Goal: Task Accomplishment & Management: Manage account settings

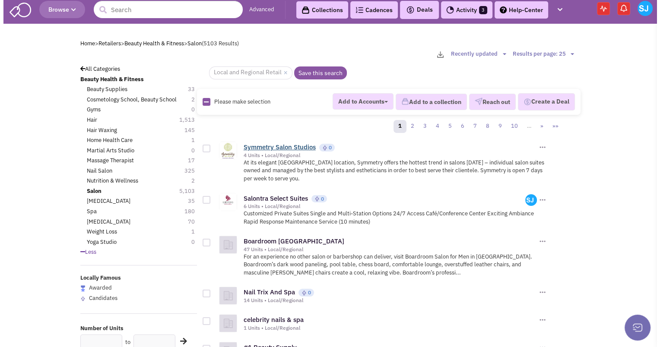
scroll to position [3, 0]
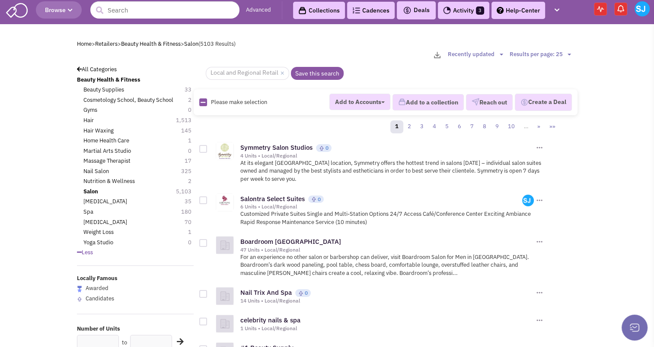
click at [203, 100] on icon at bounding box center [202, 103] width 5 height 6
checkbox input "true"
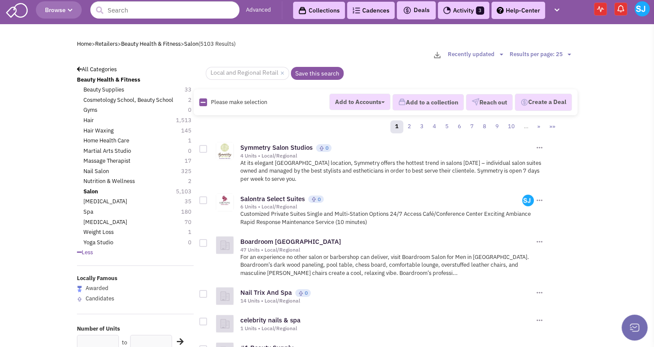
checkbox input "true"
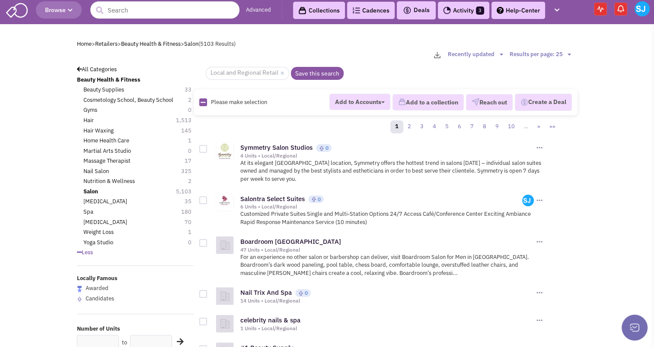
checkbox input "true"
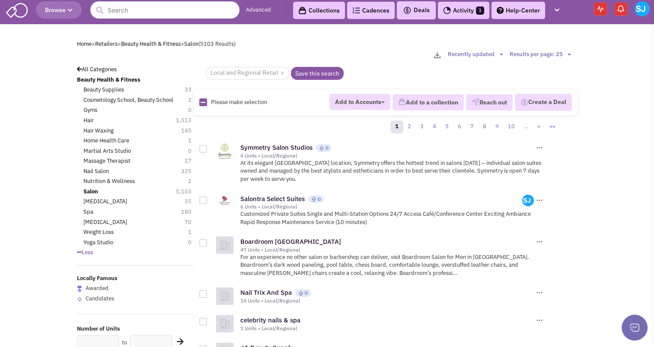
checkbox input "true"
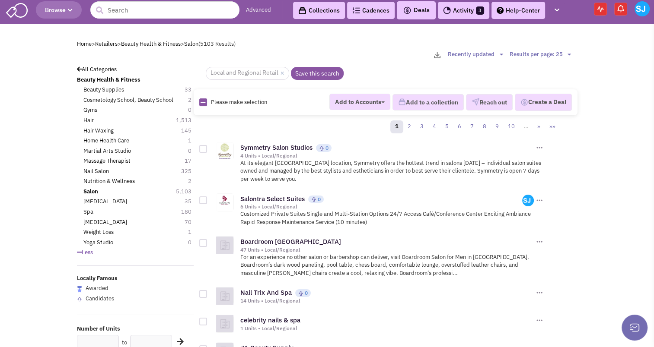
checkbox input "true"
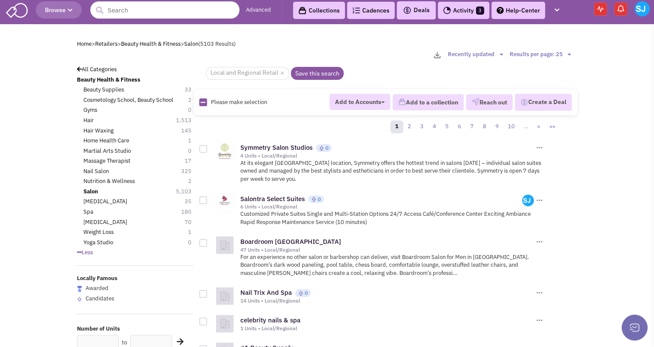
checkbox input "true"
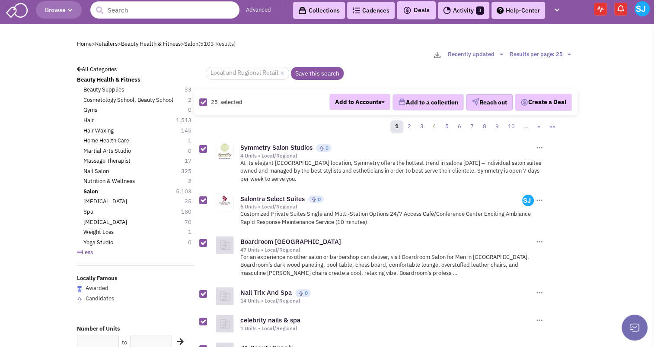
click at [479, 94] on button "Reach out" at bounding box center [489, 102] width 47 height 16
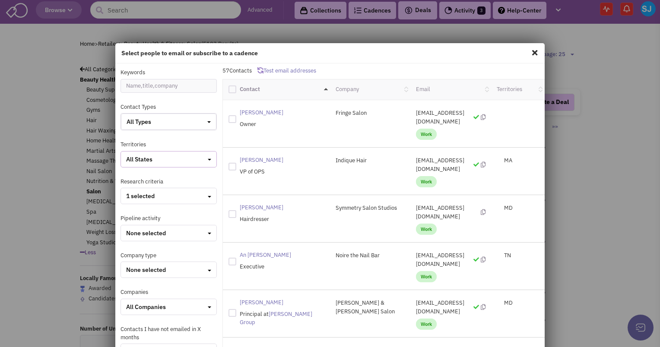
click at [169, 161] on div "All States" at bounding box center [168, 159] width 85 height 9
click at [129, 247] on div at bounding box center [130, 250] width 8 height 8
click at [134, 247] on input "checkbox" at bounding box center [137, 250] width 6 height 6
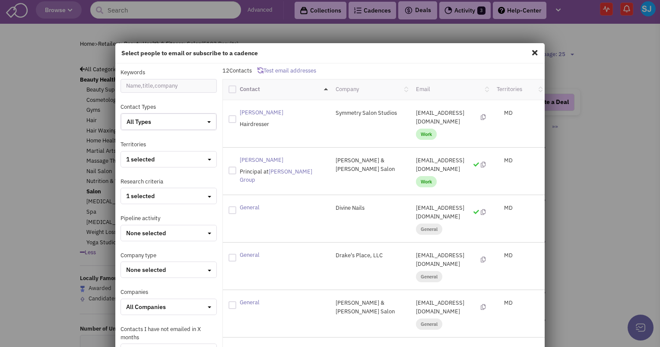
click at [229, 87] on div at bounding box center [232, 90] width 8 height 8
click at [237, 87] on input "checkbox" at bounding box center [240, 89] width 6 height 6
checkbox input "true"
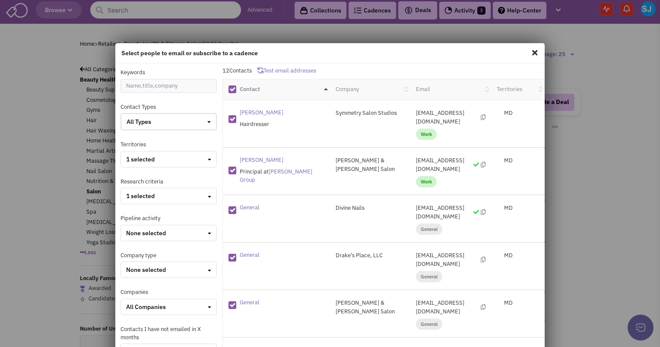
checkbox input "true"
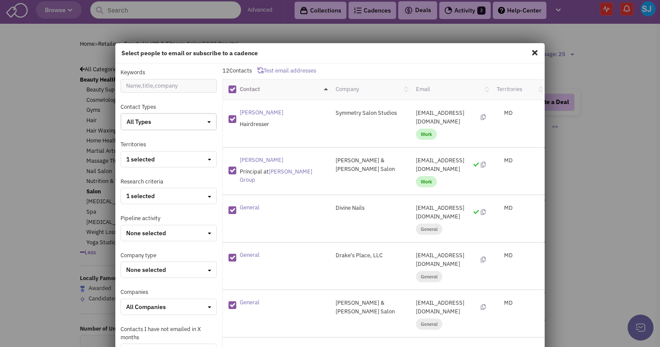
checkbox input "true"
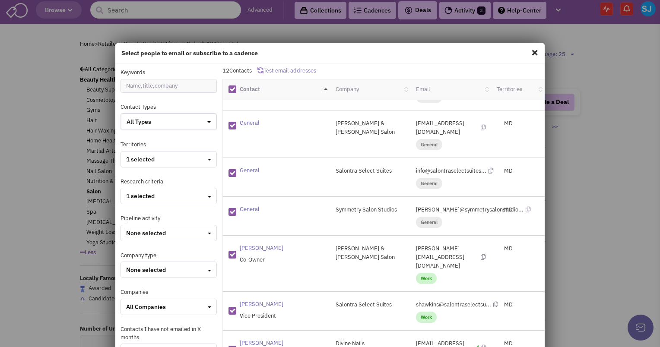
scroll to position [106, 0]
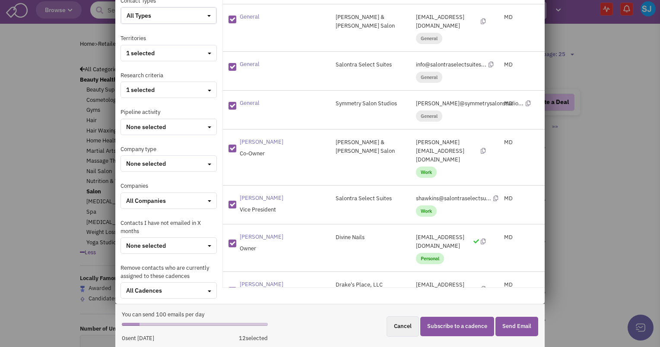
drag, startPoint x: 468, startPoint y: 326, endPoint x: 461, endPoint y: 326, distance: 7.3
click at [461, 326] on button "Subscribe to a cadence" at bounding box center [457, 326] width 74 height 19
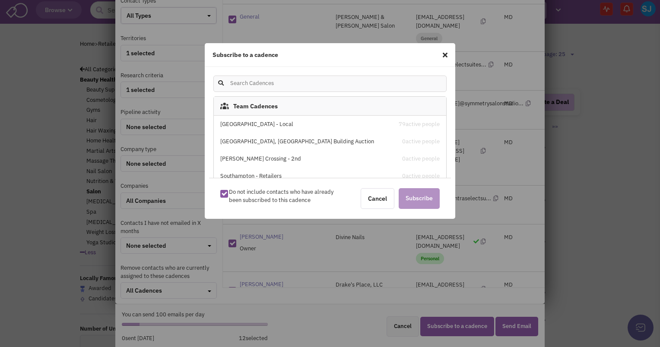
click at [297, 126] on div "[GEOGRAPHIC_DATA] - Local" at bounding box center [302, 125] width 165 height 8
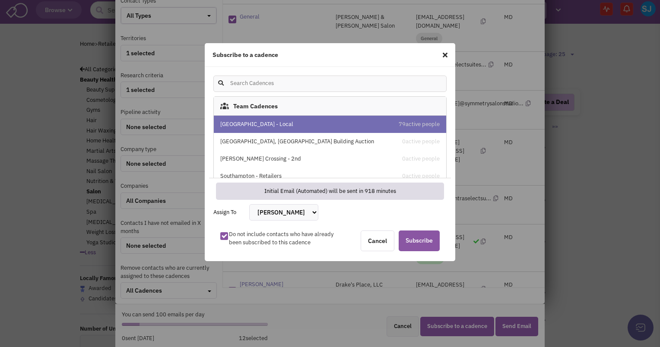
click at [299, 211] on select "[PERSON_NAME] [PERSON_NAME] [PERSON_NAME] [PERSON_NAME] [PERSON_NAME] [PERSON_N…" at bounding box center [283, 212] width 69 height 16
select select "2412"
click at [249, 204] on select "[PERSON_NAME] [PERSON_NAME] [PERSON_NAME] [PERSON_NAME] [PERSON_NAME] [PERSON_N…" at bounding box center [283, 212] width 69 height 16
click at [419, 241] on span "Subscribe" at bounding box center [419, 241] width 41 height 21
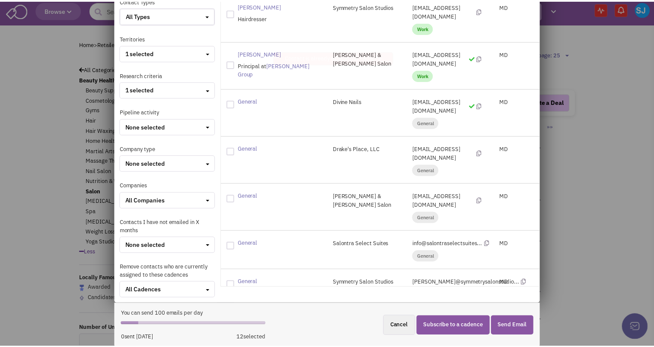
scroll to position [0, 0]
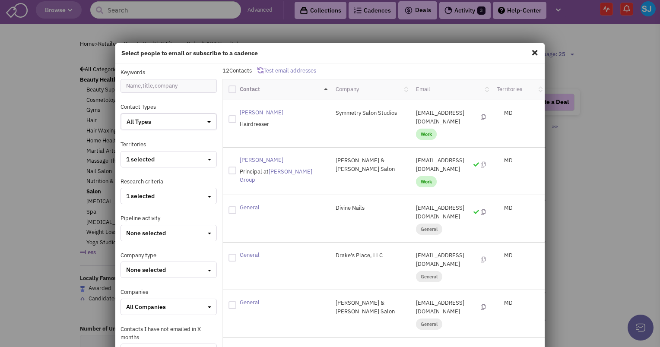
click at [529, 50] on span at bounding box center [534, 53] width 11 height 14
checkbox input "false"
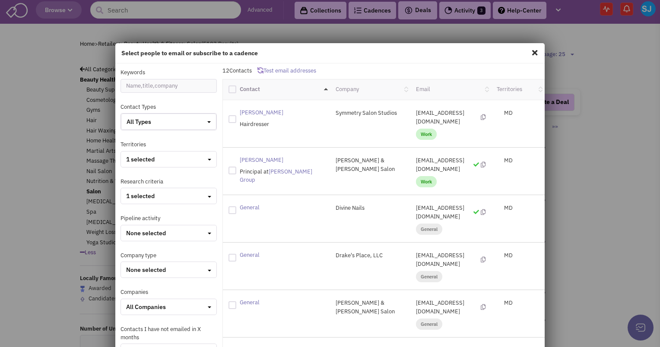
checkbox input "false"
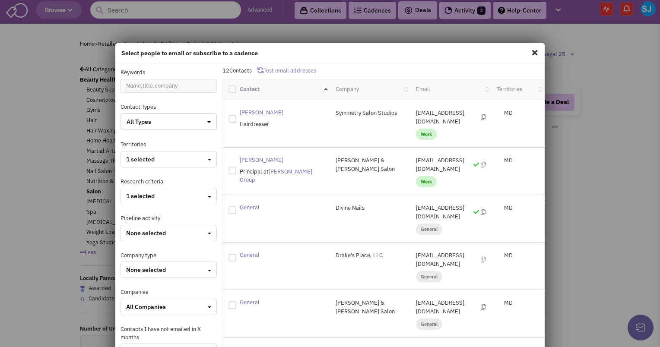
checkbox input "false"
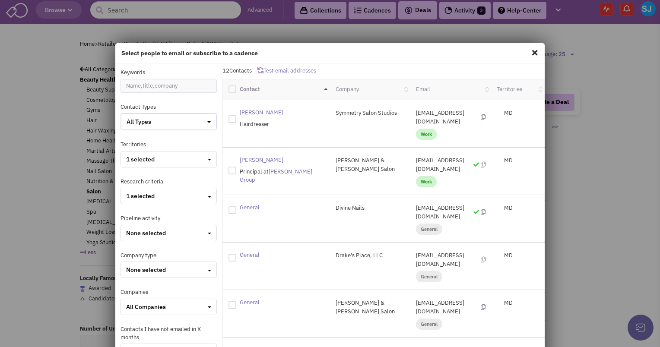
checkbox input "false"
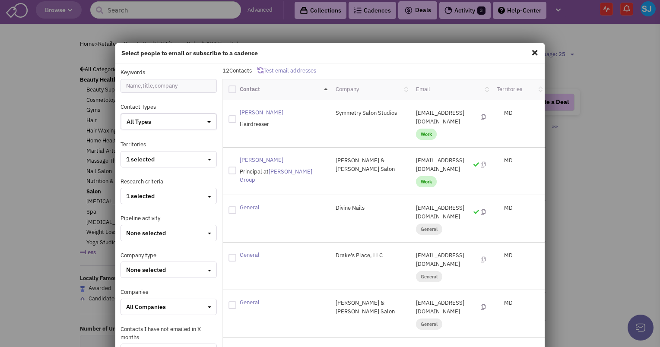
checkbox input "false"
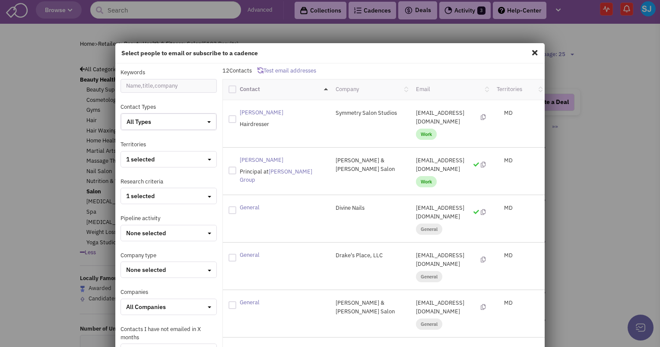
checkbox input "false"
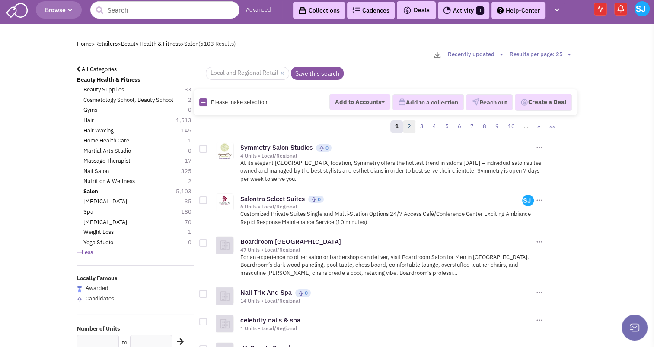
click at [410, 124] on link "2" at bounding box center [409, 127] width 13 height 13
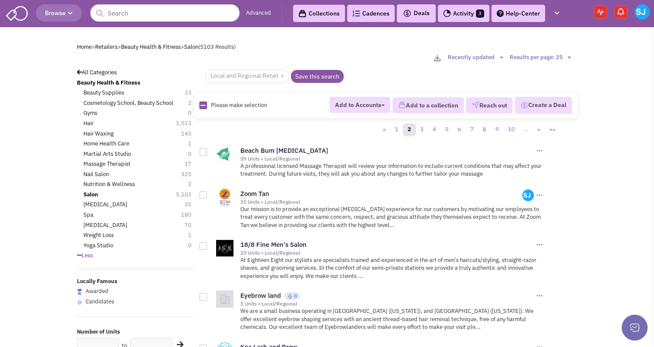
click at [200, 103] on img at bounding box center [203, 106] width 8 height 8
click at [202, 104] on icon at bounding box center [202, 106] width 5 height 6
checkbox input "true"
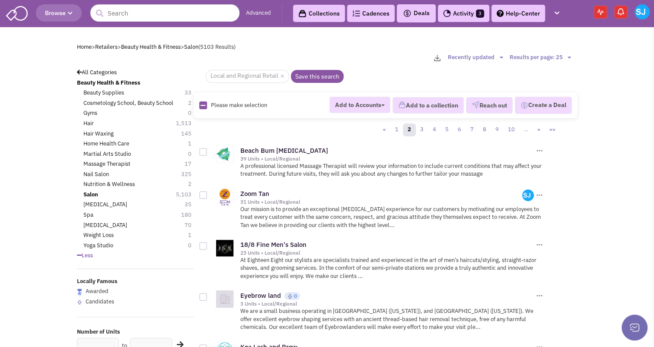
checkbox input "true"
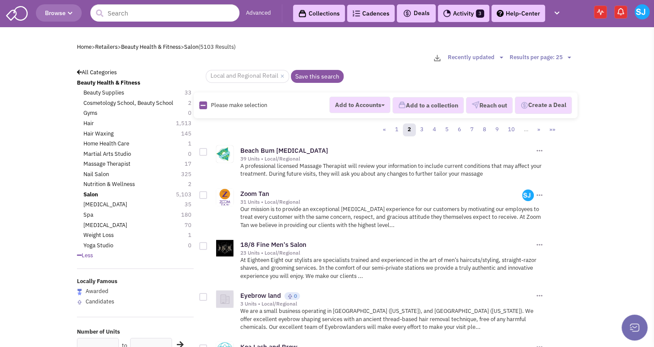
checkbox input "true"
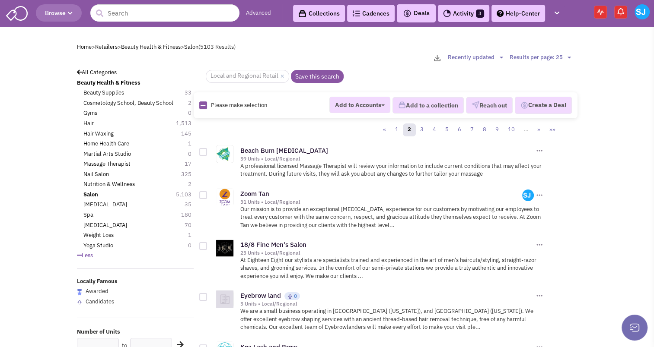
checkbox input "true"
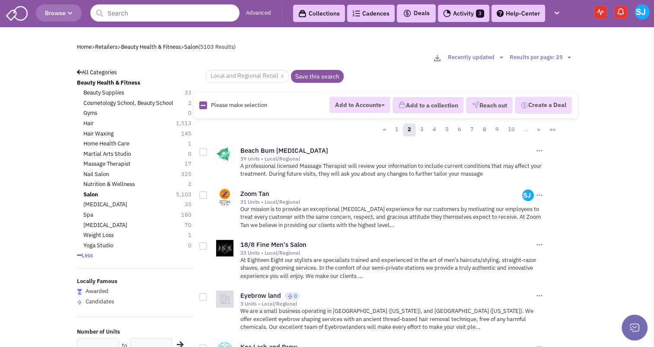
checkbox input "true"
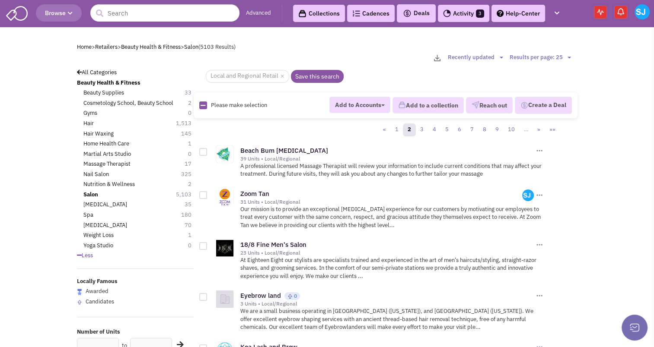
checkbox input "true"
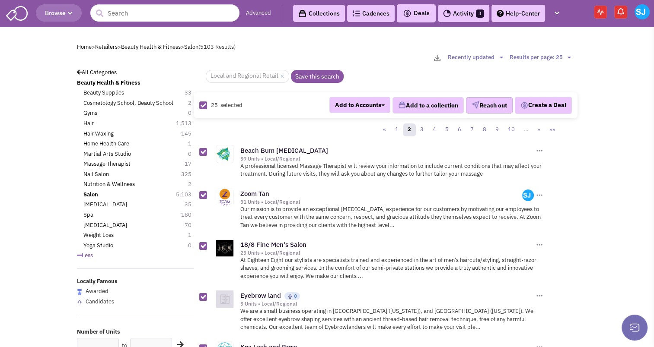
click at [487, 108] on button "Reach out" at bounding box center [489, 105] width 47 height 16
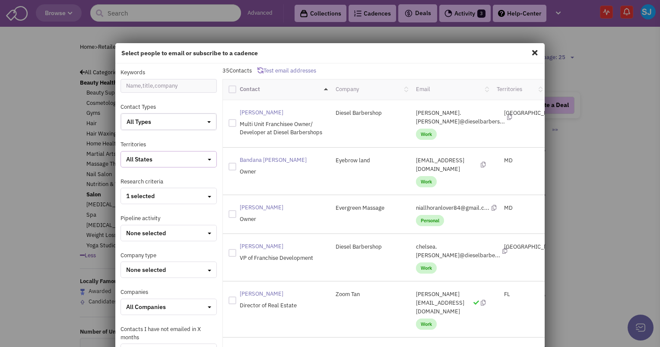
click at [171, 164] on button "All States" at bounding box center [169, 159] width 96 height 16
click at [129, 202] on div at bounding box center [130, 204] width 8 height 8
click at [134, 202] on input "checkbox" at bounding box center [137, 205] width 6 height 6
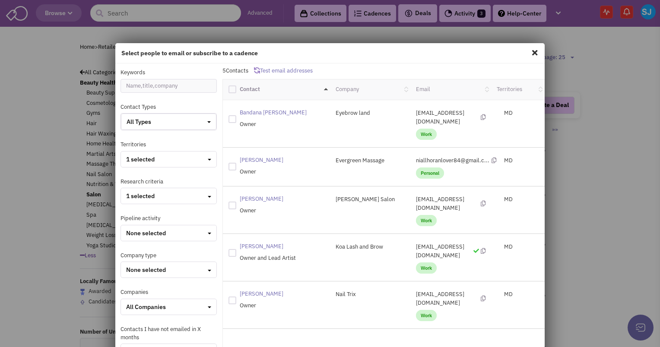
click at [230, 90] on div at bounding box center [232, 90] width 8 height 8
click at [237, 90] on input "checkbox" at bounding box center [240, 89] width 6 height 6
checkbox input "true"
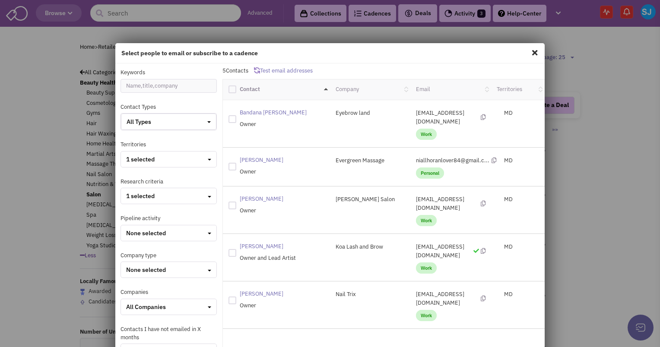
checkbox input "true"
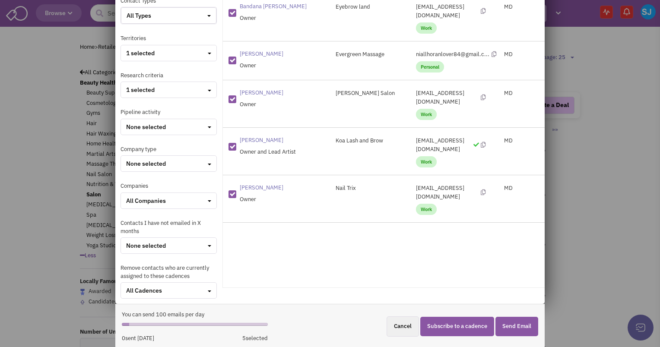
click at [465, 323] on button "Subscribe to a cadence" at bounding box center [457, 326] width 74 height 19
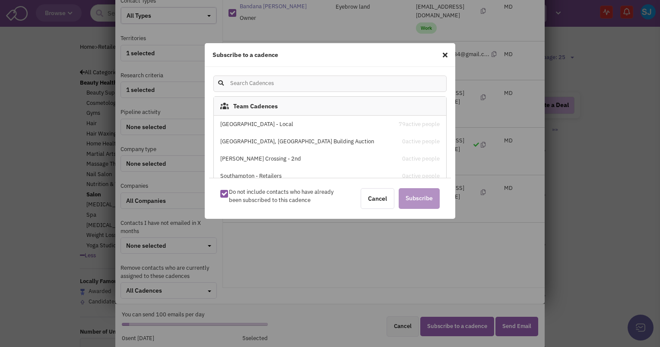
click at [266, 122] on div "[GEOGRAPHIC_DATA] - Local" at bounding box center [302, 125] width 165 height 8
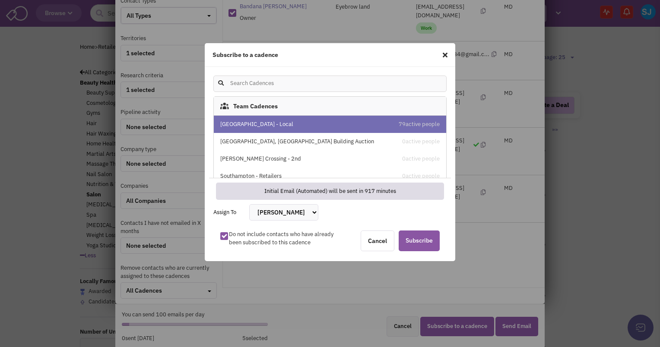
click at [275, 211] on select "[PERSON_NAME] [PERSON_NAME] [PERSON_NAME] [PERSON_NAME] [PERSON_NAME] [PERSON_N…" at bounding box center [283, 212] width 69 height 16
select select "2412"
click at [249, 204] on select "[PERSON_NAME] [PERSON_NAME] [PERSON_NAME] [PERSON_NAME] [PERSON_NAME] [PERSON_N…" at bounding box center [283, 212] width 69 height 16
click at [426, 240] on span "Subscribe" at bounding box center [419, 241] width 41 height 21
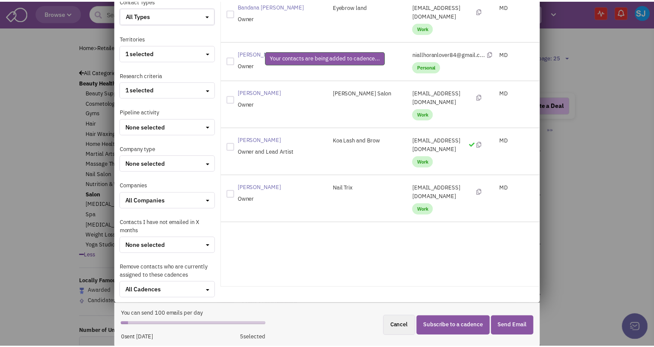
scroll to position [8, 0]
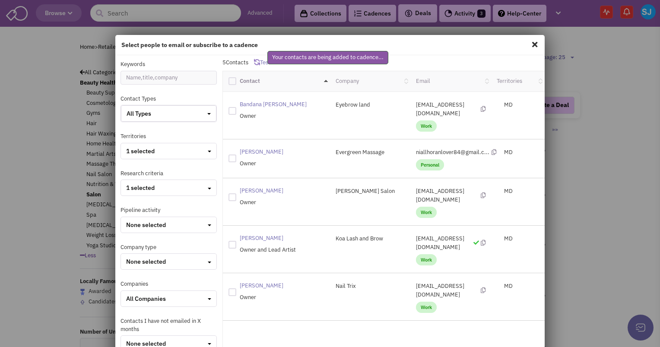
click at [529, 46] on span at bounding box center [534, 45] width 11 height 14
checkbox input "false"
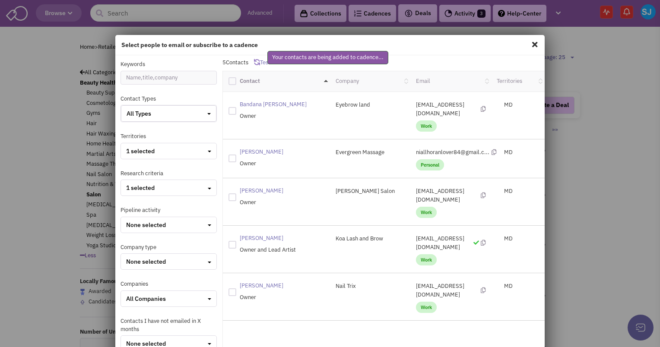
checkbox input "false"
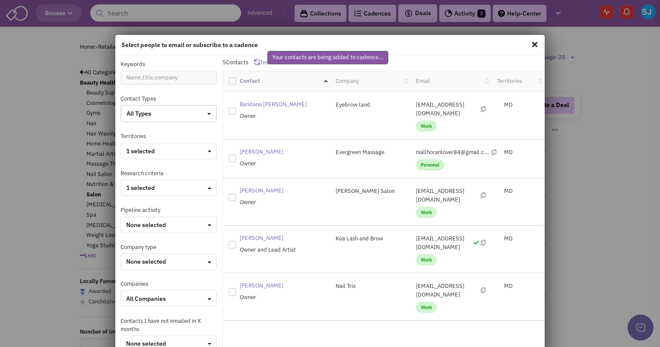
checkbox input "false"
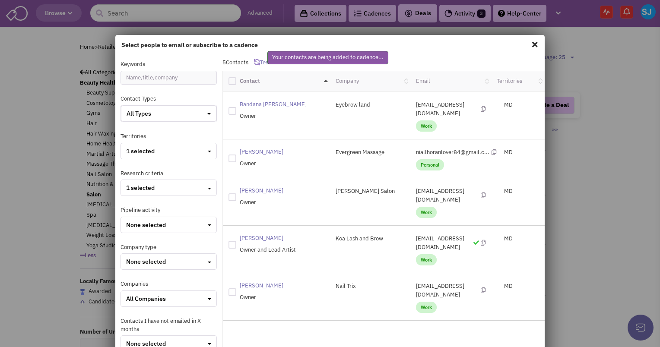
checkbox input "false"
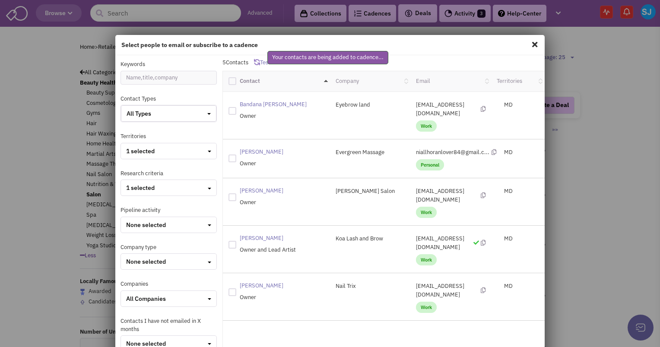
checkbox input "false"
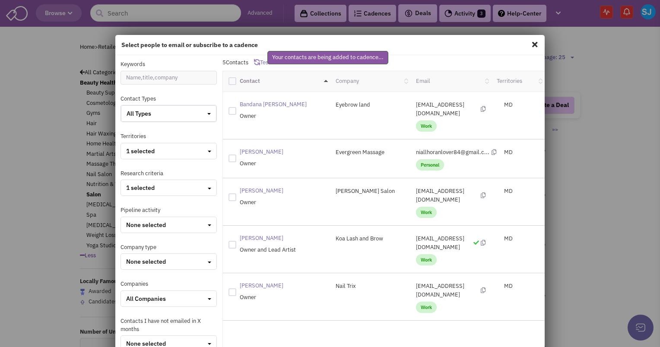
checkbox input "false"
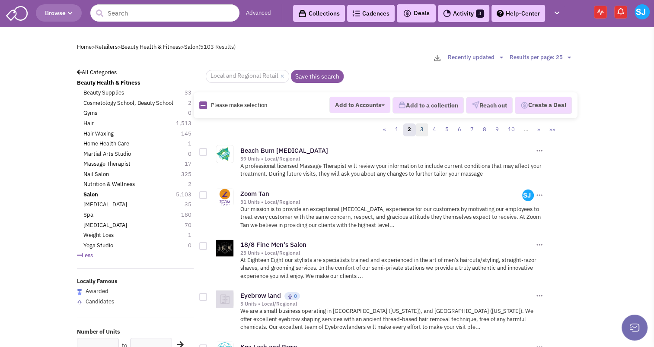
click at [419, 128] on link "3" at bounding box center [421, 130] width 13 height 13
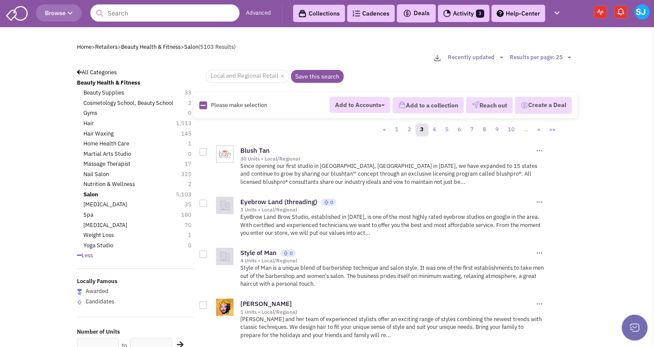
click at [203, 105] on icon at bounding box center [202, 106] width 5 height 6
checkbox input "true"
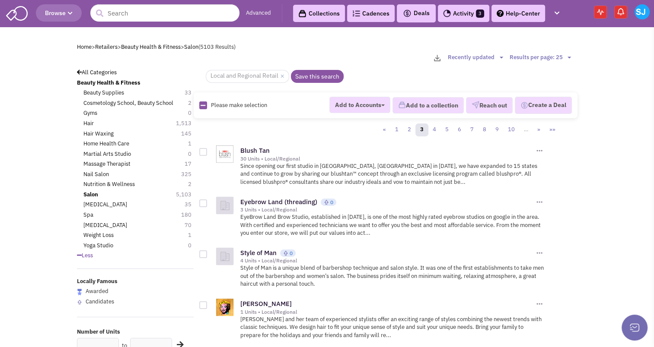
checkbox input "true"
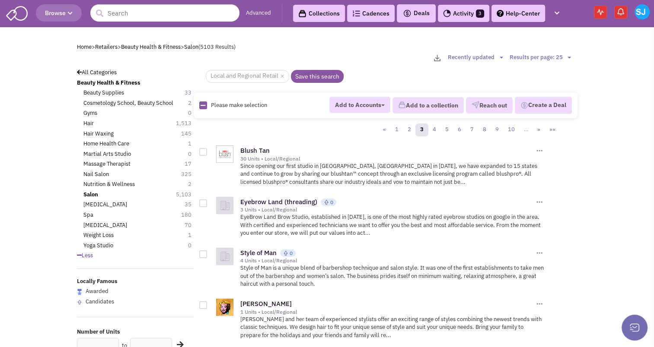
checkbox input "true"
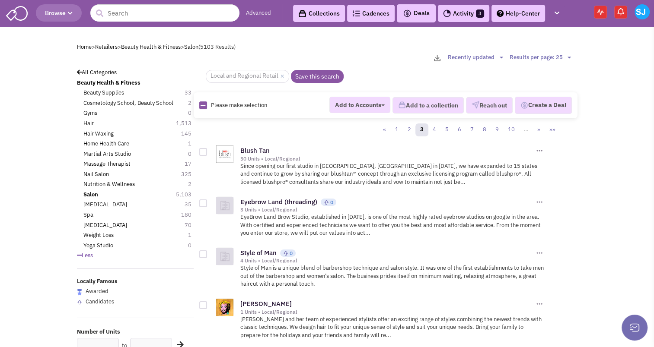
checkbox input "true"
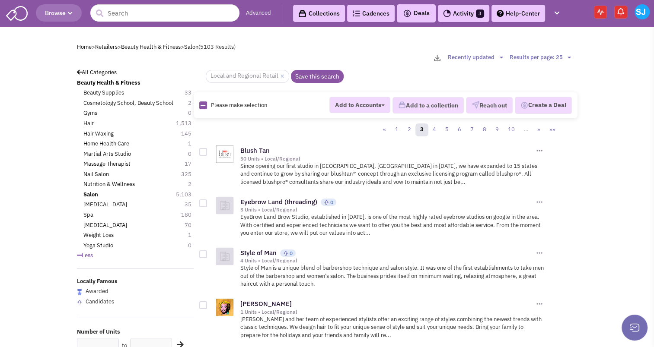
checkbox input "true"
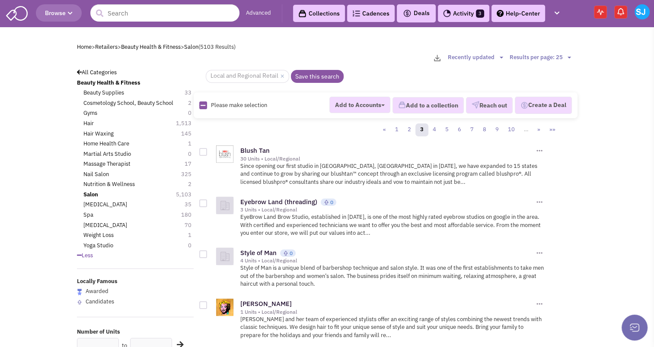
checkbox input "true"
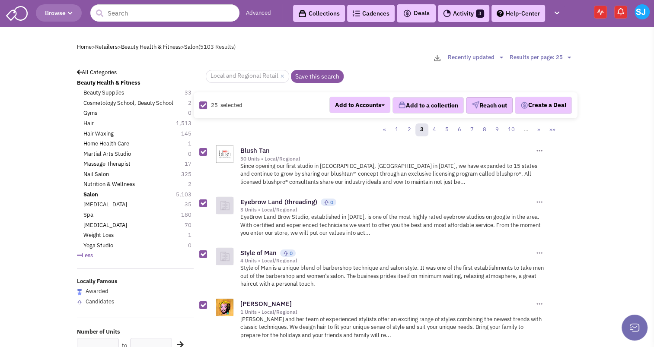
click at [490, 102] on button "Reach out" at bounding box center [489, 105] width 47 height 16
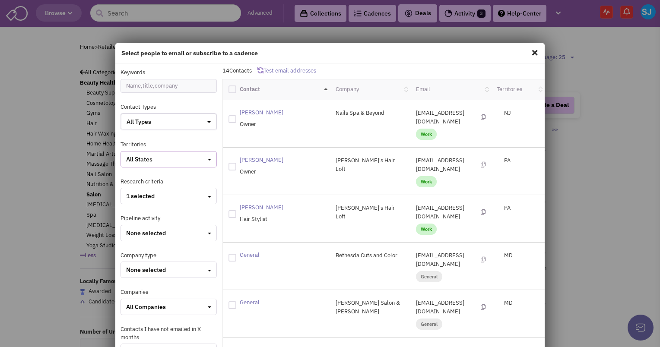
click at [188, 161] on div "All States" at bounding box center [168, 159] width 85 height 9
click at [127, 176] on div at bounding box center [130, 174] width 8 height 8
click at [134, 176] on input "checkbox" at bounding box center [137, 175] width 6 height 6
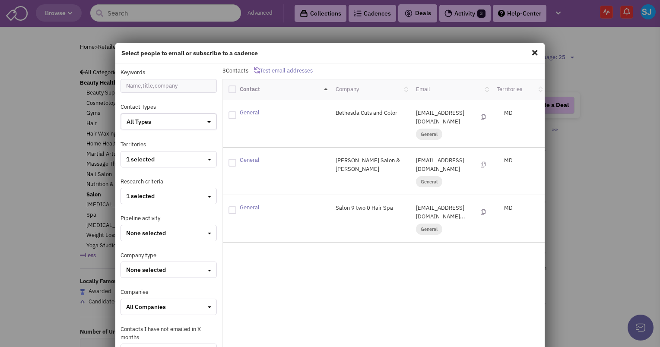
click at [230, 91] on div at bounding box center [232, 90] width 8 height 8
click at [237, 91] on input "checkbox" at bounding box center [240, 89] width 6 height 6
checkbox input "true"
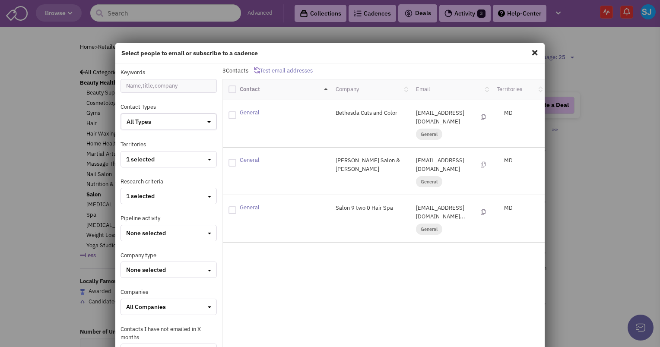
checkbox input "true"
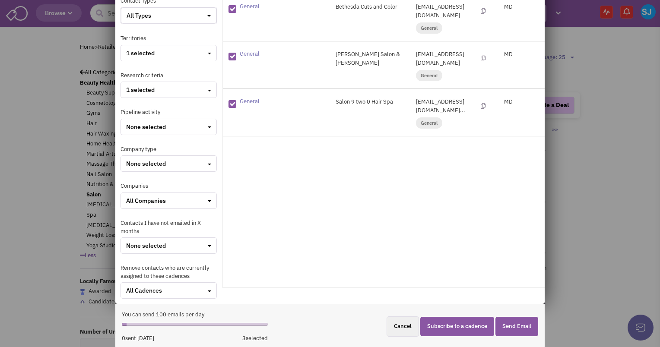
click at [452, 318] on button "Subscribe to a cadence" at bounding box center [457, 326] width 74 height 19
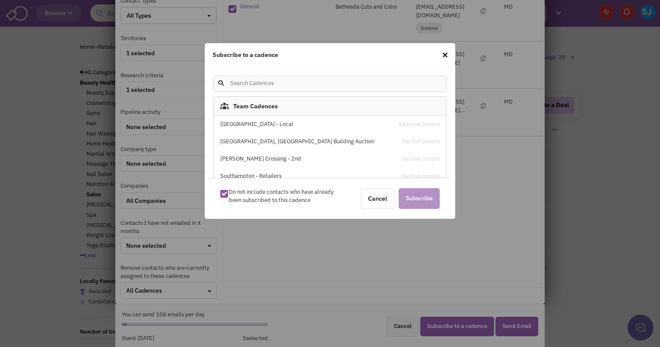
click at [267, 123] on div "[GEOGRAPHIC_DATA] - Local" at bounding box center [302, 125] width 165 height 8
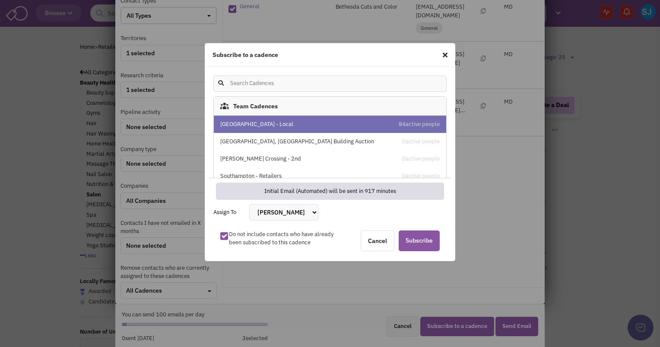
click at [281, 210] on select "[PERSON_NAME] [PERSON_NAME] [PERSON_NAME] [PERSON_NAME] [PERSON_NAME] [PERSON_N…" at bounding box center [283, 212] width 69 height 16
select select "2412"
click at [249, 204] on select "[PERSON_NAME] [PERSON_NAME] [PERSON_NAME] [PERSON_NAME] [PERSON_NAME] [PERSON_N…" at bounding box center [283, 212] width 69 height 16
click at [427, 240] on span "Subscribe" at bounding box center [419, 241] width 41 height 21
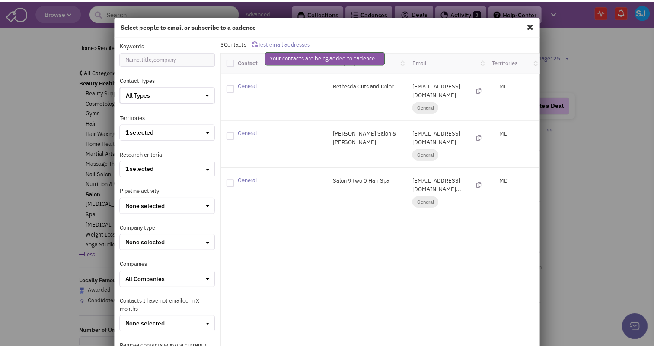
scroll to position [15, 0]
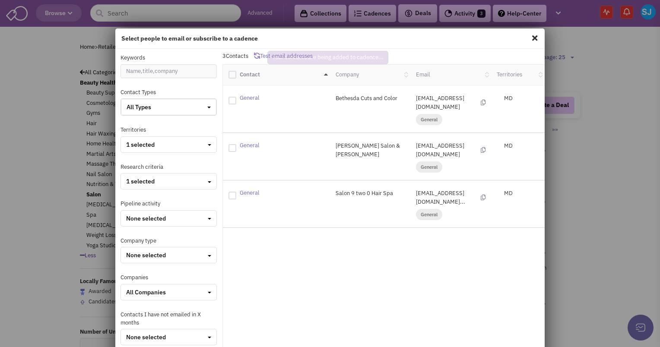
click at [531, 35] on span at bounding box center [534, 38] width 11 height 14
checkbox input "false"
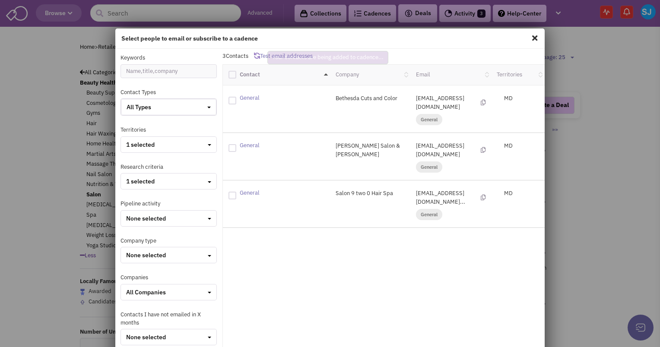
checkbox input "false"
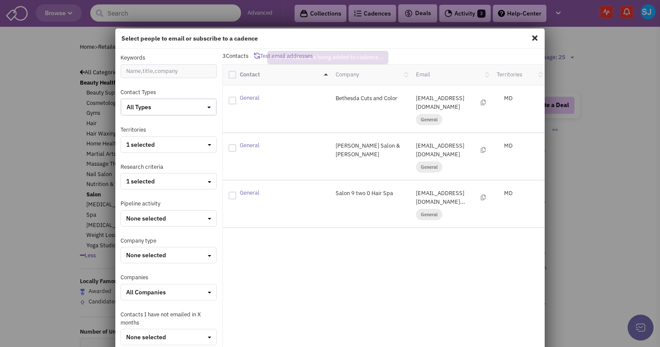
checkbox input "false"
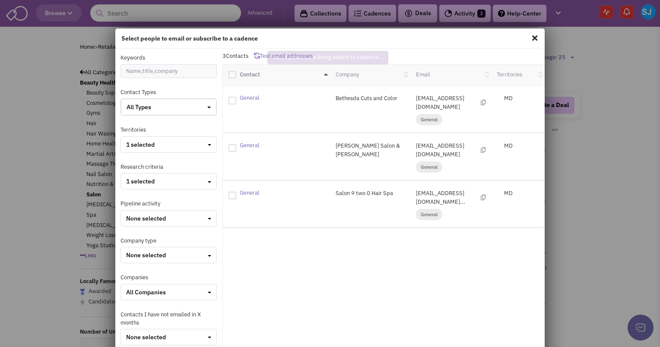
checkbox input "false"
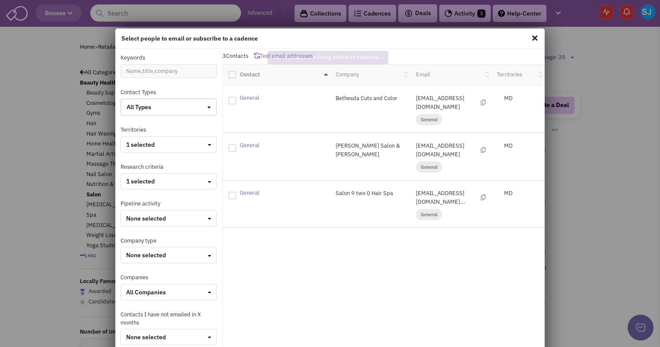
checkbox input "false"
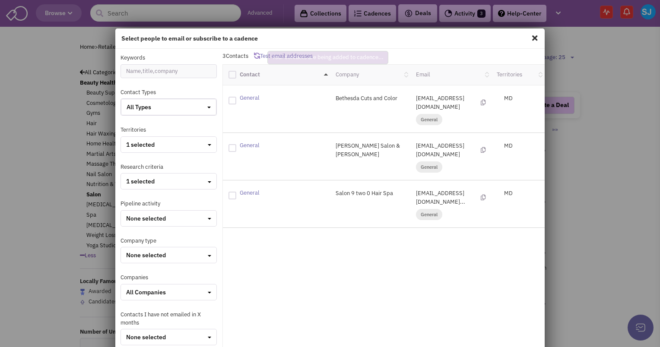
checkbox input "false"
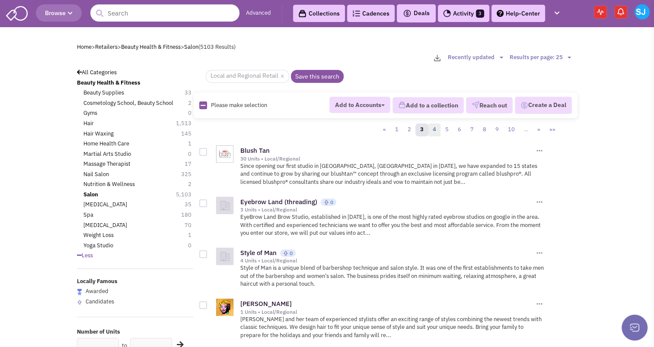
click at [435, 131] on link "4" at bounding box center [434, 130] width 13 height 13
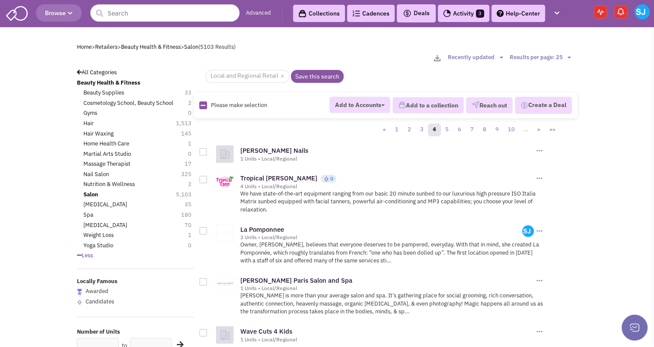
click at [201, 103] on icon at bounding box center [202, 106] width 5 height 6
checkbox input "true"
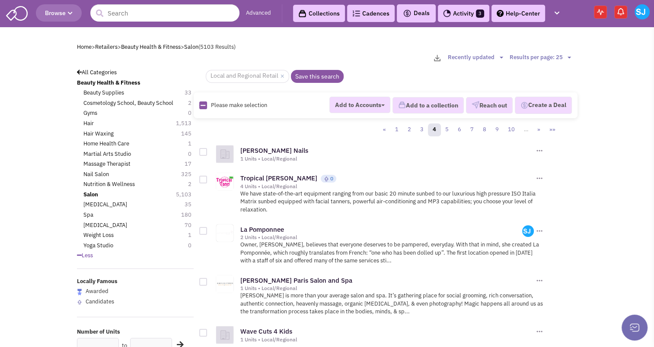
checkbox input "true"
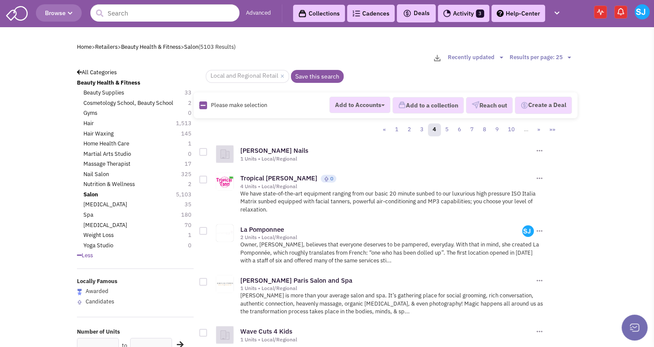
checkbox input "true"
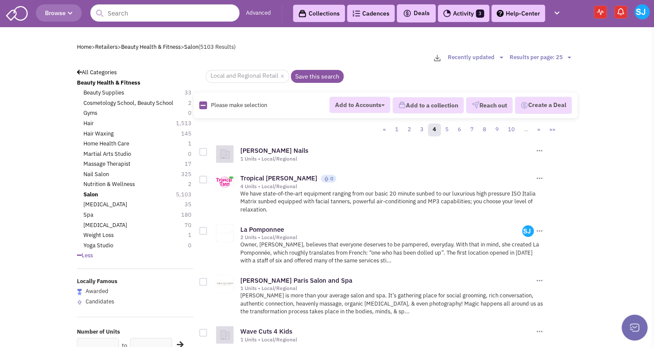
checkbox input "true"
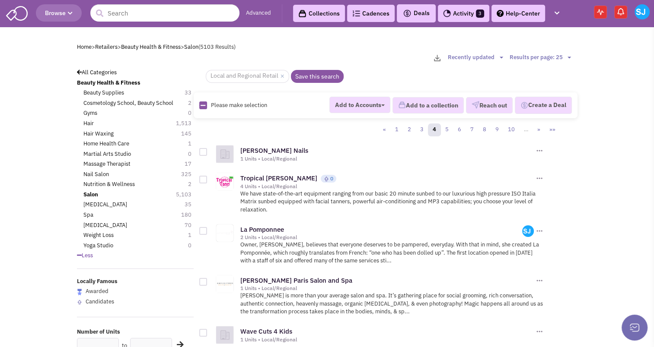
checkbox input "true"
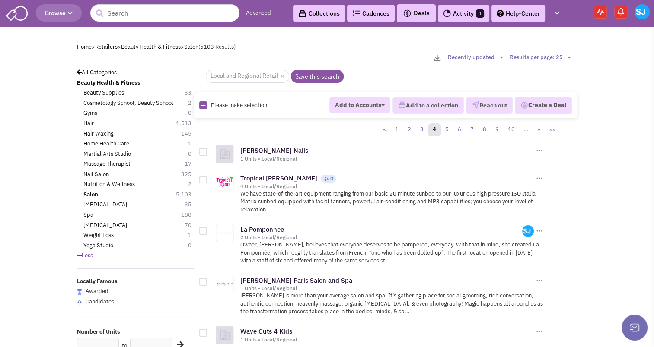
checkbox input "true"
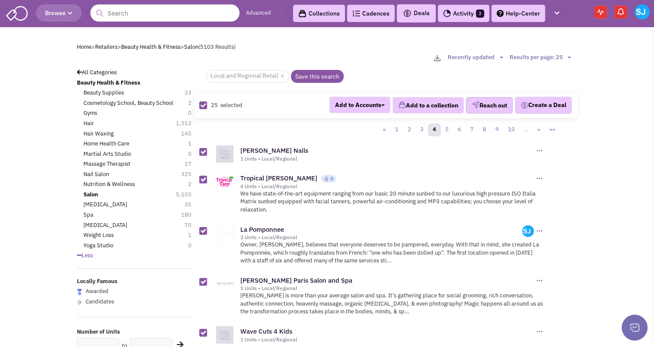
click at [475, 102] on img "button" at bounding box center [475, 105] width 8 height 8
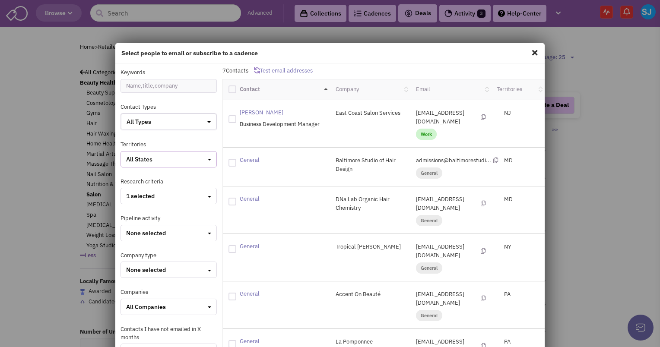
click at [169, 158] on div "All States" at bounding box center [168, 159] width 85 height 9
click at [130, 176] on div at bounding box center [130, 174] width 8 height 8
click at [134, 176] on input "checkbox" at bounding box center [137, 175] width 6 height 6
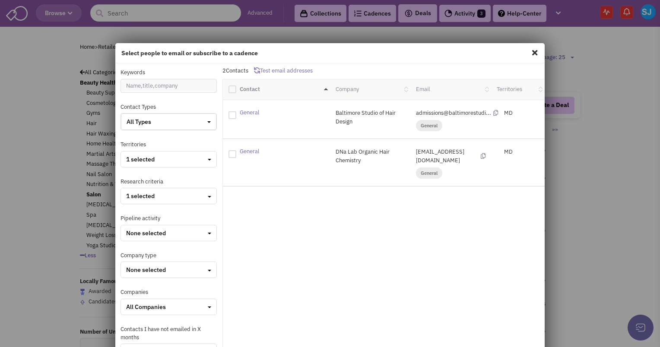
click at [232, 92] on div at bounding box center [232, 90] width 8 height 8
click at [237, 91] on input "checkbox" at bounding box center [240, 89] width 6 height 6
checkbox input "true"
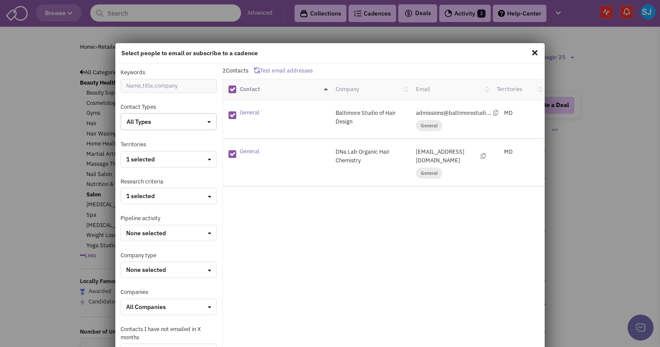
scroll to position [98, 0]
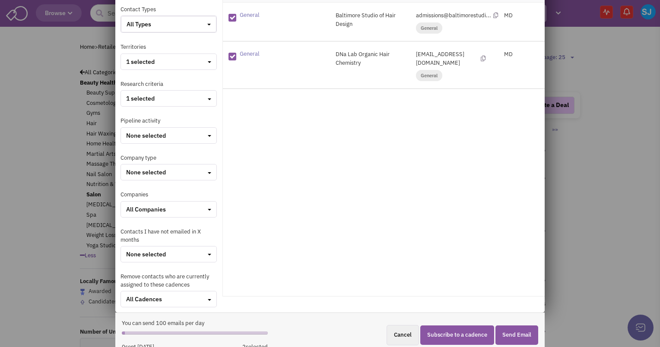
click at [452, 335] on button "Subscribe to a cadence" at bounding box center [457, 335] width 74 height 19
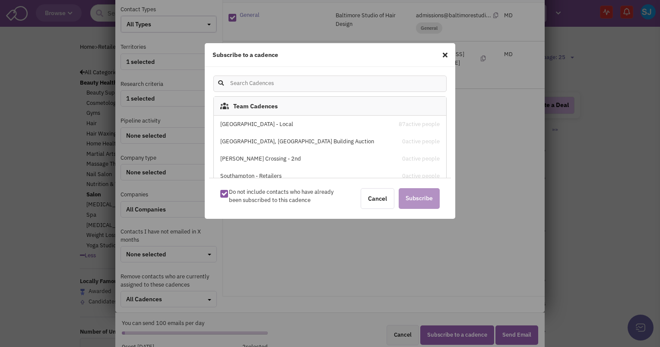
click at [282, 121] on div "[GEOGRAPHIC_DATA] - Local" at bounding box center [302, 125] width 165 height 8
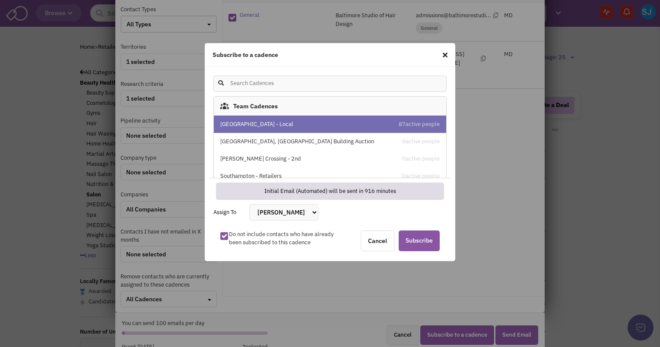
click at [270, 218] on select "[PERSON_NAME] [PERSON_NAME] [PERSON_NAME] [PERSON_NAME] [PERSON_NAME] [PERSON_N…" at bounding box center [283, 212] width 69 height 16
select select "2412"
click at [249, 204] on select "[PERSON_NAME] [PERSON_NAME] [PERSON_NAME] [PERSON_NAME] [PERSON_NAME] [PERSON_N…" at bounding box center [283, 212] width 69 height 16
click at [423, 241] on span "Subscribe" at bounding box center [419, 241] width 41 height 21
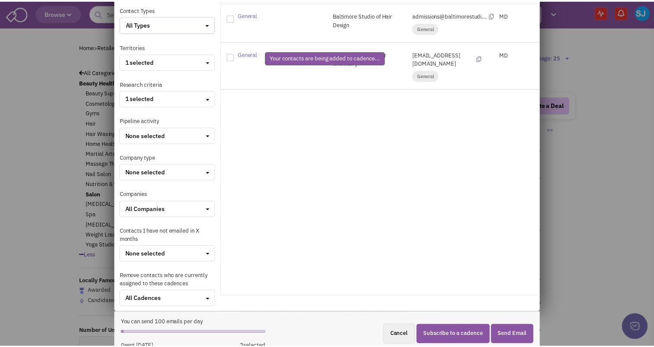
scroll to position [0, 0]
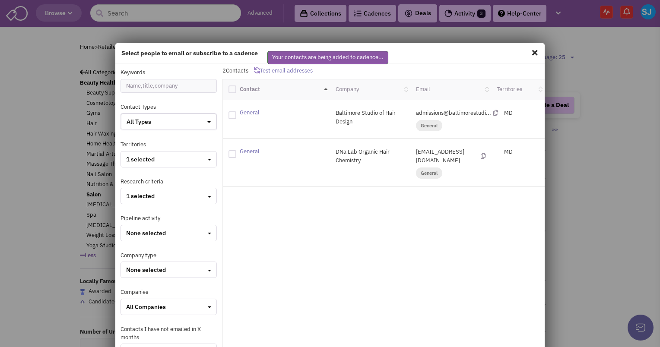
click at [529, 48] on span at bounding box center [534, 53] width 11 height 14
checkbox input "false"
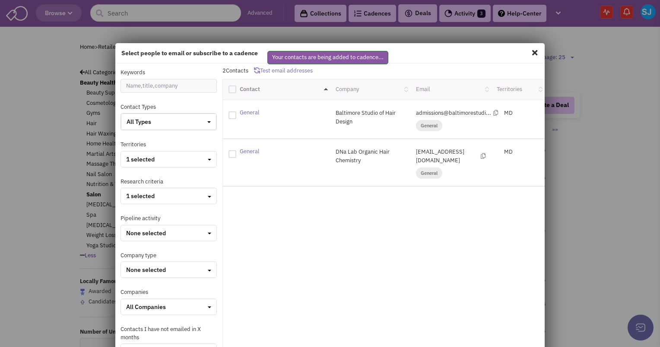
checkbox input "false"
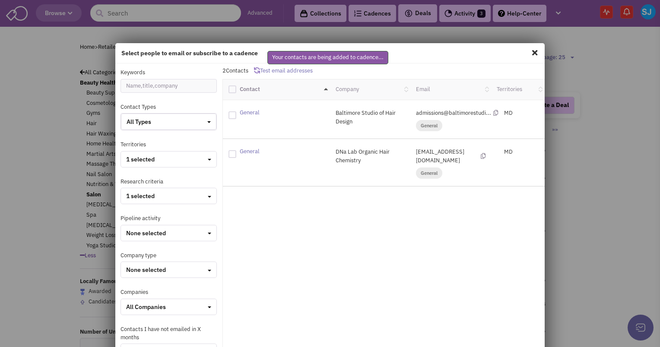
checkbox input "false"
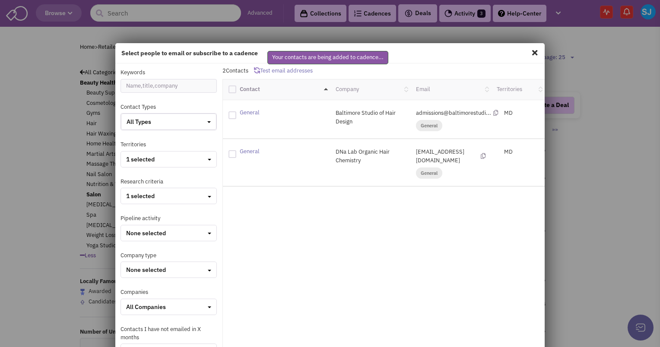
checkbox input "false"
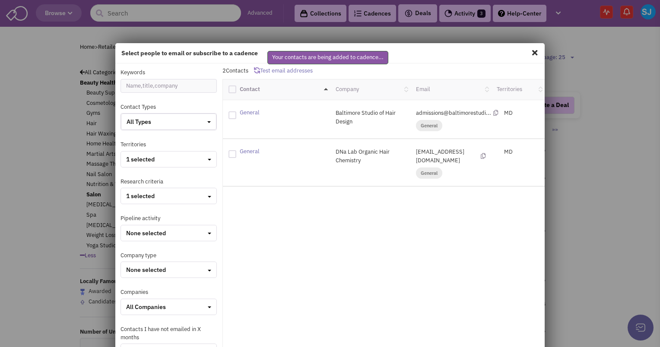
checkbox input "false"
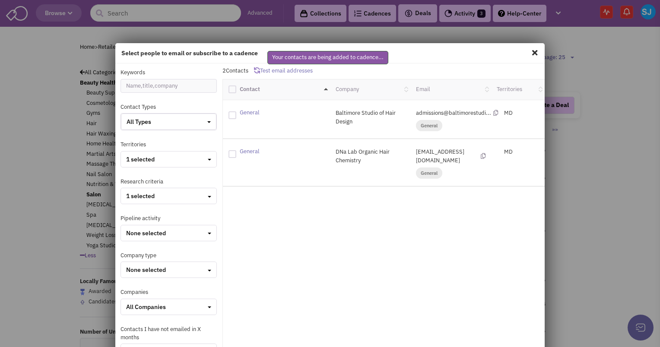
checkbox input "false"
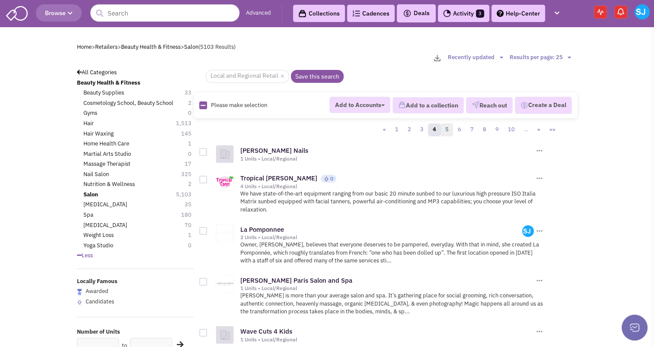
click at [446, 125] on link "5" at bounding box center [446, 130] width 13 height 13
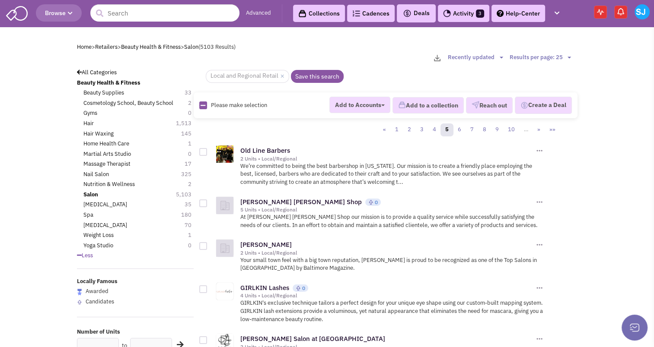
click at [199, 108] on img at bounding box center [203, 106] width 8 height 8
click at [204, 103] on icon at bounding box center [202, 106] width 5 height 6
checkbox input "true"
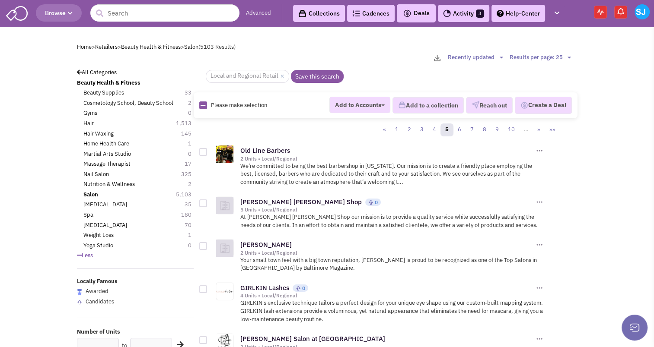
checkbox input "true"
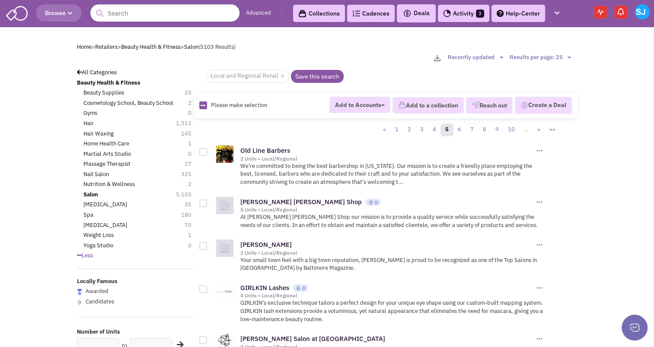
checkbox input "true"
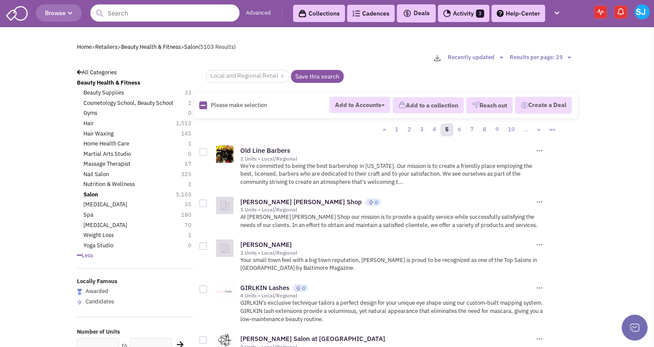
checkbox input "true"
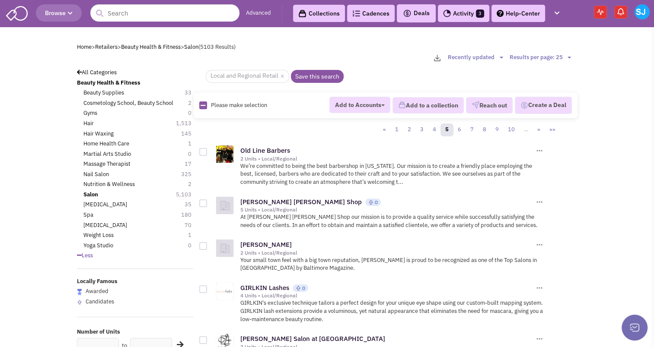
checkbox input "true"
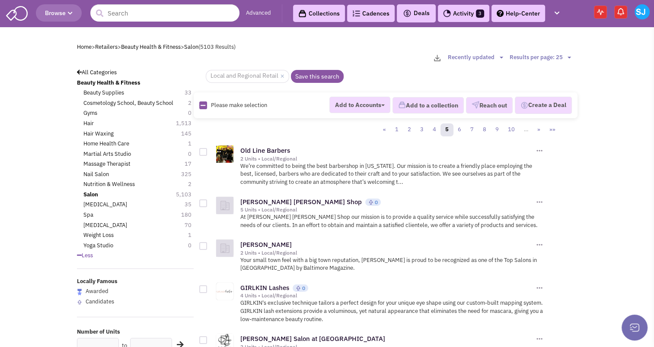
checkbox input "true"
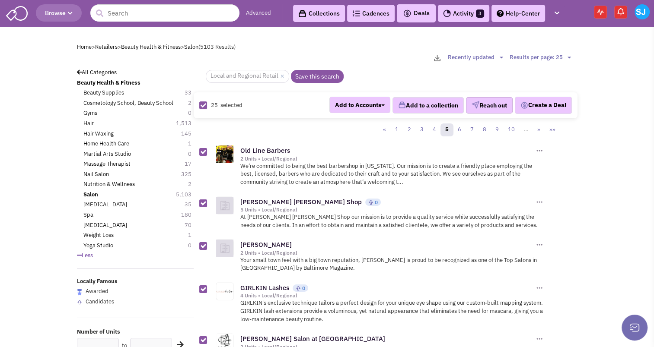
click at [489, 107] on button "Reach out" at bounding box center [489, 105] width 47 height 16
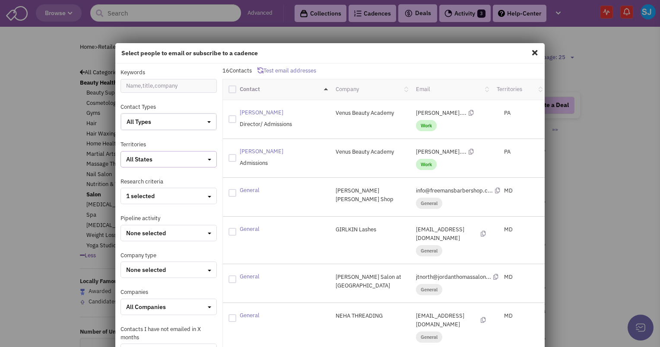
click at [171, 164] on button "All States" at bounding box center [169, 159] width 96 height 16
click at [129, 174] on div at bounding box center [130, 174] width 8 height 8
click at [134, 174] on input "checkbox" at bounding box center [137, 175] width 6 height 6
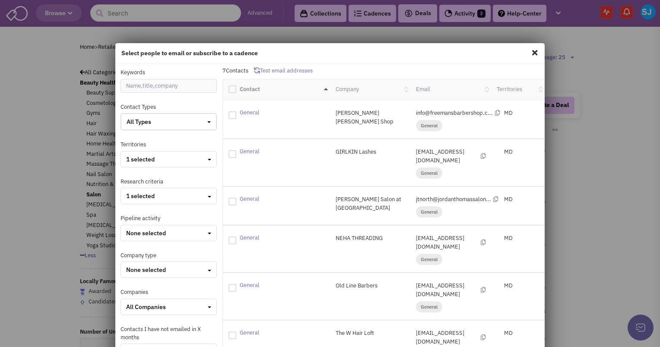
click at [231, 89] on div at bounding box center [232, 90] width 8 height 8
click at [237, 89] on input "checkbox" at bounding box center [240, 89] width 6 height 6
checkbox input "true"
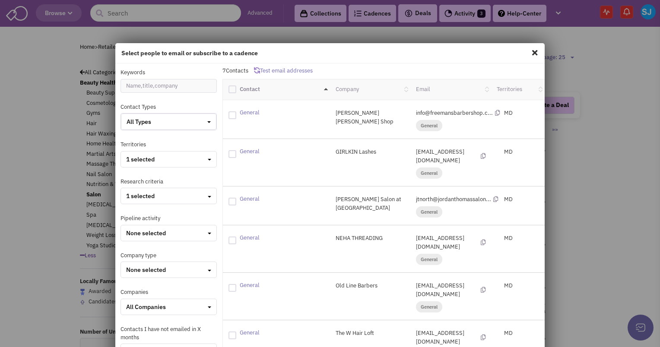
checkbox input "true"
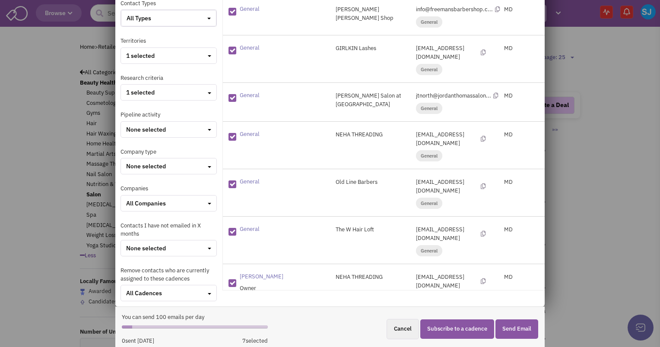
scroll to position [106, 0]
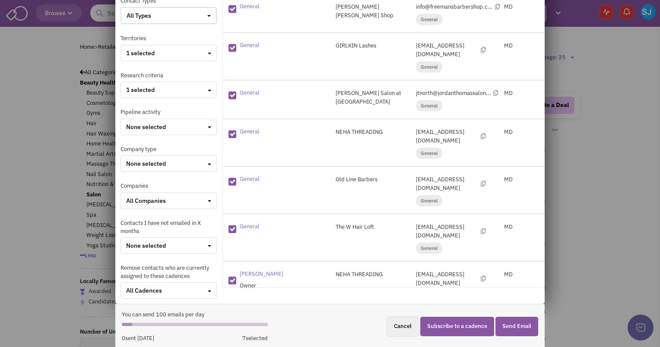
click at [472, 322] on button "Subscribe to a cadence" at bounding box center [457, 326] width 74 height 19
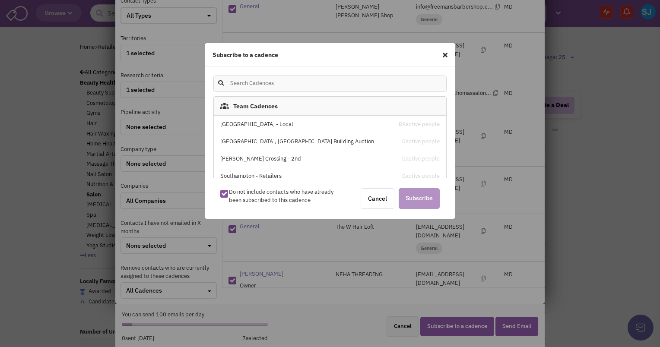
click at [283, 121] on div "[GEOGRAPHIC_DATA] - Local" at bounding box center [302, 125] width 165 height 8
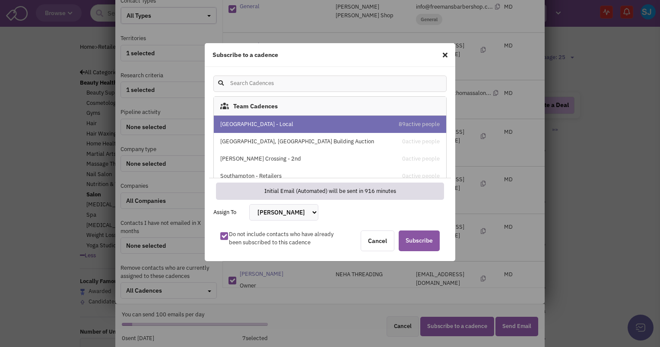
click at [302, 220] on select "[PERSON_NAME] [PERSON_NAME] [PERSON_NAME] [PERSON_NAME] [PERSON_NAME] [PERSON_N…" at bounding box center [283, 212] width 69 height 16
select select "2412"
click at [249, 204] on select "[PERSON_NAME] [PERSON_NAME] [PERSON_NAME] [PERSON_NAME] [PERSON_NAME] [PERSON_N…" at bounding box center [283, 212] width 69 height 16
click at [429, 246] on span "Subscribe" at bounding box center [419, 241] width 41 height 21
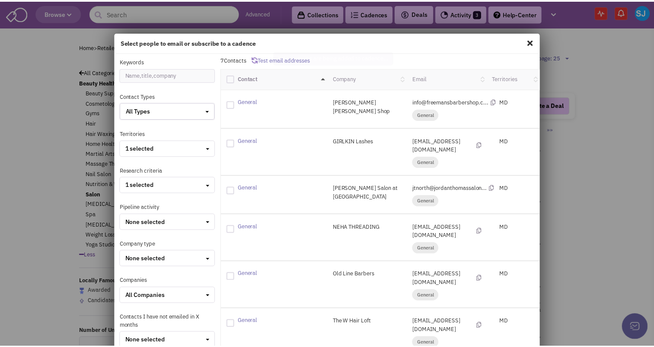
scroll to position [10, 0]
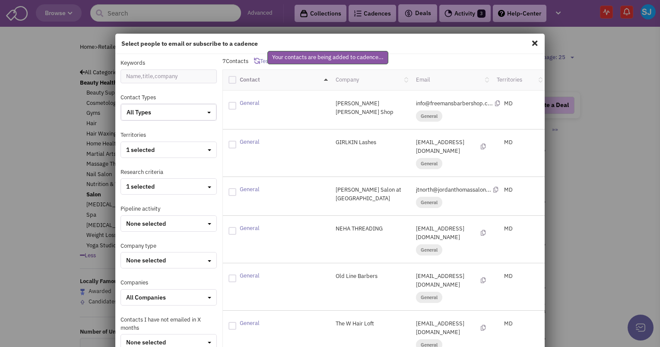
click at [530, 41] on span at bounding box center [534, 43] width 11 height 14
checkbox input "false"
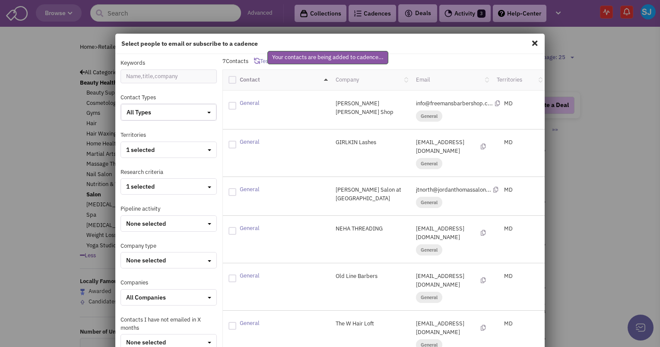
checkbox input "false"
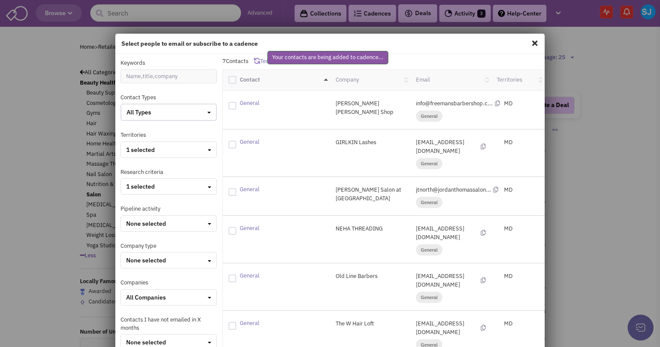
checkbox input "false"
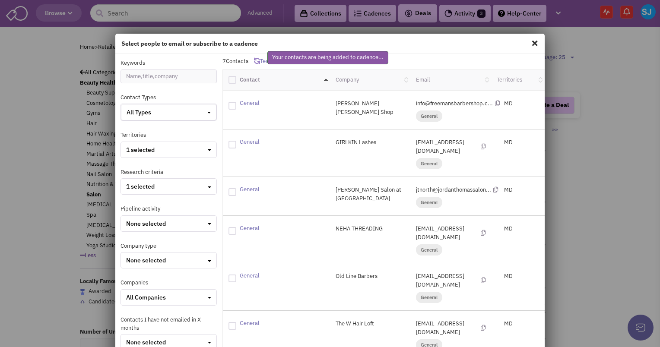
checkbox input "false"
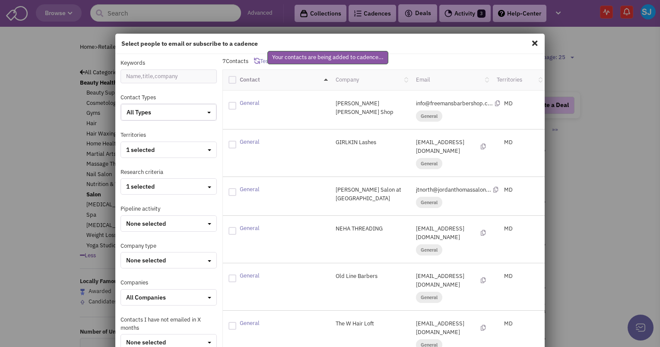
checkbox input "false"
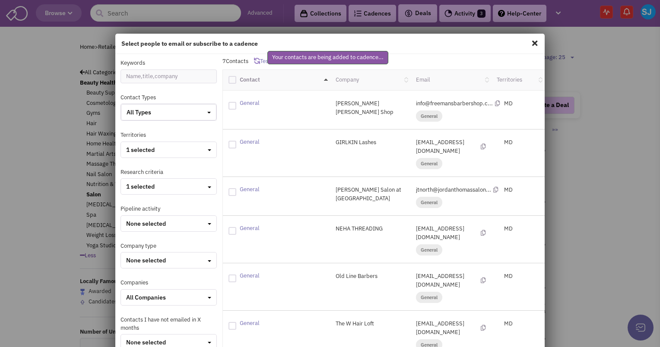
checkbox input "false"
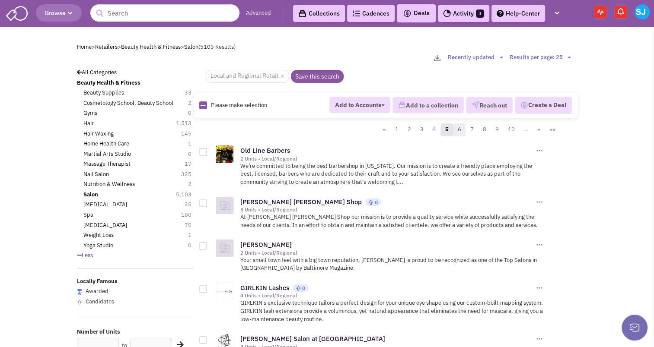
click at [459, 128] on link "6" at bounding box center [459, 130] width 13 height 13
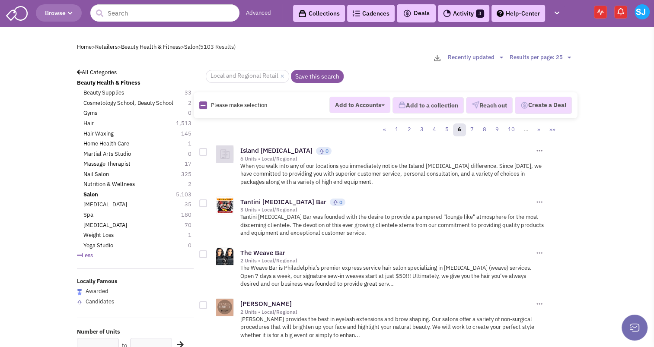
click at [203, 103] on icon at bounding box center [202, 106] width 5 height 6
checkbox input "true"
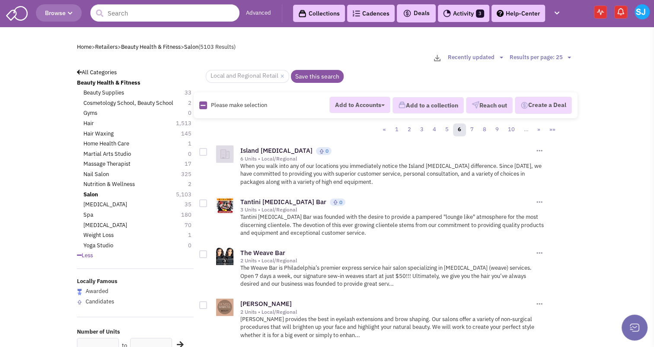
checkbox input "true"
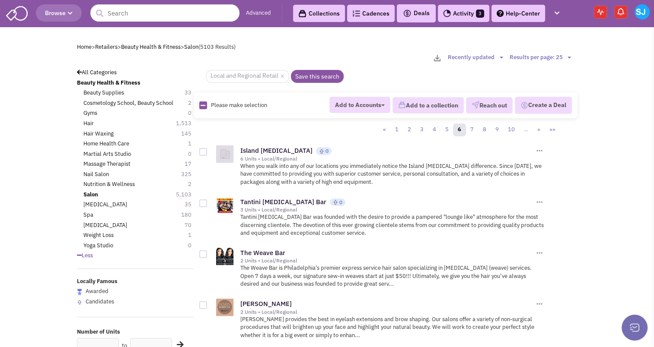
checkbox input "true"
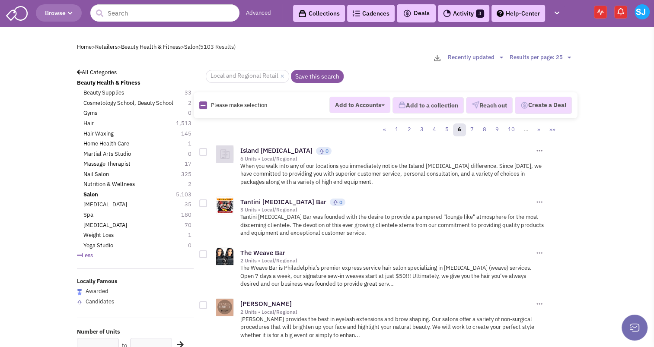
checkbox input "true"
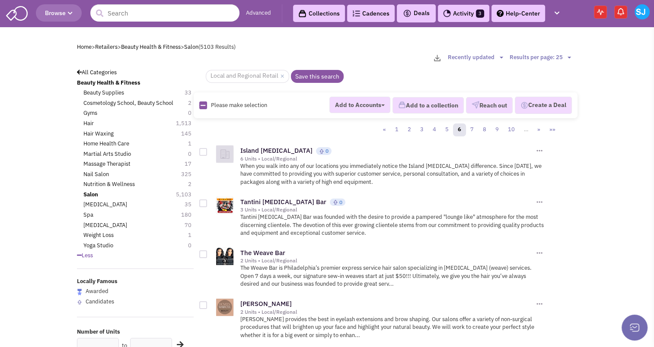
checkbox input "true"
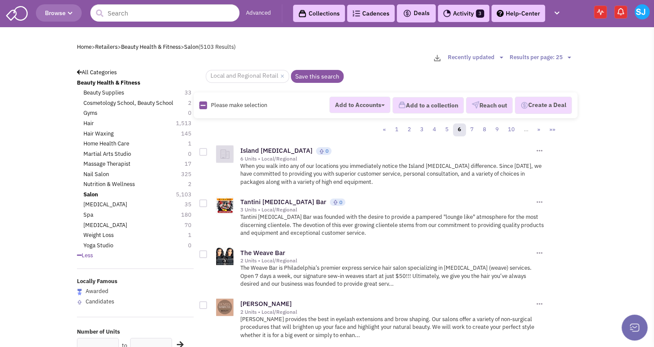
checkbox input "true"
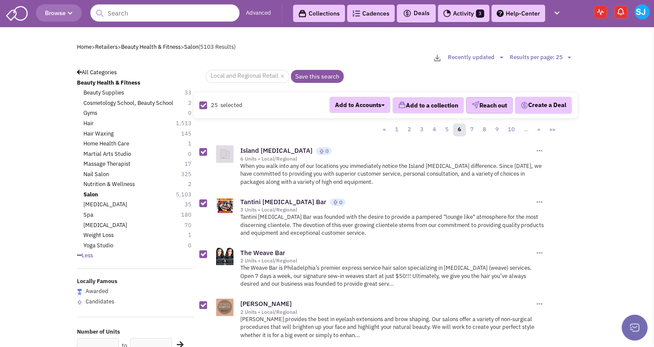
click at [494, 107] on button "Reach out" at bounding box center [489, 105] width 47 height 16
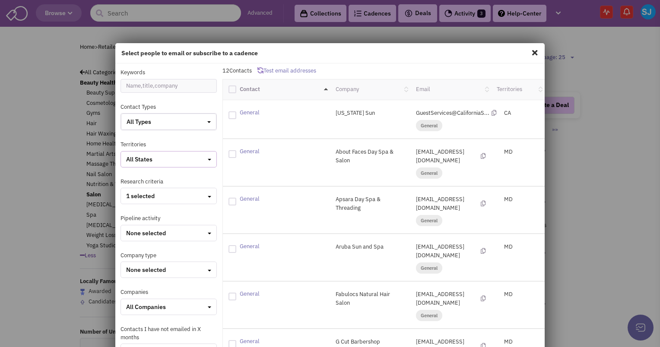
click at [176, 154] on button "All States" at bounding box center [169, 159] width 96 height 16
click at [132, 187] on div at bounding box center [130, 189] width 8 height 8
click at [134, 187] on input "checkbox" at bounding box center [137, 190] width 6 height 6
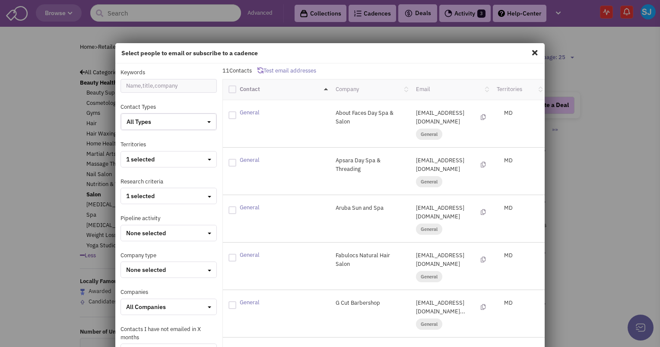
click at [232, 93] on div at bounding box center [232, 90] width 8 height 8
click at [237, 91] on input "checkbox" at bounding box center [240, 89] width 6 height 6
checkbox input "true"
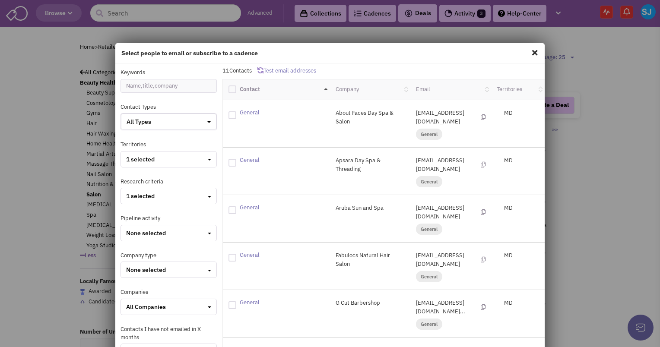
checkbox input "true"
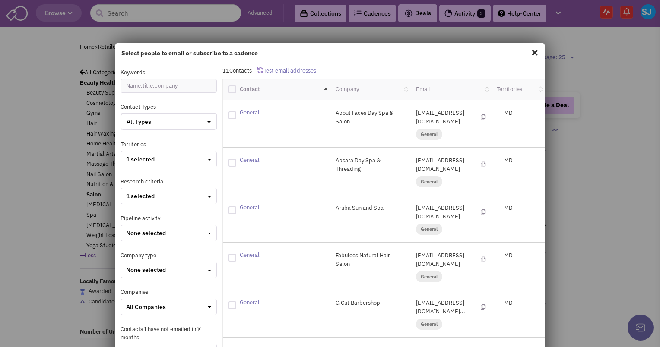
checkbox input "true"
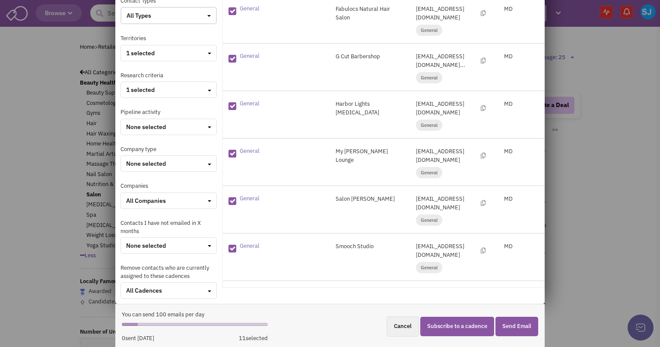
scroll to position [106, 0]
click at [462, 322] on button "Subscribe to a cadence" at bounding box center [457, 326] width 74 height 19
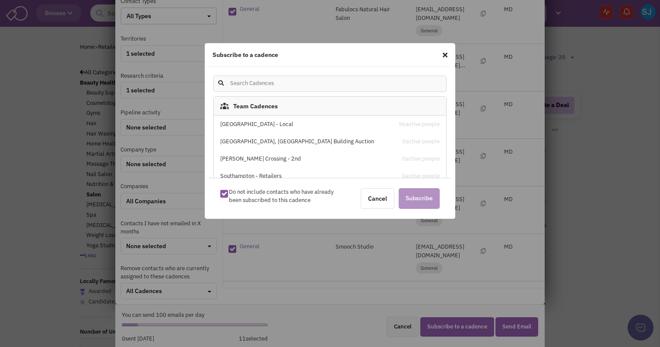
click at [257, 124] on div "[GEOGRAPHIC_DATA] - Local" at bounding box center [302, 125] width 165 height 8
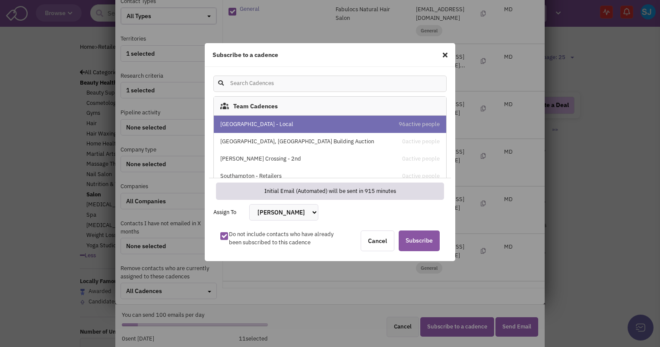
click at [274, 213] on select "[PERSON_NAME] [PERSON_NAME] [PERSON_NAME] [PERSON_NAME] [PERSON_NAME] [PERSON_N…" at bounding box center [283, 212] width 69 height 16
select select "2412"
click at [249, 204] on select "[PERSON_NAME] [PERSON_NAME] [PERSON_NAME] [PERSON_NAME] [PERSON_NAME] [PERSON_N…" at bounding box center [283, 212] width 69 height 16
click at [427, 236] on span "Subscribe" at bounding box center [419, 241] width 41 height 21
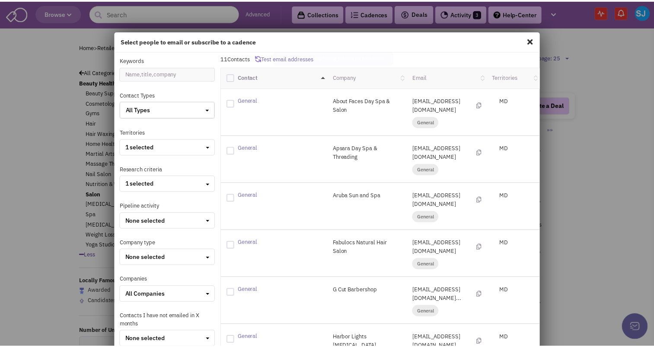
scroll to position [12, 0]
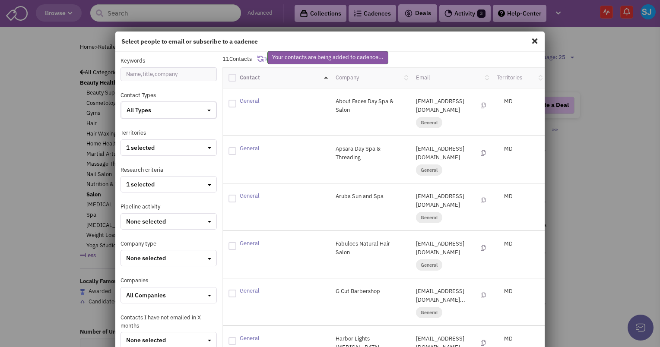
click at [533, 38] on span at bounding box center [534, 41] width 11 height 14
checkbox input "false"
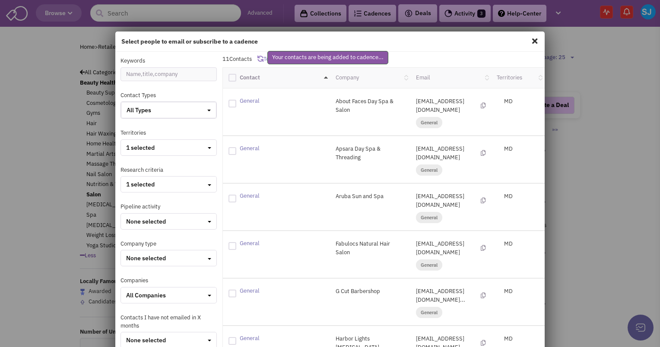
checkbox input "false"
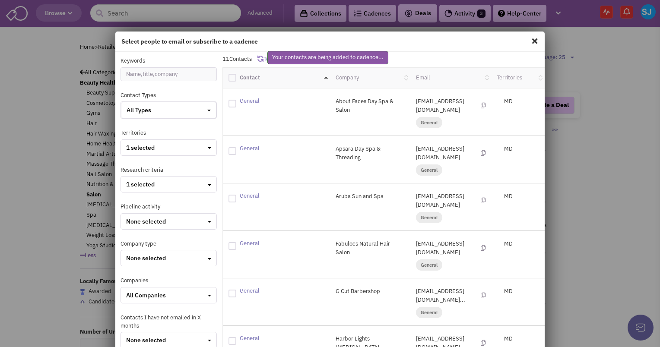
checkbox input "false"
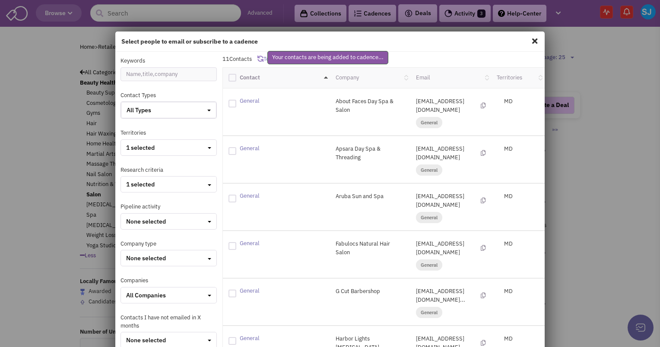
checkbox input "false"
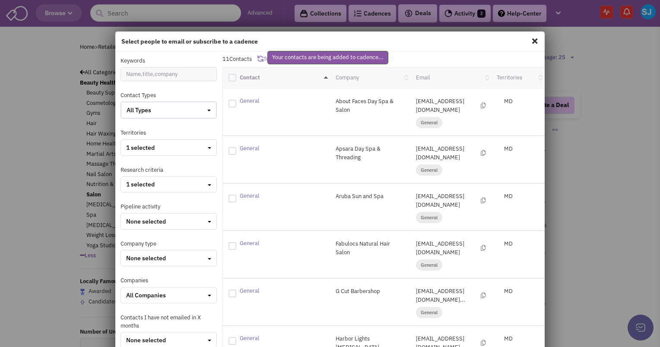
checkbox input "false"
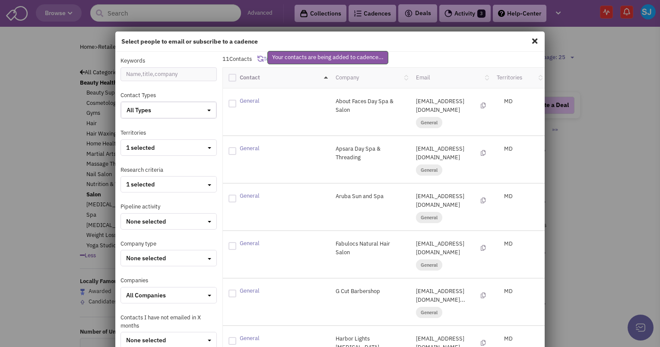
checkbox input "false"
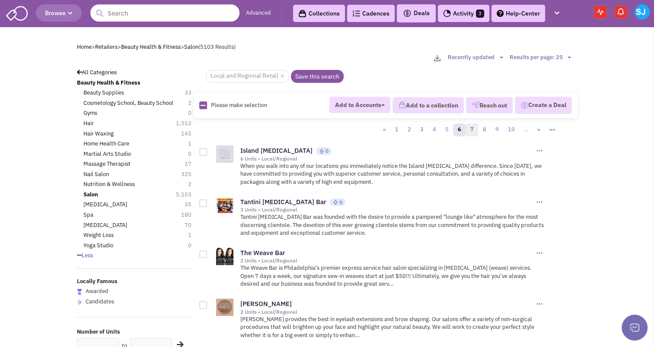
click at [469, 124] on link "7" at bounding box center [471, 130] width 13 height 13
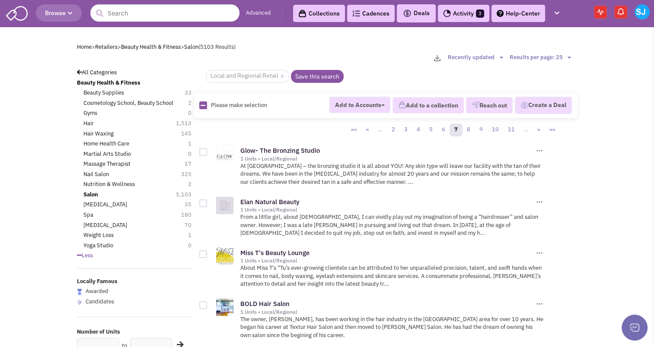
click at [197, 104] on div "Please make selection selected" at bounding box center [242, 106] width 96 height 8
click at [201, 104] on icon at bounding box center [202, 106] width 5 height 6
checkbox input "true"
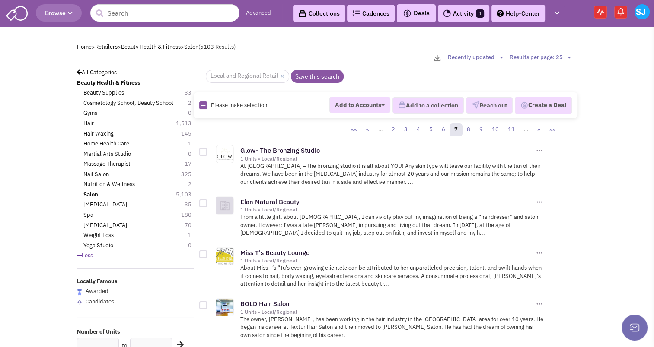
checkbox input "true"
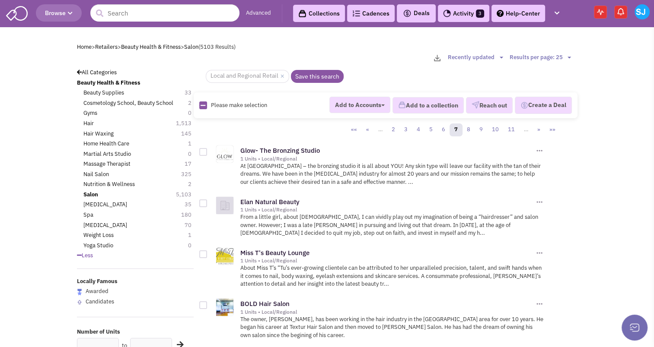
checkbox input "true"
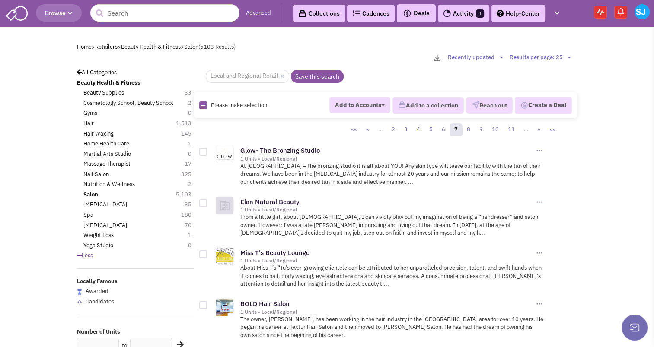
checkbox input "true"
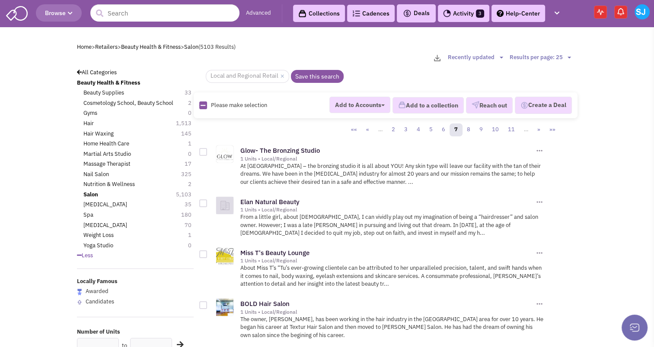
checkbox input "true"
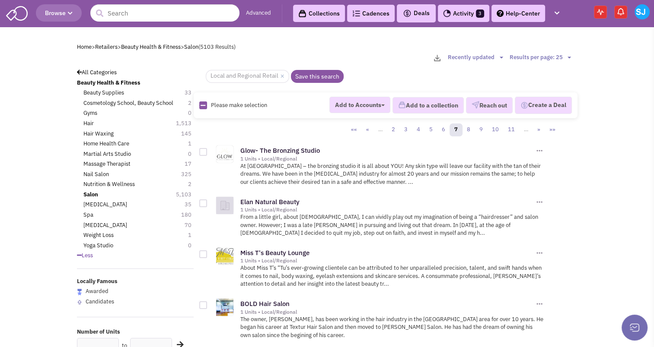
checkbox input "true"
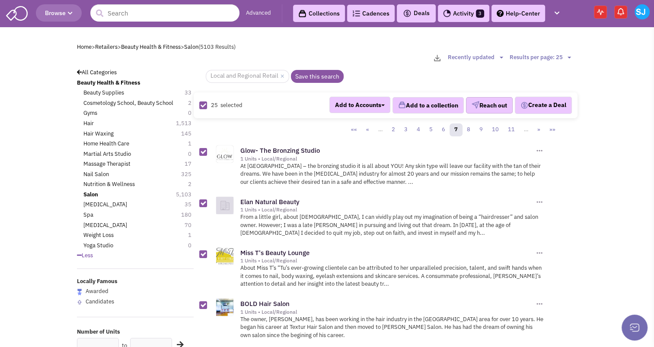
click at [474, 103] on img "button" at bounding box center [475, 105] width 8 height 8
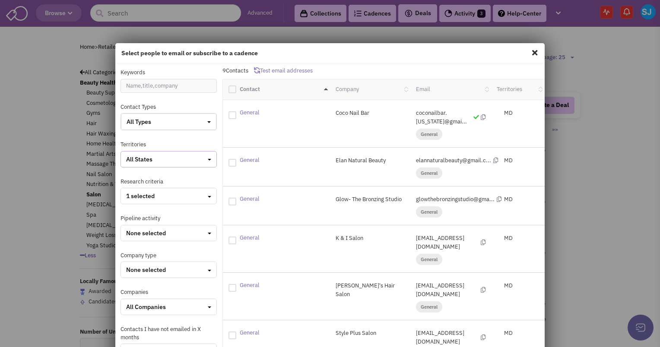
click at [143, 157] on span "All States" at bounding box center [139, 159] width 26 height 8
click at [142, 172] on label "MD" at bounding box center [155, 175] width 68 height 11
click at [136, 165] on button "All States" at bounding box center [169, 159] width 96 height 16
click at [128, 171] on div at bounding box center [130, 174] width 8 height 8
click at [134, 172] on input "checkbox" at bounding box center [137, 175] width 6 height 6
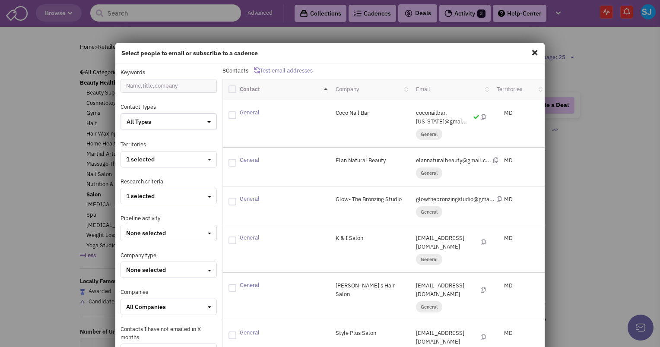
click at [228, 87] on div at bounding box center [232, 90] width 8 height 8
click at [237, 87] on input "checkbox" at bounding box center [240, 89] width 6 height 6
checkbox input "true"
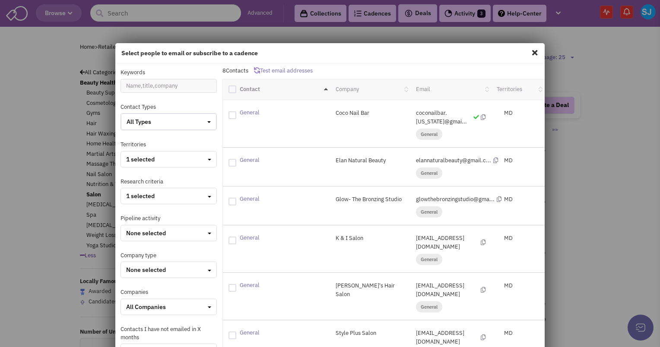
checkbox input "true"
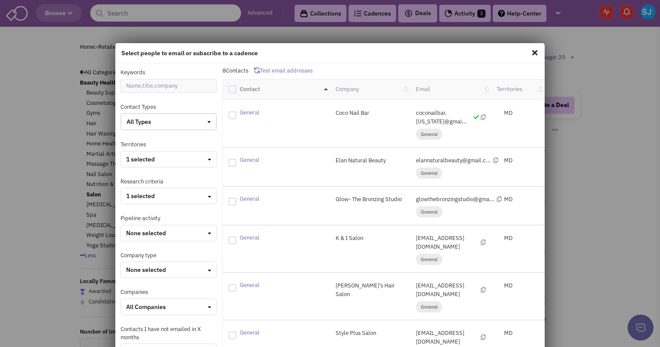
checkbox input "true"
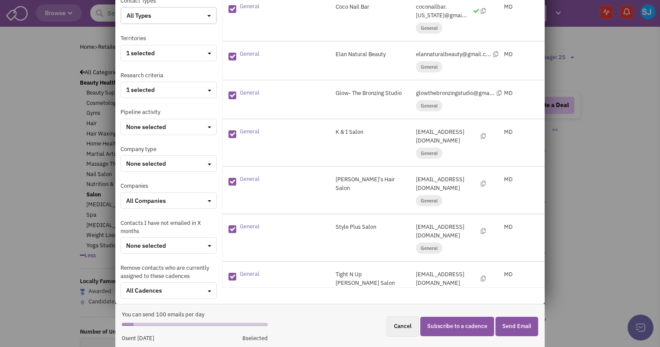
click at [467, 323] on button "Subscribe to a cadence" at bounding box center [457, 326] width 74 height 19
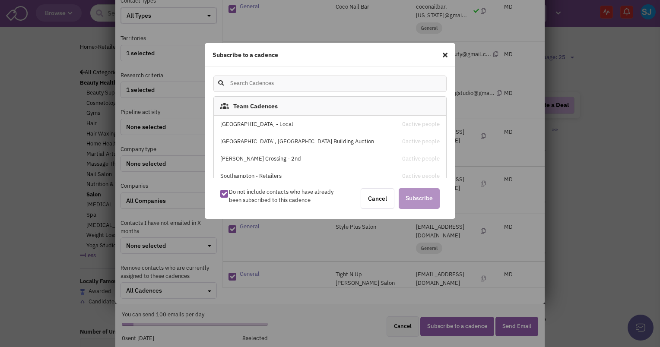
click at [281, 124] on div "[GEOGRAPHIC_DATA] - Local" at bounding box center [302, 125] width 165 height 8
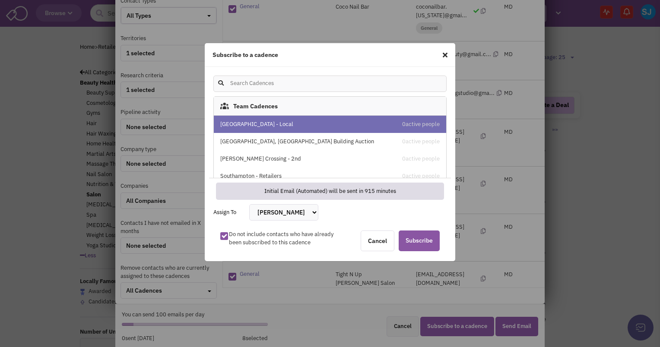
click at [300, 213] on select "[PERSON_NAME] [PERSON_NAME] [PERSON_NAME] [PERSON_NAME] [PERSON_NAME] [PERSON_N…" at bounding box center [283, 212] width 69 height 16
select select "2412"
click at [249, 204] on select "[PERSON_NAME] [PERSON_NAME] [PERSON_NAME] [PERSON_NAME] [PERSON_NAME] [PERSON_N…" at bounding box center [283, 212] width 69 height 16
click at [407, 244] on span "Subscribe" at bounding box center [419, 241] width 41 height 21
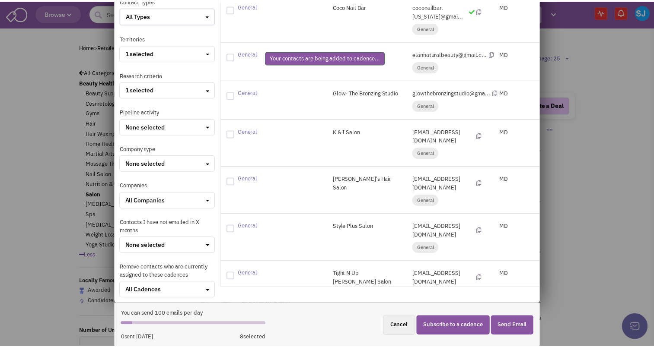
scroll to position [0, 0]
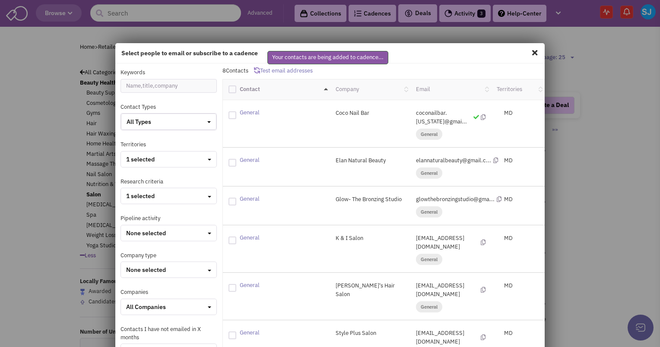
click at [529, 51] on span at bounding box center [534, 53] width 11 height 14
checkbox input "false"
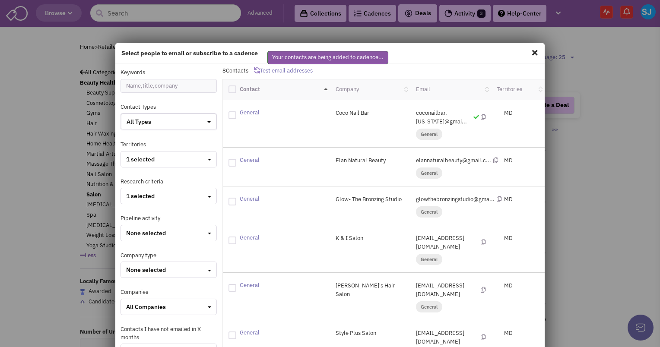
checkbox input "false"
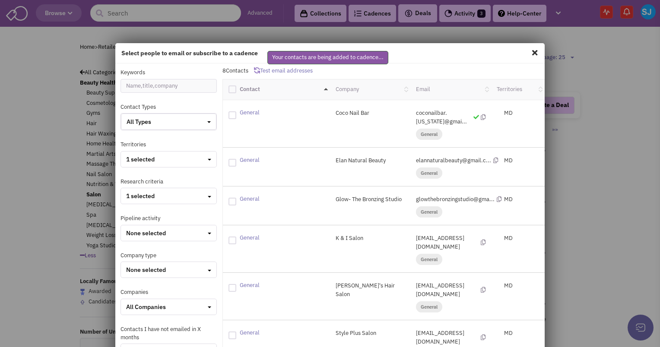
checkbox input "false"
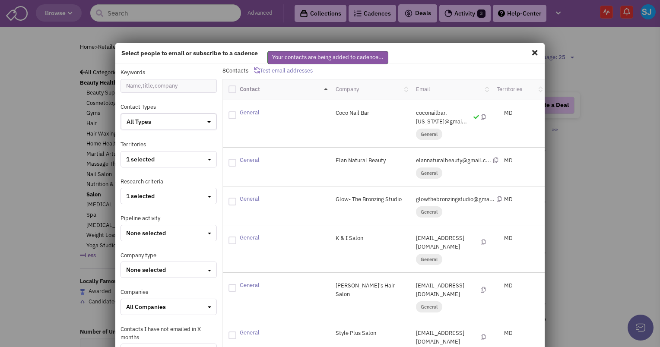
checkbox input "false"
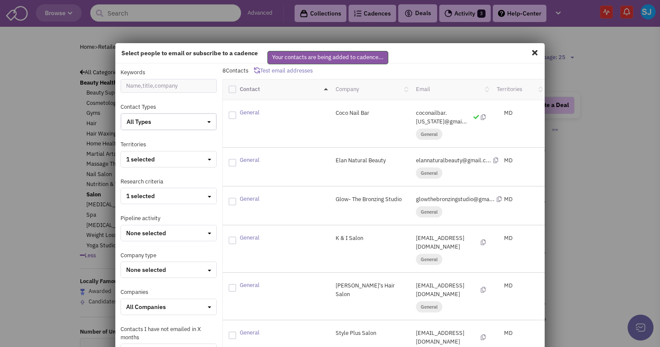
checkbox input "false"
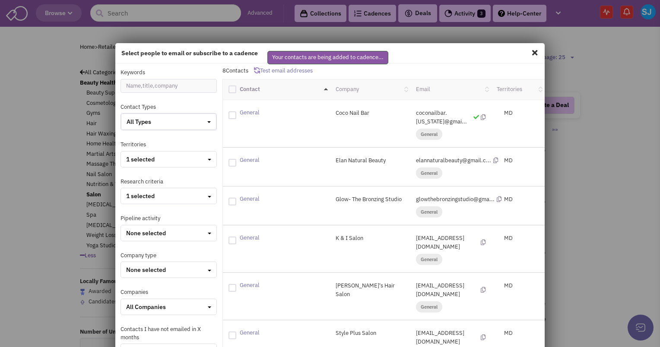
checkbox input "false"
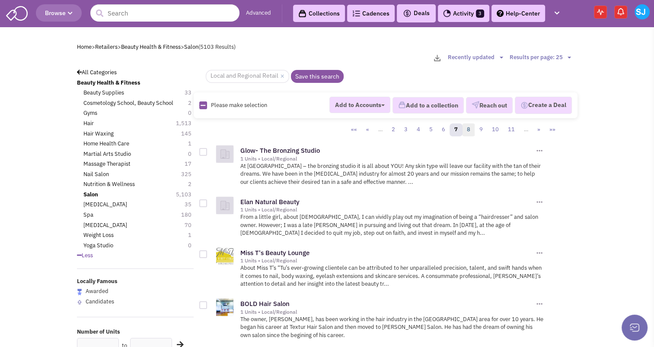
click at [470, 131] on link "8" at bounding box center [468, 130] width 13 height 13
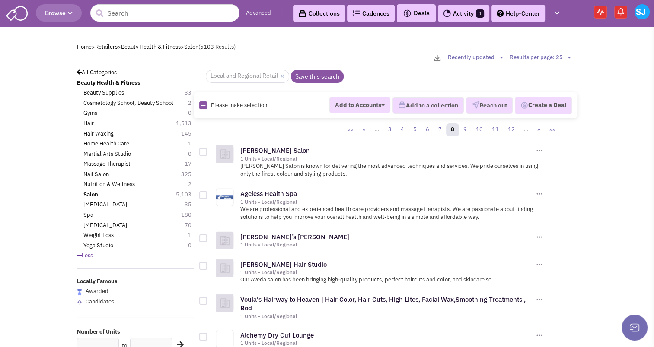
click at [200, 104] on icon at bounding box center [202, 106] width 5 height 6
checkbox input "true"
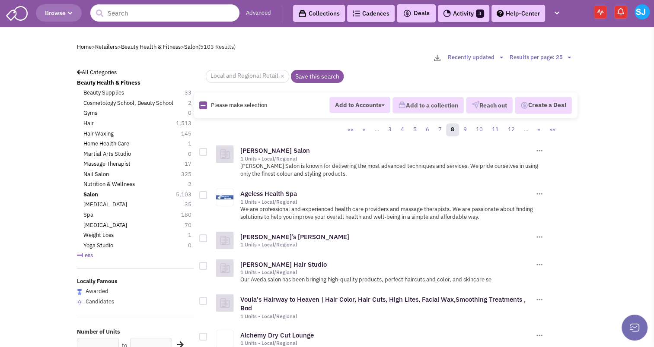
checkbox input "true"
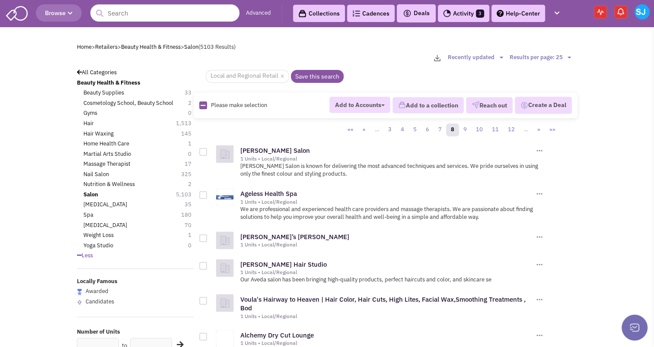
checkbox input "true"
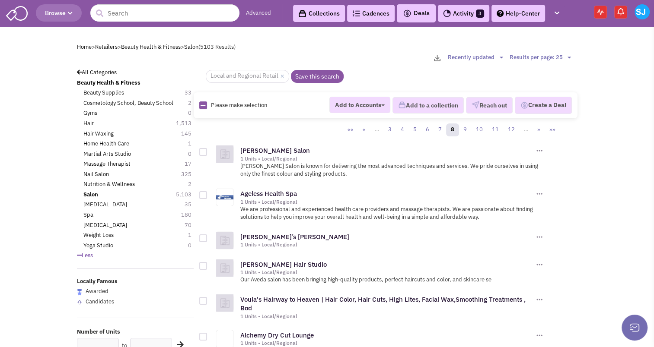
checkbox input "true"
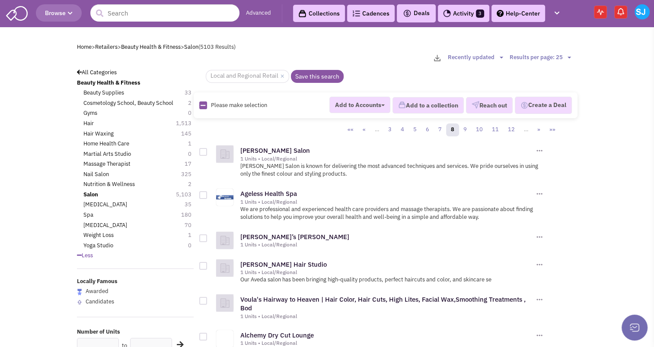
checkbox input "true"
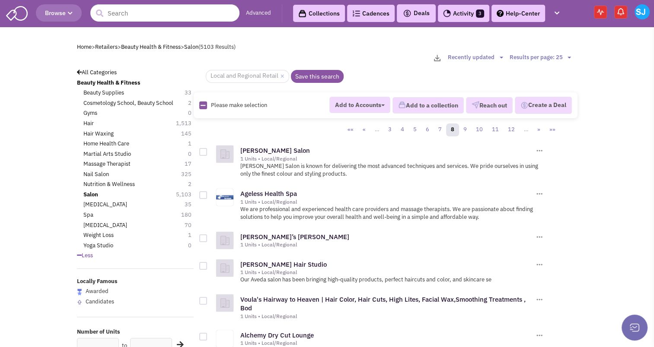
checkbox input "true"
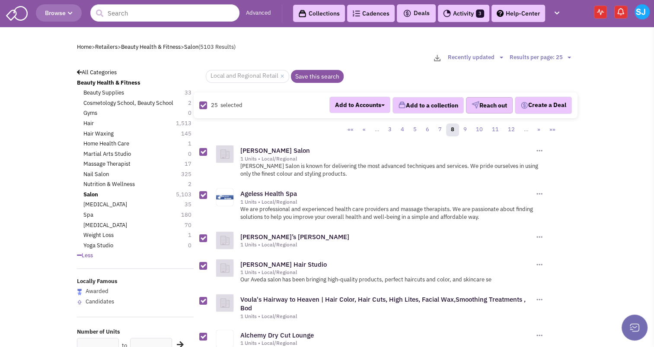
click at [493, 104] on button "Reach out" at bounding box center [489, 105] width 47 height 16
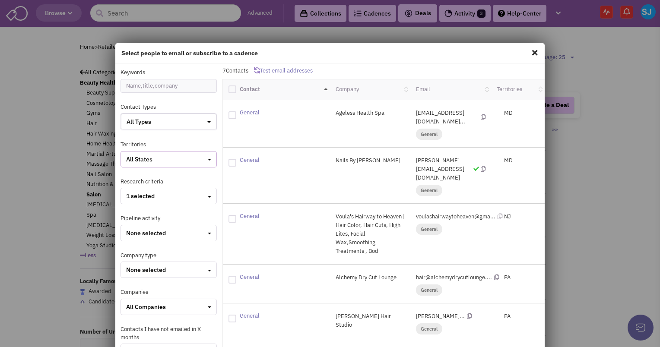
click at [208, 157] on div "button" at bounding box center [209, 159] width 3 height 9
click at [128, 173] on div at bounding box center [130, 174] width 8 height 8
click at [134, 173] on input "checkbox" at bounding box center [137, 175] width 6 height 6
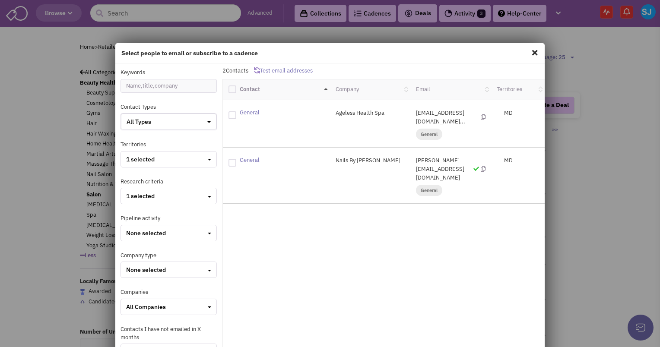
click at [230, 92] on div at bounding box center [232, 90] width 8 height 8
click at [237, 91] on input "checkbox" at bounding box center [240, 89] width 6 height 6
checkbox input "true"
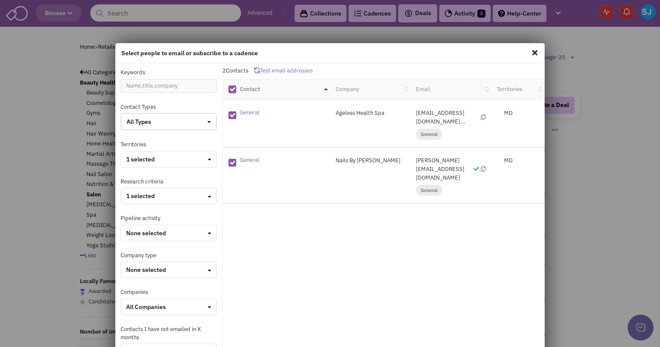
scroll to position [106, 0]
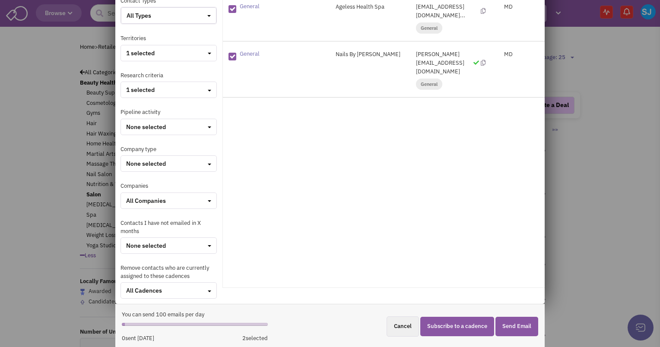
click at [456, 320] on button "Subscribe to a cadence" at bounding box center [457, 326] width 74 height 19
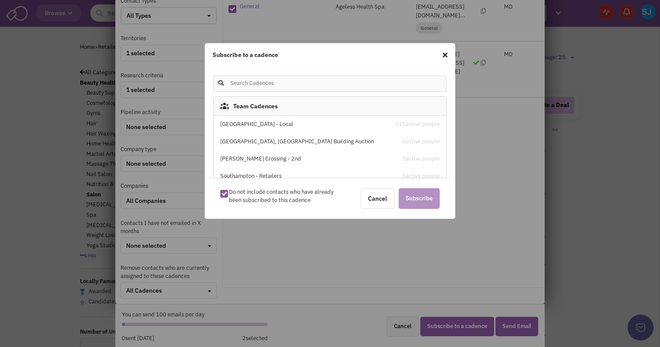
click at [267, 121] on div "[GEOGRAPHIC_DATA] - Local" at bounding box center [302, 125] width 165 height 8
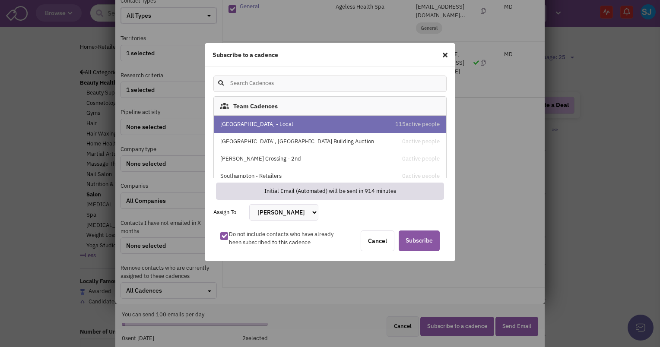
click at [273, 212] on select "[PERSON_NAME] [PERSON_NAME] [PERSON_NAME] [PERSON_NAME] [PERSON_NAME] [PERSON_N…" at bounding box center [283, 212] width 69 height 16
select select "2412"
click at [249, 204] on select "[PERSON_NAME] [PERSON_NAME] [PERSON_NAME] [PERSON_NAME] [PERSON_NAME] [PERSON_N…" at bounding box center [283, 212] width 69 height 16
click at [435, 238] on span "Subscribe" at bounding box center [419, 241] width 41 height 21
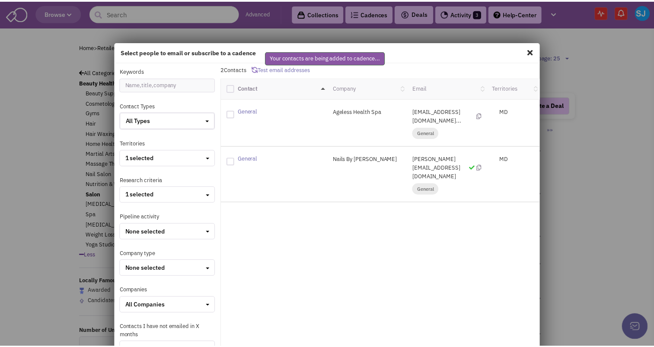
scroll to position [0, 0]
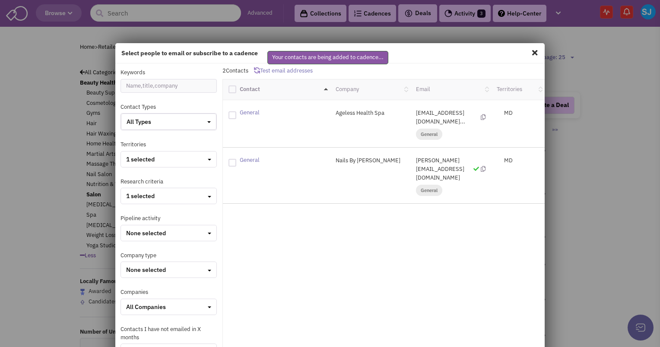
click at [529, 50] on span at bounding box center [534, 53] width 11 height 14
checkbox input "false"
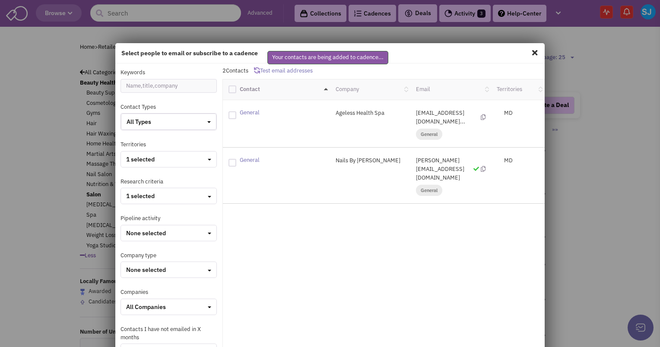
checkbox input "false"
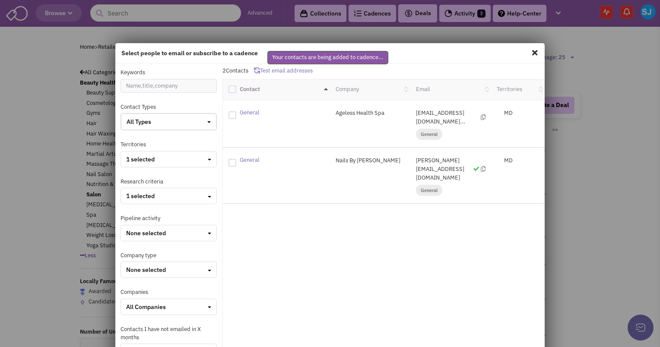
checkbox input "false"
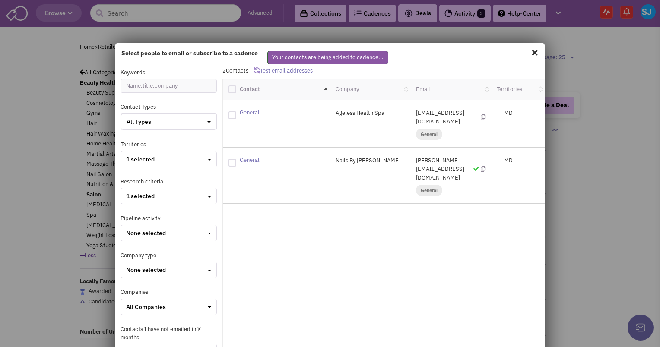
checkbox input "false"
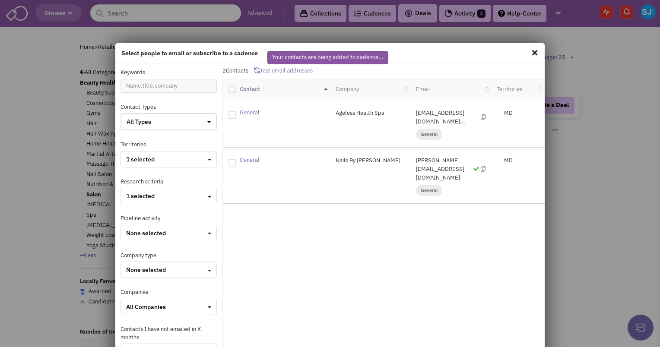
checkbox input "false"
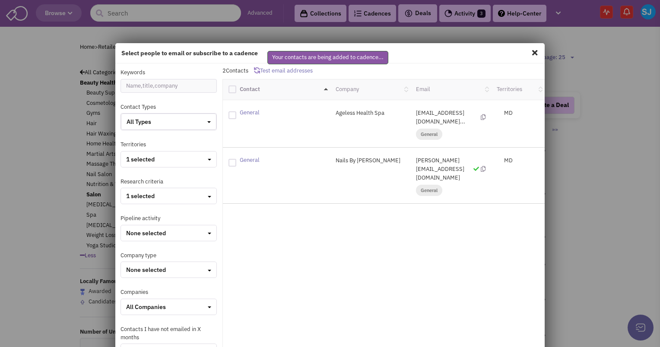
checkbox input "false"
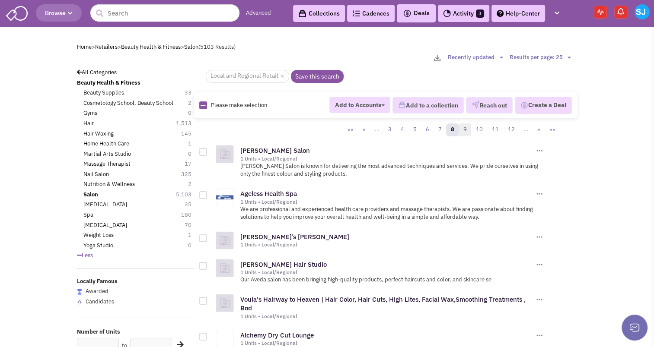
click at [466, 127] on link "9" at bounding box center [464, 130] width 13 height 13
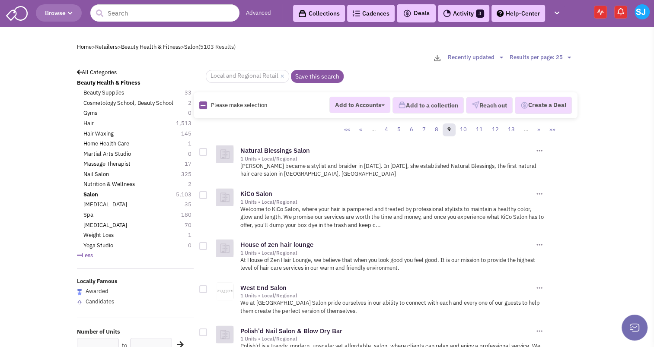
click at [203, 103] on icon at bounding box center [202, 106] width 5 height 6
checkbox input "true"
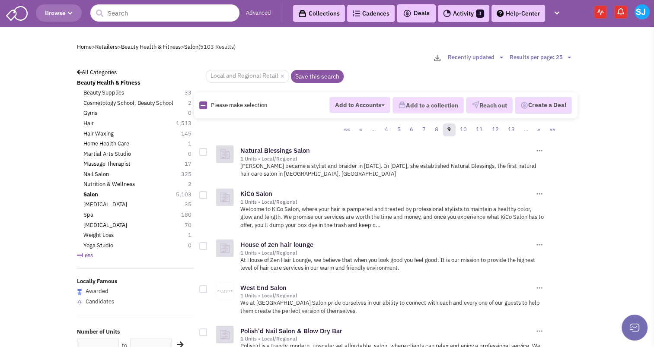
checkbox input "true"
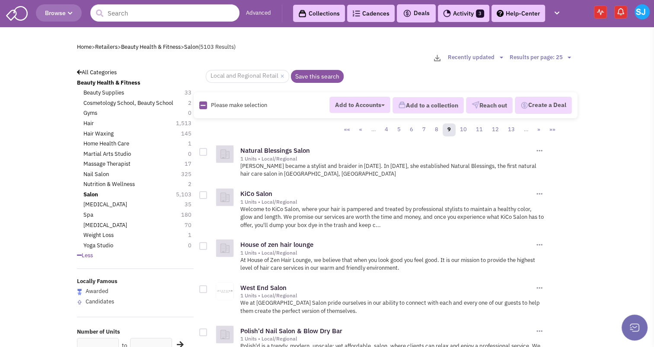
checkbox input "true"
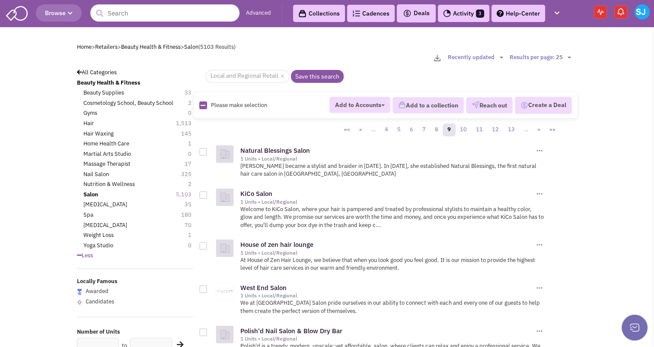
checkbox input "true"
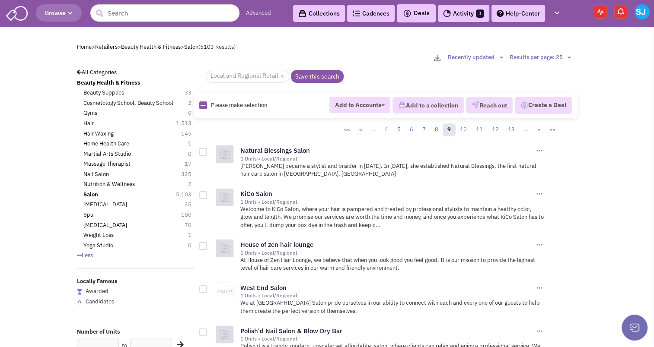
checkbox input "true"
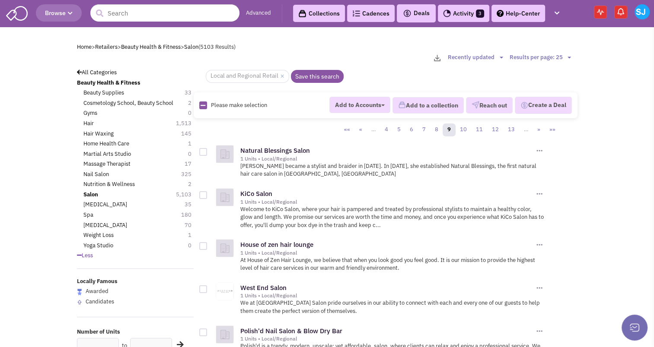
checkbox input "true"
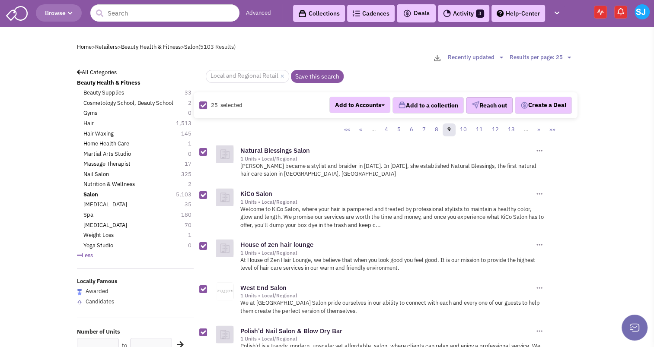
click at [491, 101] on button "Reach out" at bounding box center [489, 105] width 47 height 16
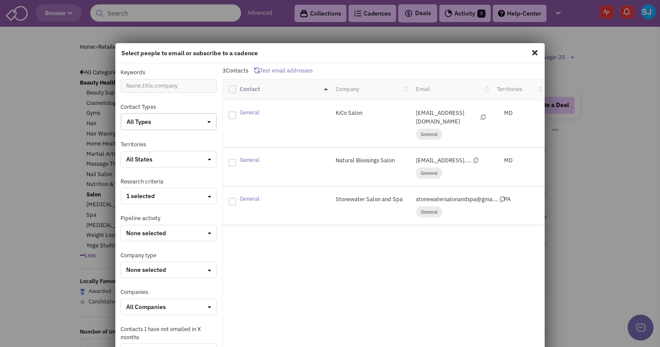
click at [228, 159] on div at bounding box center [232, 163] width 8 height 8
click at [237, 159] on input "checkbox" at bounding box center [240, 162] width 6 height 6
checkbox input "true"
click at [228, 115] on div at bounding box center [232, 115] width 8 height 8
click at [237, 115] on input "checkbox" at bounding box center [240, 114] width 6 height 6
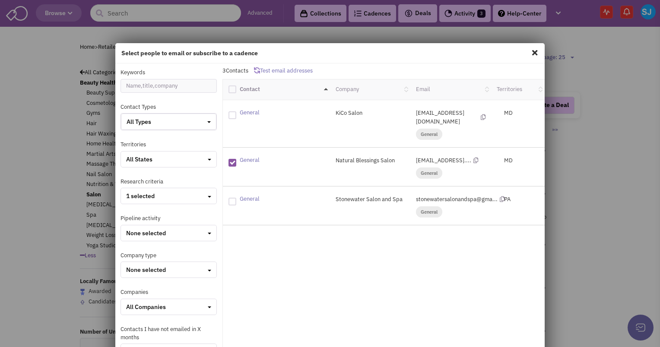
checkbox input "true"
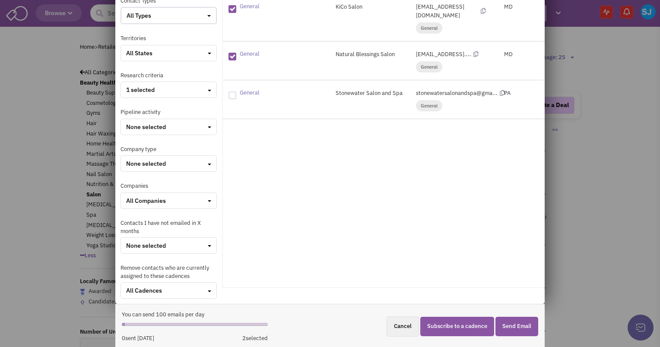
click at [436, 320] on button "Subscribe to a cadence" at bounding box center [457, 326] width 74 height 19
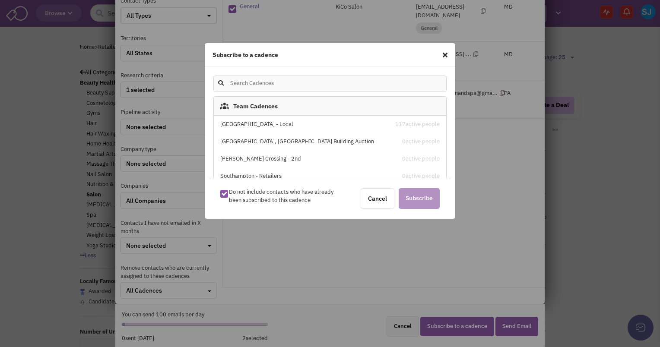
click at [287, 121] on div "[GEOGRAPHIC_DATA] - Local" at bounding box center [302, 125] width 165 height 8
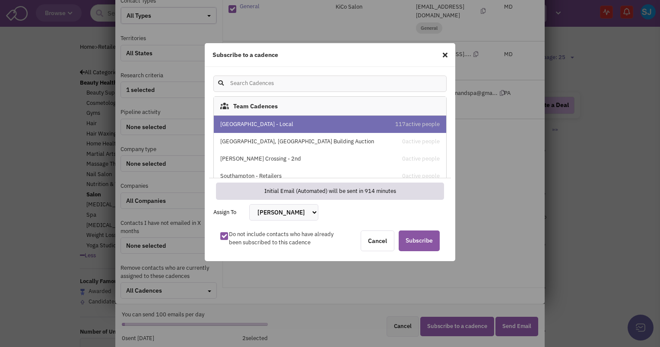
click at [279, 214] on select "[PERSON_NAME] [PERSON_NAME] [PERSON_NAME] [PERSON_NAME] [PERSON_NAME] [PERSON_N…" at bounding box center [283, 212] width 69 height 16
select select "2412"
click at [249, 204] on select "[PERSON_NAME] [PERSON_NAME] [PERSON_NAME] [PERSON_NAME] [PERSON_NAME] [PERSON_N…" at bounding box center [283, 212] width 69 height 16
click at [423, 247] on span "Subscribe" at bounding box center [419, 241] width 41 height 21
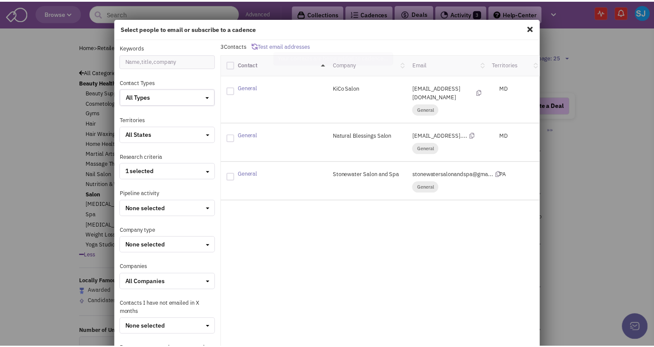
scroll to position [25, 0]
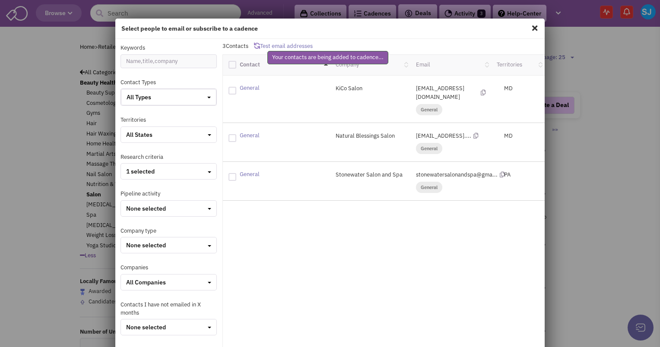
click at [530, 31] on span at bounding box center [534, 28] width 11 height 14
checkbox input "false"
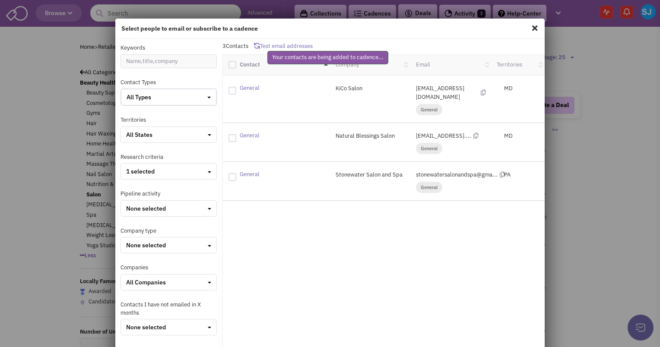
checkbox input "false"
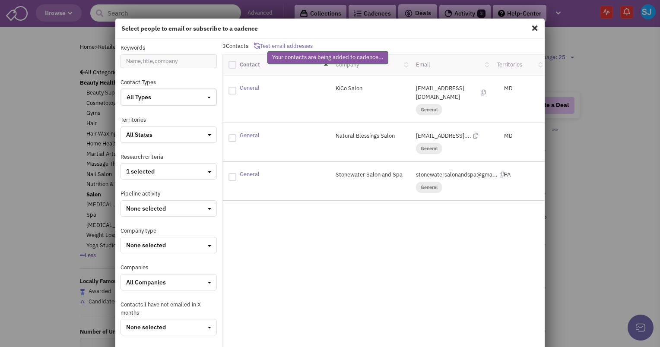
checkbox input "false"
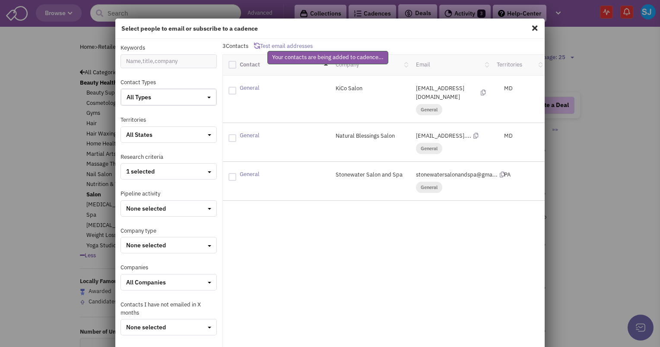
checkbox input "false"
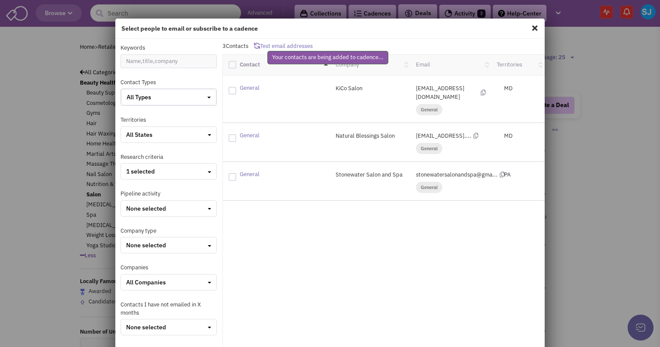
checkbox input "false"
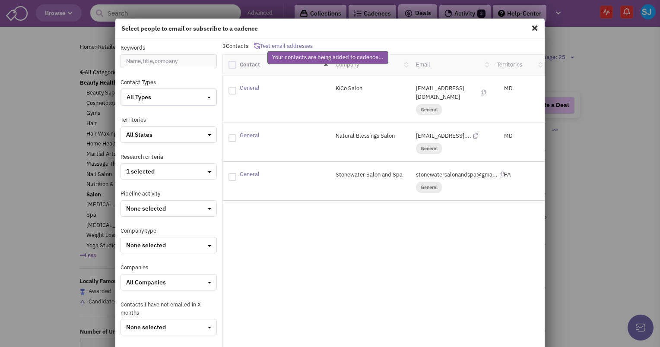
checkbox input "false"
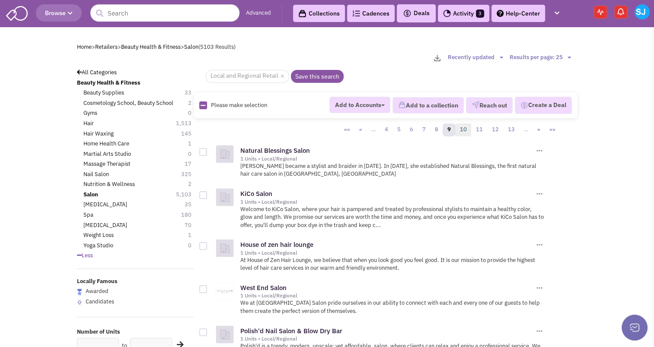
click at [464, 127] on link "10" at bounding box center [463, 130] width 16 height 13
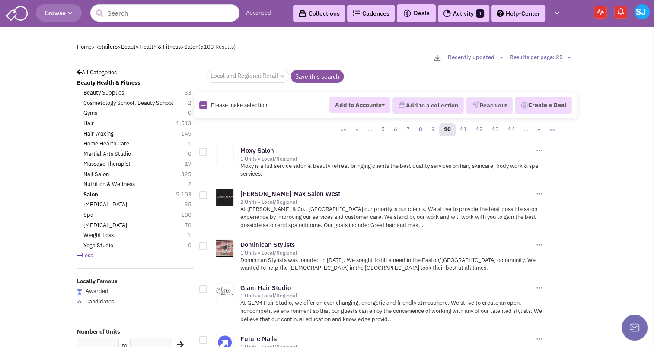
click at [203, 105] on icon at bounding box center [202, 106] width 5 height 6
checkbox input "true"
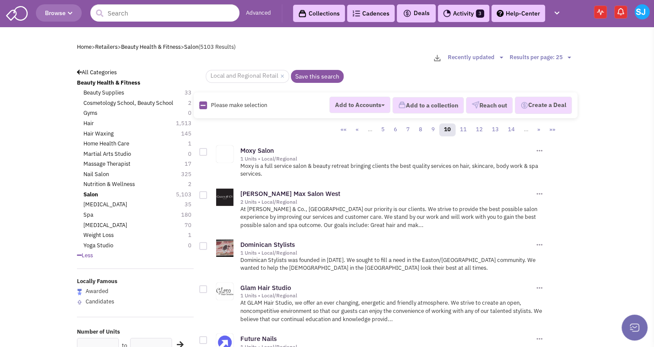
checkbox input "true"
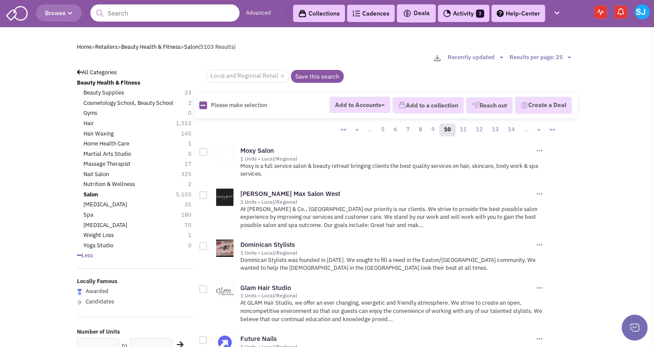
checkbox input "true"
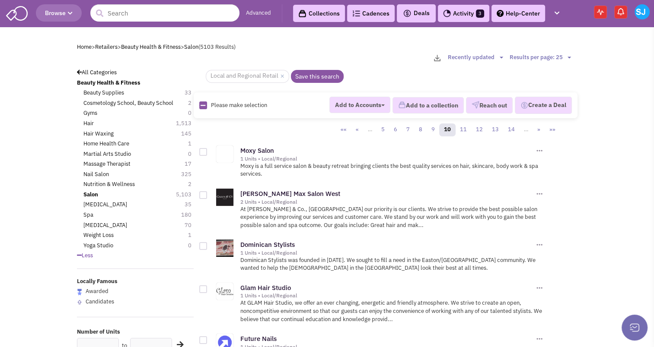
checkbox input "true"
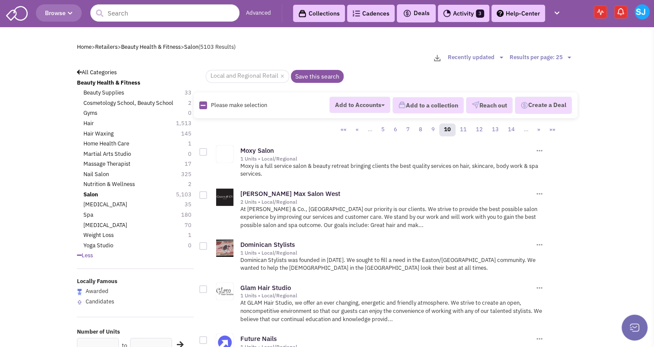
checkbox input "true"
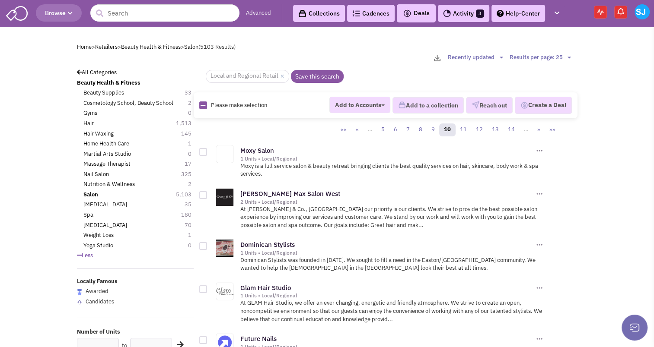
checkbox input "true"
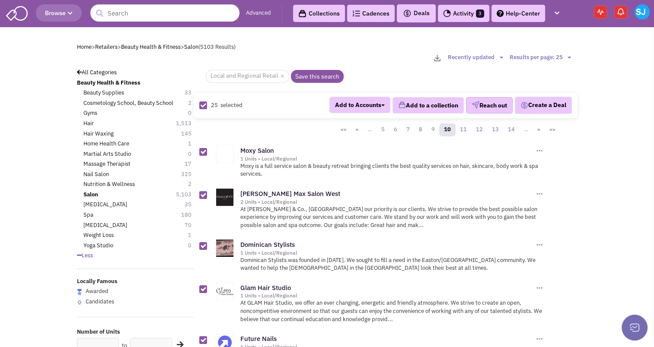
click at [472, 108] on button "Reach out" at bounding box center [489, 105] width 47 height 16
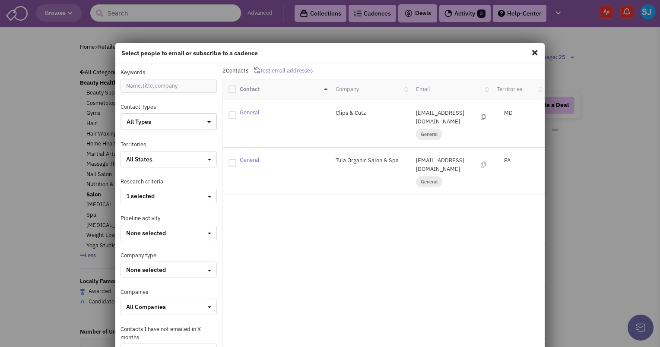
click at [230, 112] on div at bounding box center [232, 115] width 8 height 8
click at [237, 112] on input "checkbox" at bounding box center [240, 114] width 6 height 6
checkbox input "true"
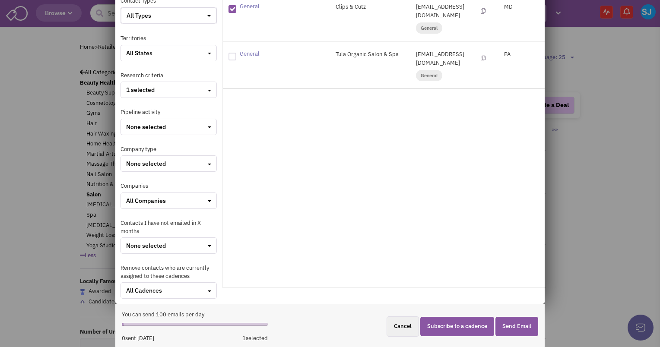
click at [458, 329] on button "Subscribe to a cadence" at bounding box center [457, 326] width 74 height 19
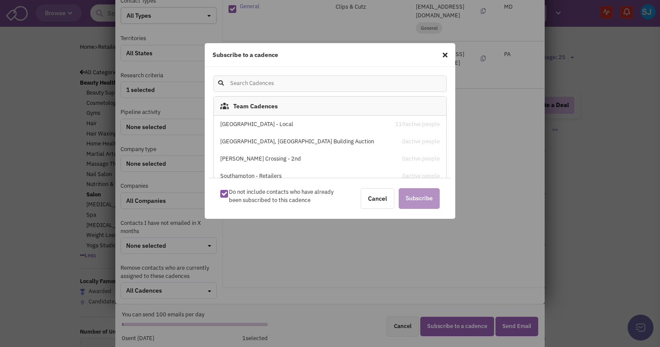
click at [302, 123] on div "Stone House Square - Local" at bounding box center [302, 125] width 165 height 8
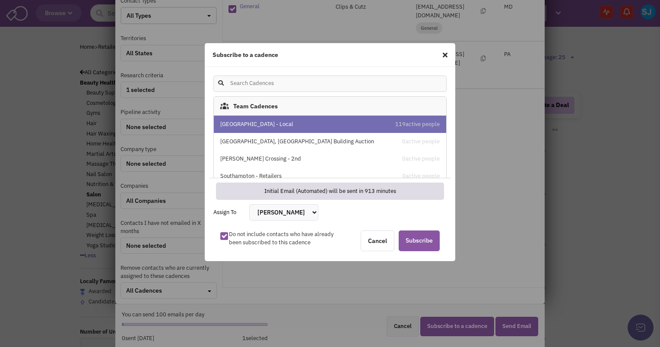
click at [300, 204] on article "Subscribe to a cadence Team Cadences Stone House Square - Local 119 active peop…" at bounding box center [330, 152] width 251 height 218
click at [302, 211] on select "Bakari White Brett Michaels Brett Davidoff Colin Hodgson Gregory Jones Melissa …" at bounding box center [283, 212] width 69 height 16
select select "2412"
click at [249, 204] on select "Bakari White Brett Michaels Brett Davidoff Colin Hodgson Gregory Jones Melissa …" at bounding box center [283, 212] width 69 height 16
click at [423, 236] on span "Subscribe" at bounding box center [419, 241] width 41 height 21
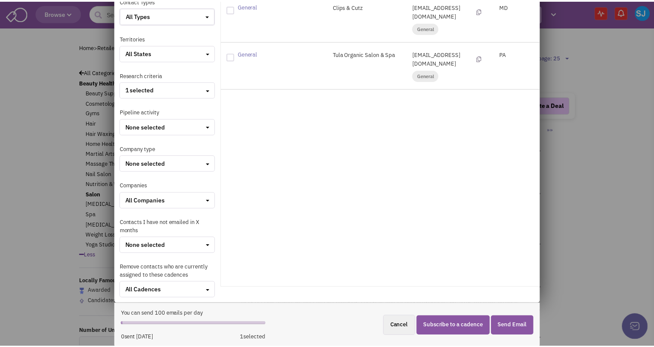
scroll to position [0, 0]
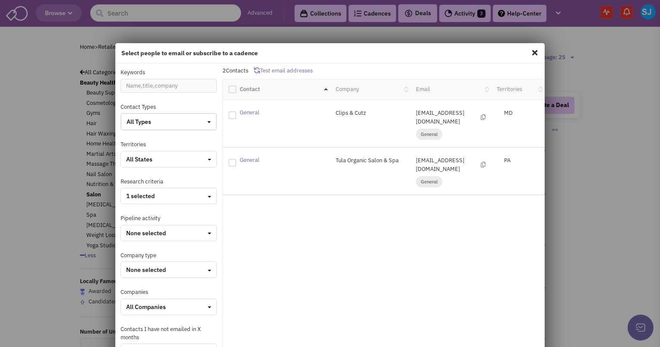
click at [530, 51] on span at bounding box center [534, 53] width 11 height 14
checkbox input "false"
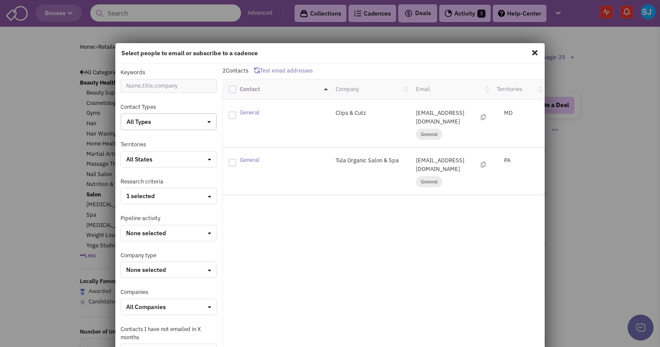
checkbox input "false"
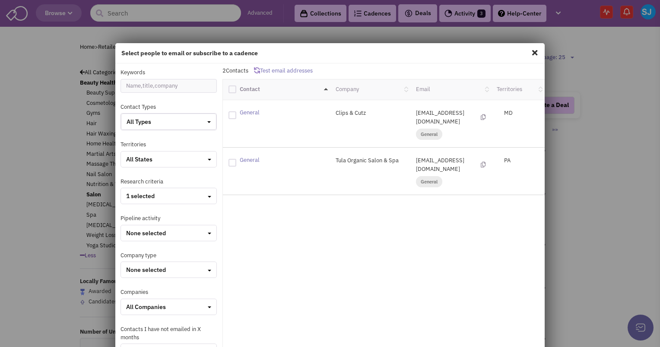
checkbox input "false"
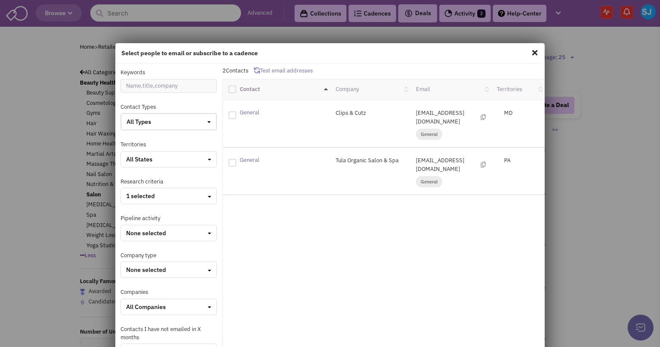
checkbox input "false"
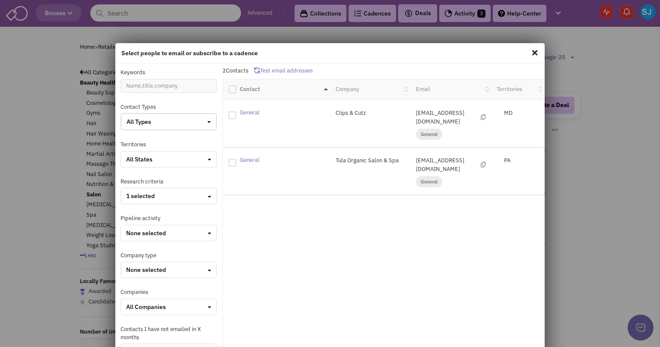
checkbox input "false"
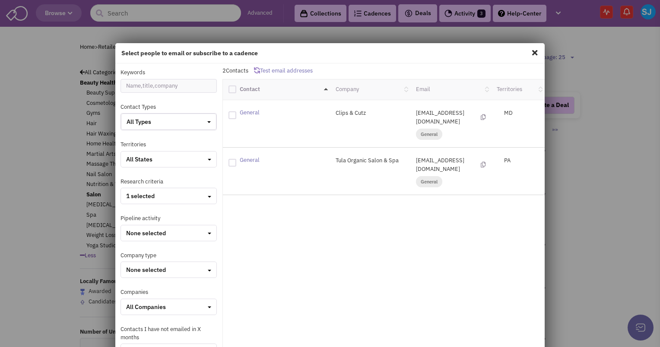
checkbox input "false"
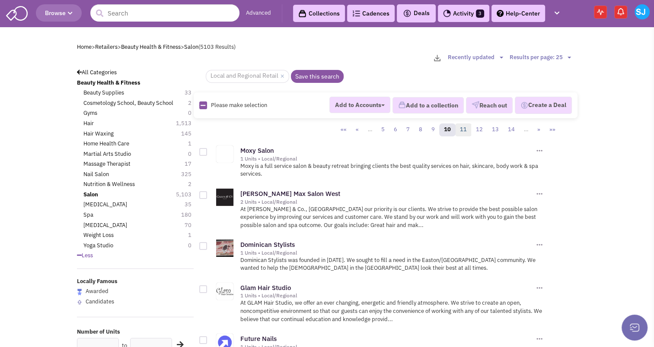
click at [464, 130] on link "11" at bounding box center [463, 130] width 16 height 13
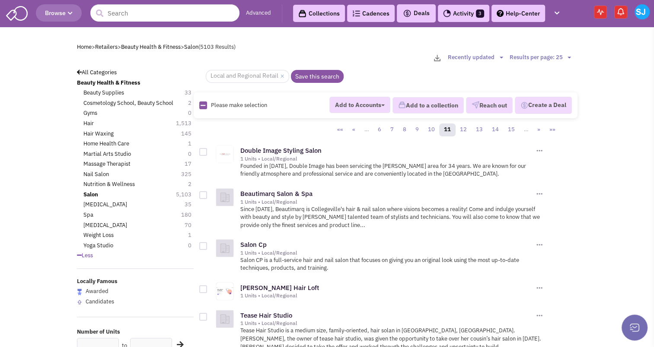
click at [203, 104] on icon at bounding box center [202, 106] width 5 height 6
checkbox input "true"
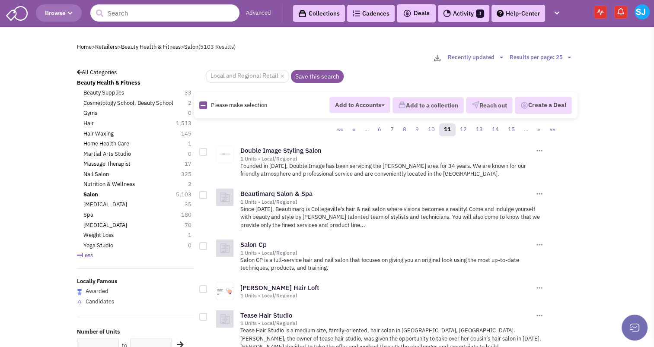
checkbox input "true"
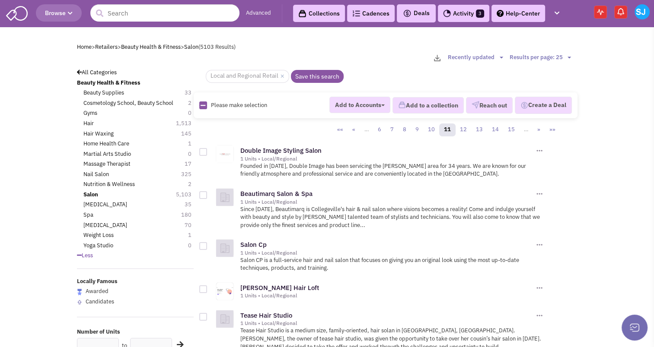
checkbox input "true"
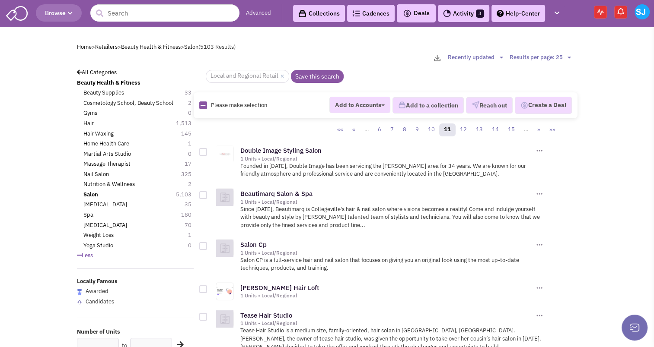
checkbox input "true"
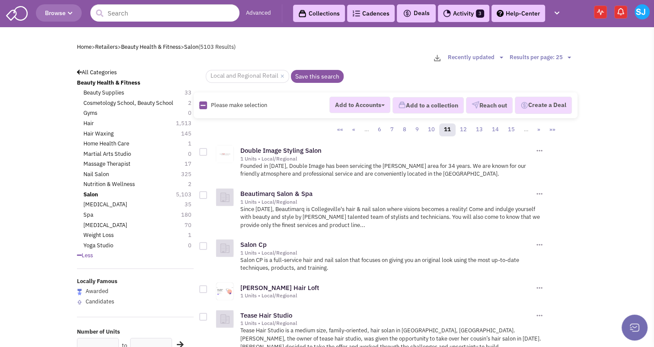
checkbox input "true"
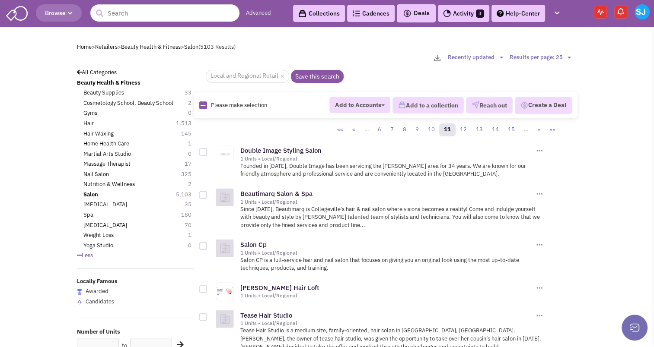
checkbox input "true"
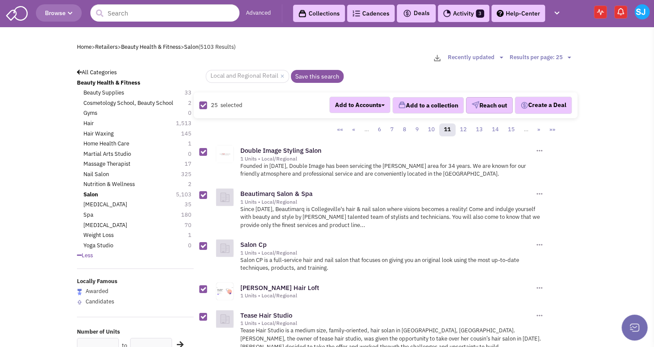
click at [477, 102] on button "Reach out" at bounding box center [489, 105] width 47 height 16
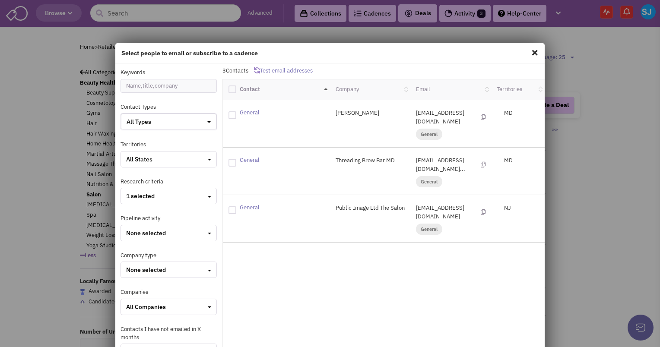
click at [228, 114] on div at bounding box center [232, 115] width 8 height 8
click at [237, 114] on input "checkbox" at bounding box center [240, 114] width 6 height 6
checkbox input "true"
click at [231, 159] on div at bounding box center [232, 163] width 8 height 8
click at [237, 159] on input "checkbox" at bounding box center [240, 162] width 6 height 6
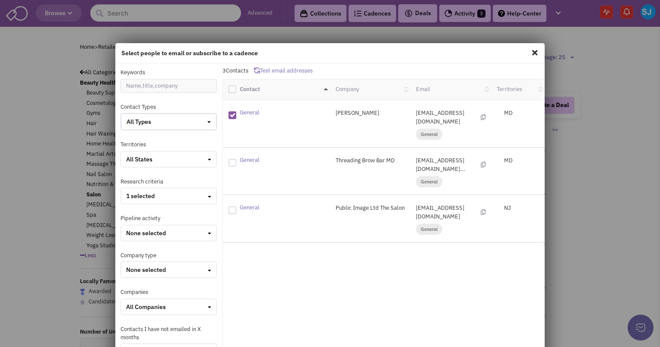
checkbox input "true"
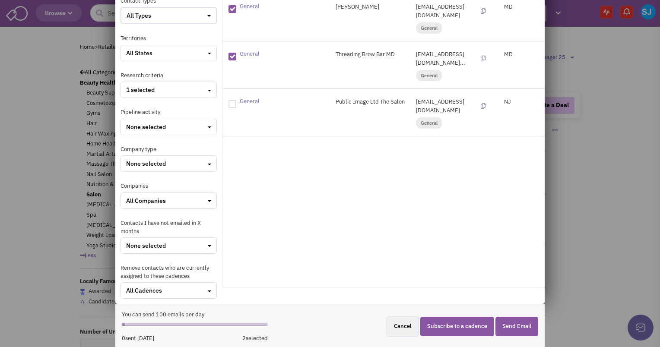
click at [430, 320] on button "Subscribe to a cadence" at bounding box center [457, 326] width 74 height 19
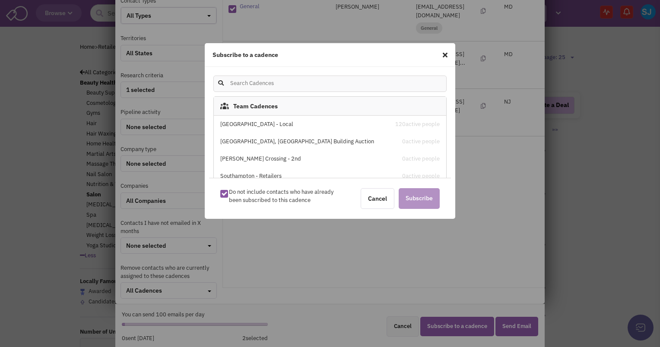
click at [270, 123] on div "Stone House Square - Local" at bounding box center [302, 125] width 165 height 8
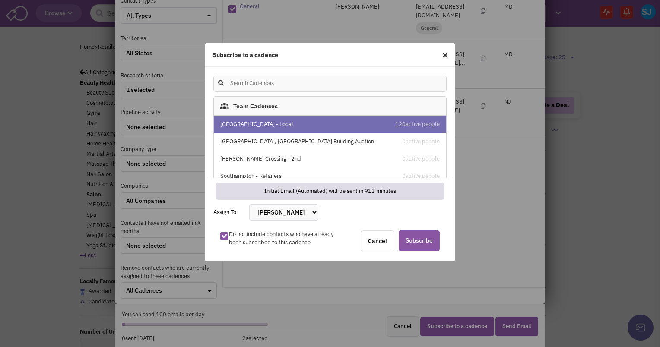
click at [317, 215] on select "Bakari White Brett Michaels Brett Davidoff Colin Hodgson Gregory Jones Melissa …" at bounding box center [283, 212] width 69 height 16
select select "2412"
click at [249, 204] on select "Bakari White Brett Michaels Brett Davidoff Colin Hodgson Gregory Jones Melissa …" at bounding box center [283, 212] width 69 height 16
click at [424, 239] on span "Subscribe" at bounding box center [419, 241] width 41 height 21
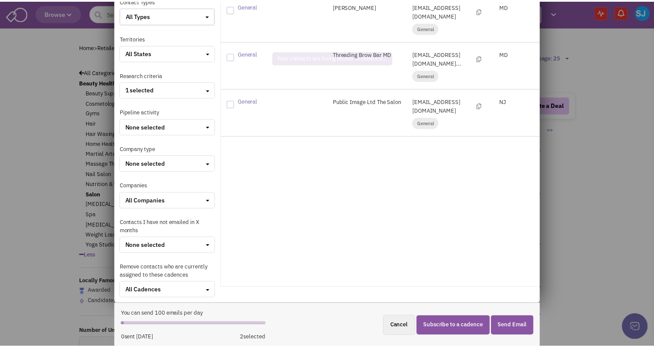
scroll to position [0, 0]
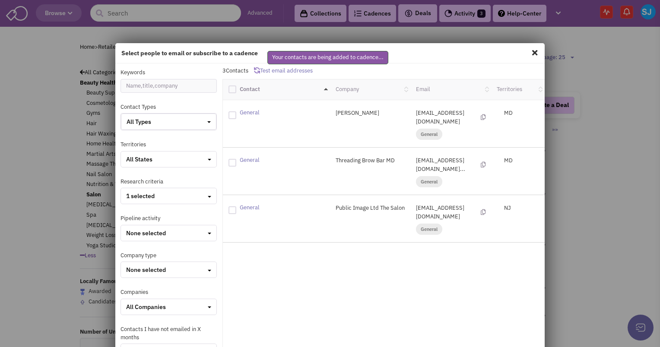
click at [530, 48] on span at bounding box center [534, 53] width 11 height 14
checkbox input "false"
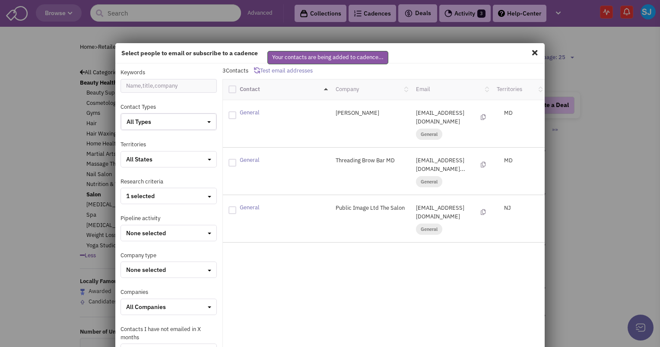
checkbox input "false"
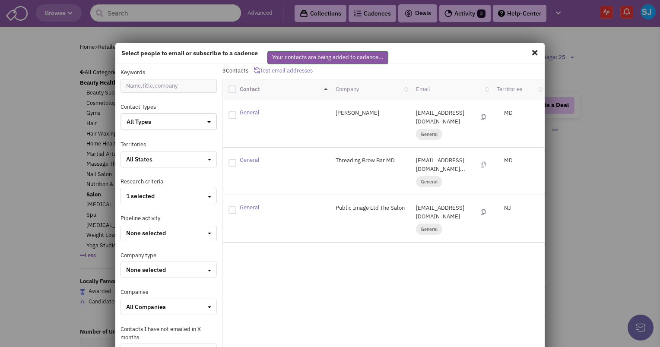
checkbox input "false"
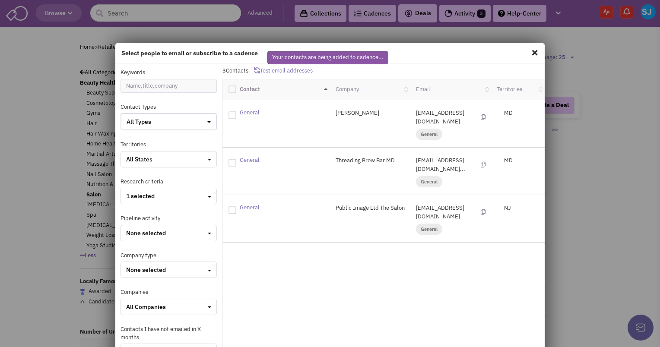
checkbox input "false"
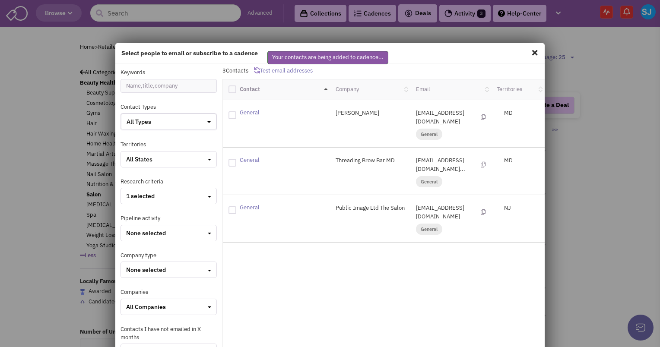
checkbox input "false"
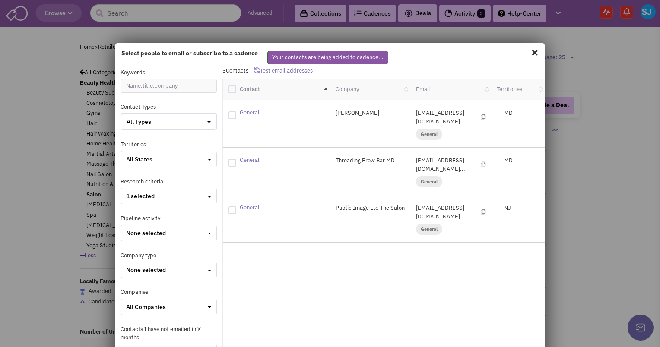
checkbox input "false"
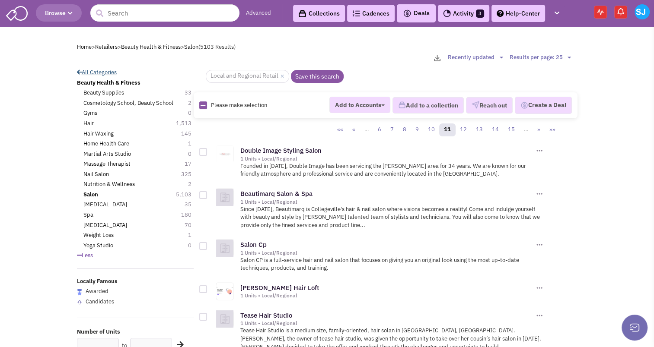
click at [114, 70] on link "All Categories" at bounding box center [97, 72] width 40 height 7
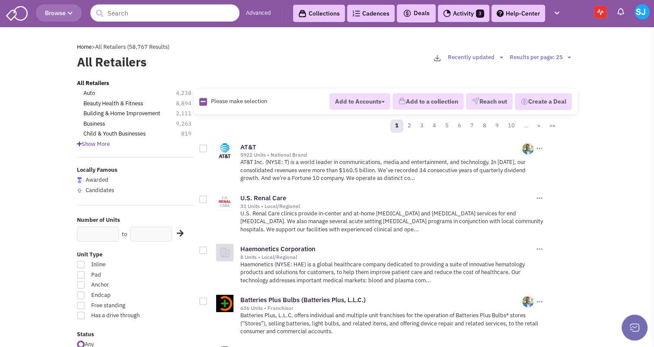
click at [91, 141] on span "Show More" at bounding box center [93, 143] width 33 height 7
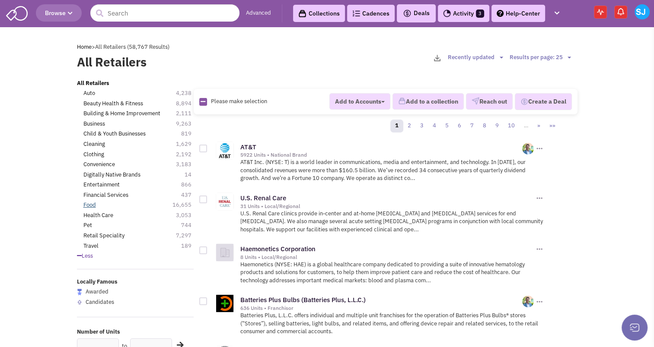
click at [91, 204] on link "Food" at bounding box center [89, 205] width 13 height 8
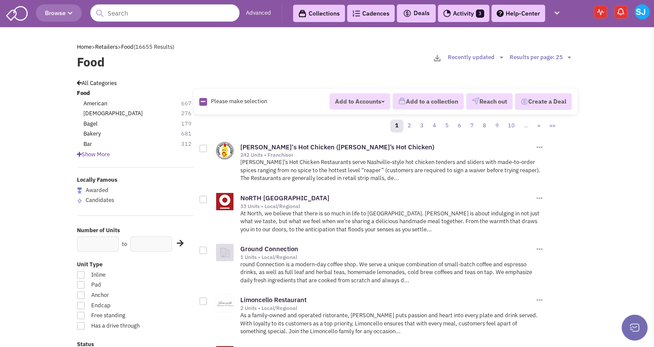
click at [79, 154] on icon at bounding box center [79, 155] width 5 height 6
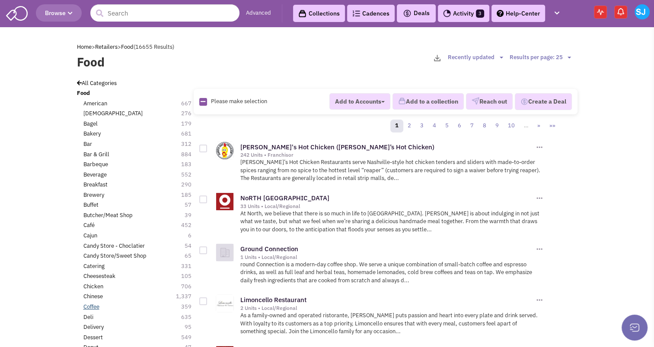
click at [92, 305] on link "Coffee" at bounding box center [91, 307] width 16 height 8
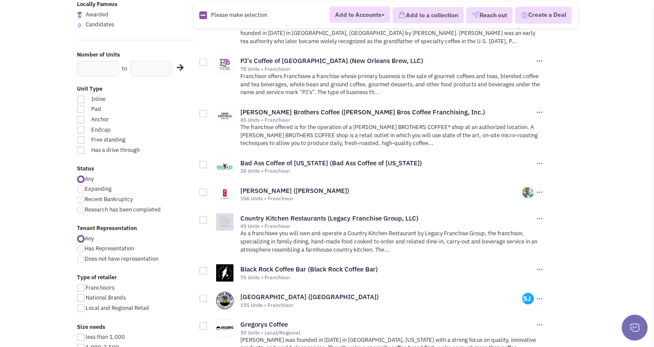
scroll to position [806, 0]
click at [80, 306] on div at bounding box center [81, 309] width 8 height 8
click at [86, 307] on input "Local and Regional Retail" at bounding box center [89, 310] width 6 height 6
checkbox input "true"
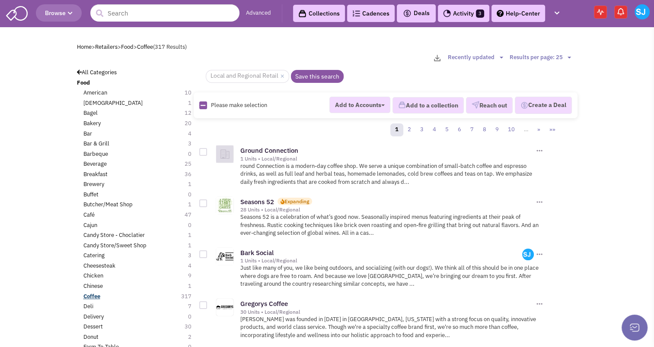
click at [88, 294] on b "Coffee" at bounding box center [91, 296] width 17 height 7
click at [202, 104] on icon at bounding box center [202, 106] width 5 height 6
checkbox input "true"
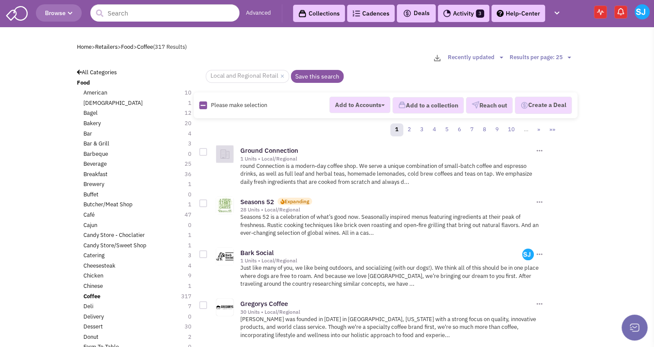
checkbox input "true"
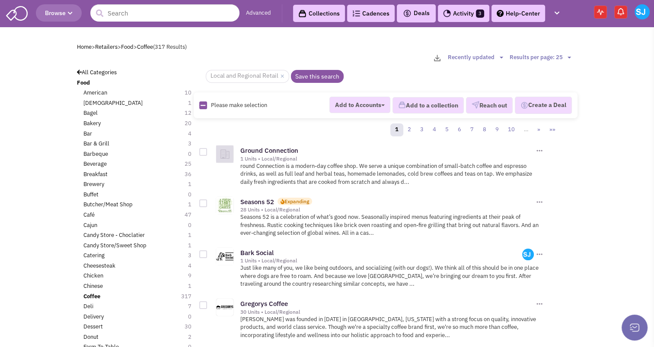
checkbox input "true"
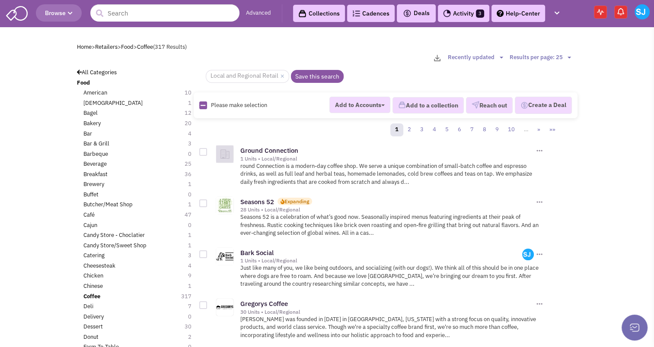
checkbox input "true"
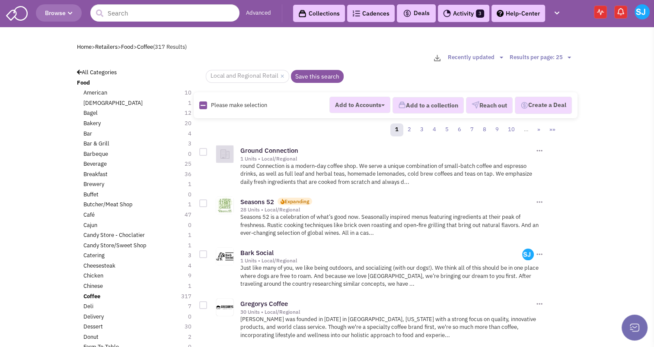
checkbox input "true"
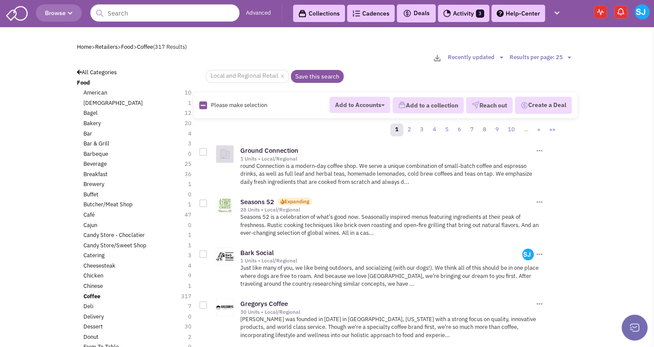
checkbox input "true"
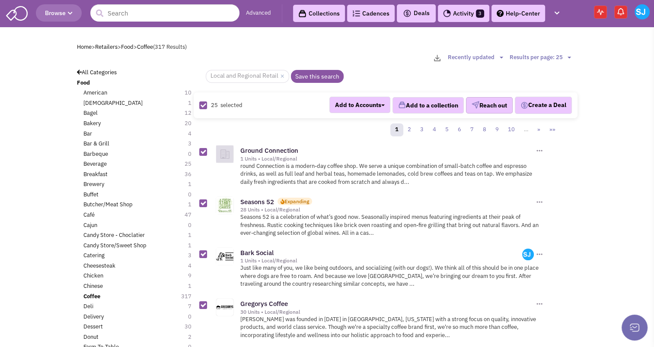
click at [473, 102] on img "button" at bounding box center [475, 105] width 8 height 8
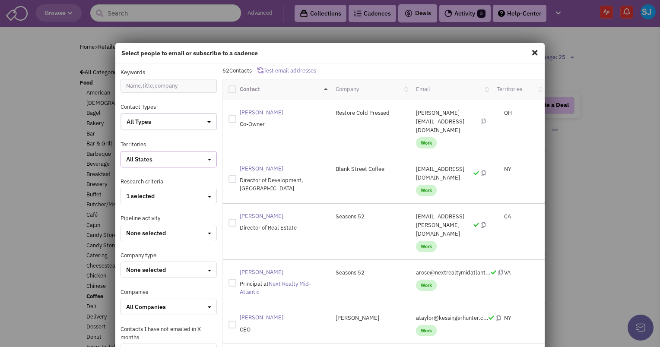
click at [175, 157] on div "All States" at bounding box center [168, 159] width 85 height 9
click at [126, 195] on div at bounding box center [130, 195] width 8 height 8
click at [134, 195] on input "checkbox" at bounding box center [137, 196] width 6 height 6
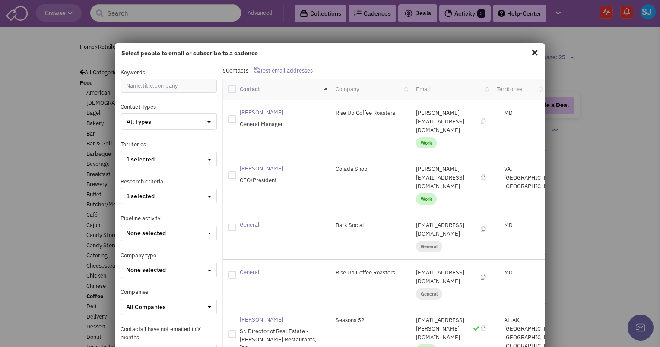
click at [232, 85] on label at bounding box center [233, 89] width 11 height 10
click at [237, 86] on input "checkbox" at bounding box center [240, 89] width 6 height 6
checkbox input "true"
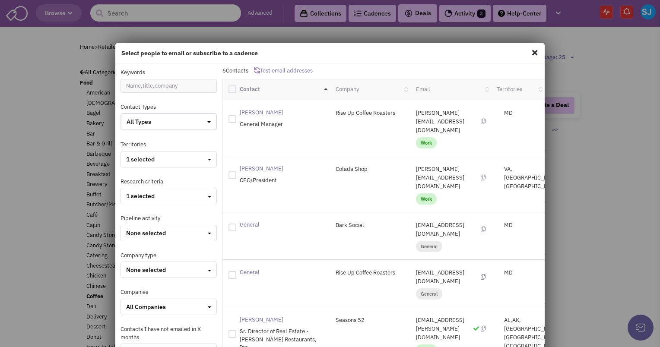
checkbox input "true"
click at [232, 85] on label at bounding box center [233, 89] width 11 height 10
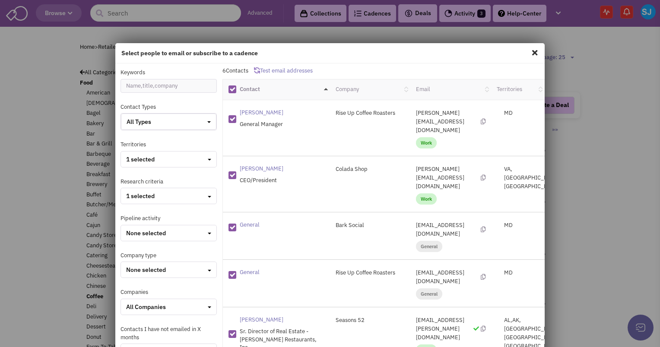
click at [237, 86] on input "checkbox" at bounding box center [240, 89] width 6 height 6
checkbox input "false"
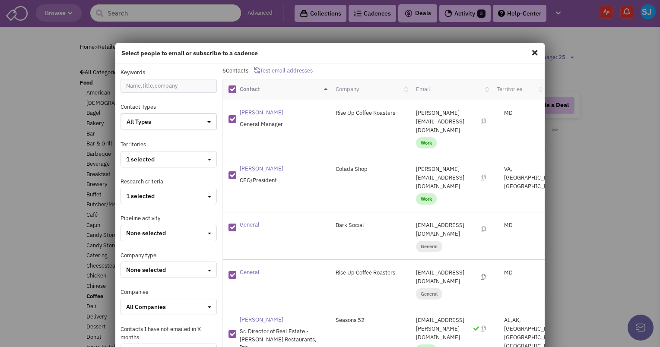
checkbox input "false"
click at [232, 87] on div at bounding box center [232, 90] width 8 height 8
click at [237, 87] on input "checkbox" at bounding box center [240, 89] width 6 height 6
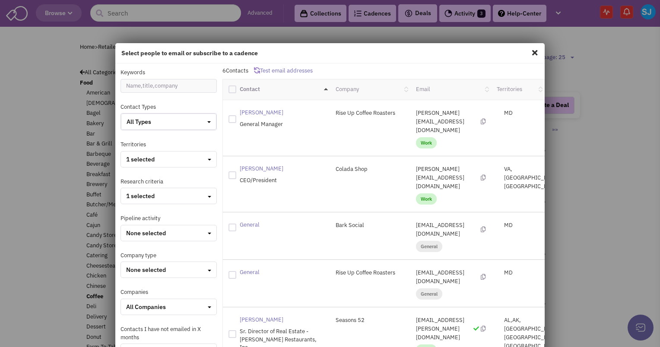
checkbox input "true"
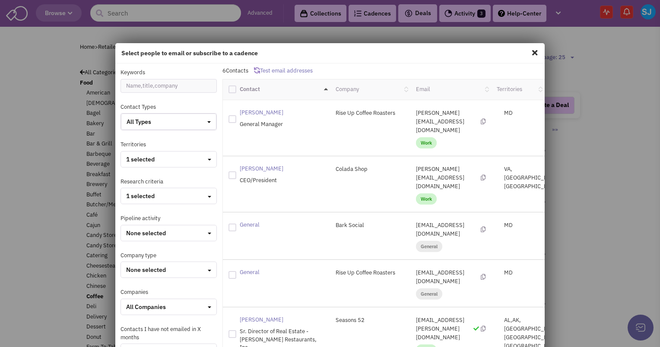
checkbox input "true"
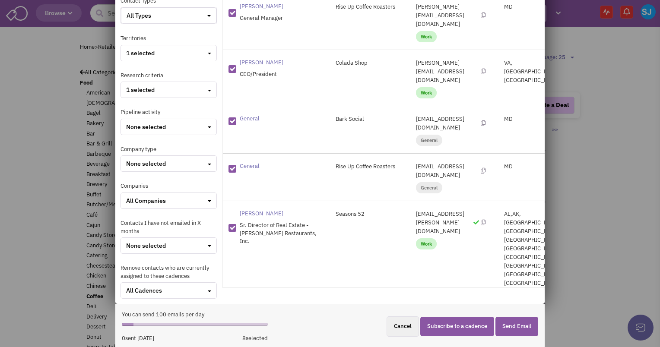
click at [466, 323] on button "Subscribe to a cadence" at bounding box center [457, 326] width 74 height 19
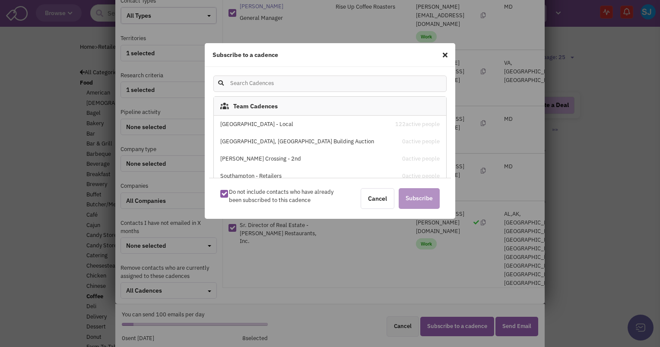
click at [270, 121] on div "[GEOGRAPHIC_DATA] - Local" at bounding box center [302, 125] width 165 height 8
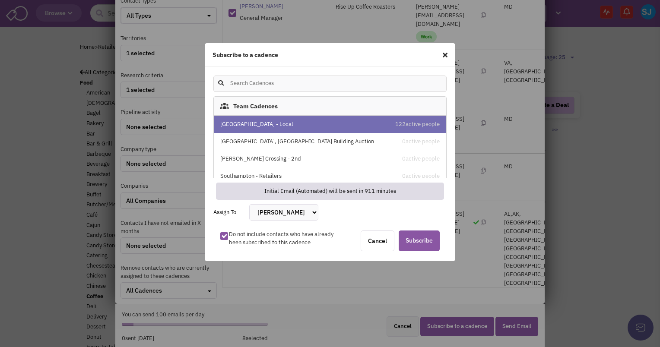
click at [269, 210] on select "[PERSON_NAME] [PERSON_NAME] [PERSON_NAME] [PERSON_NAME] [PERSON_NAME] [PERSON_N…" at bounding box center [283, 212] width 69 height 16
select select "2412"
click at [249, 204] on select "Bakari White Brett Michaels Brett Davidoff Colin Hodgson Gregory Jones Melissa …" at bounding box center [283, 212] width 69 height 16
click at [418, 240] on span "Subscribe" at bounding box center [419, 241] width 41 height 21
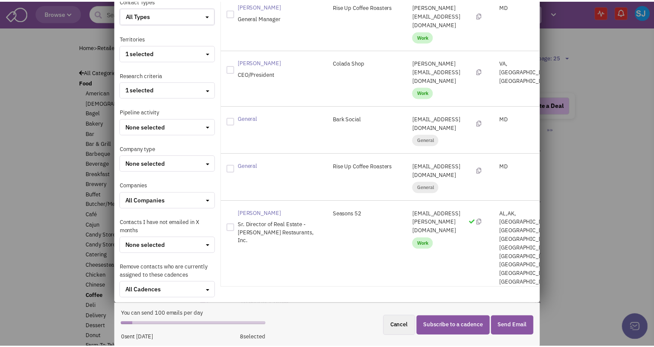
scroll to position [0, 0]
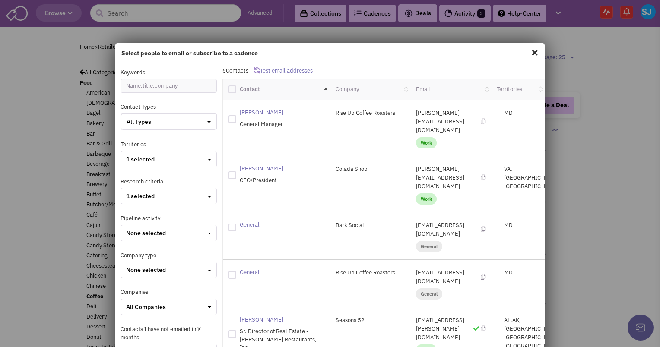
click at [530, 52] on span at bounding box center [534, 53] width 11 height 14
checkbox input "false"
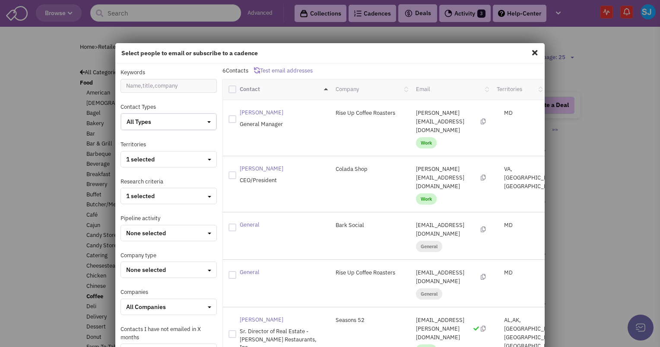
checkbox input "false"
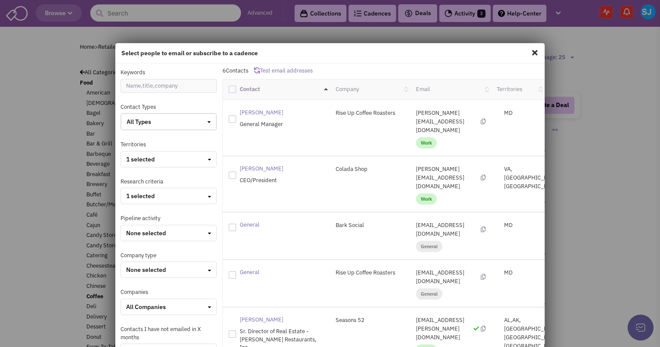
checkbox input "false"
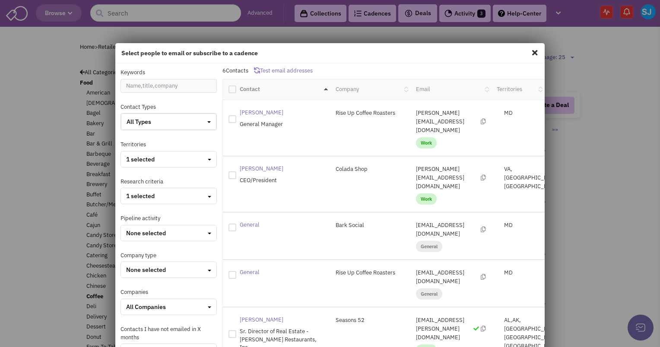
checkbox input "false"
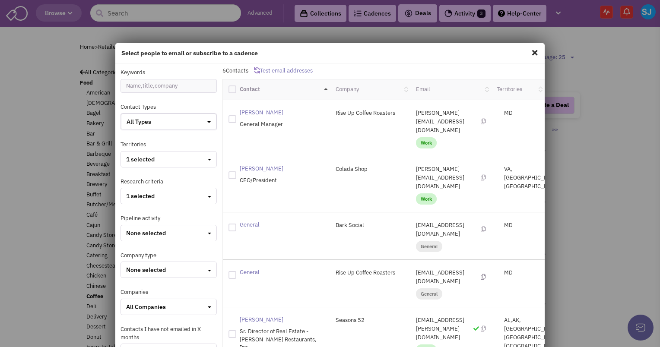
checkbox input "false"
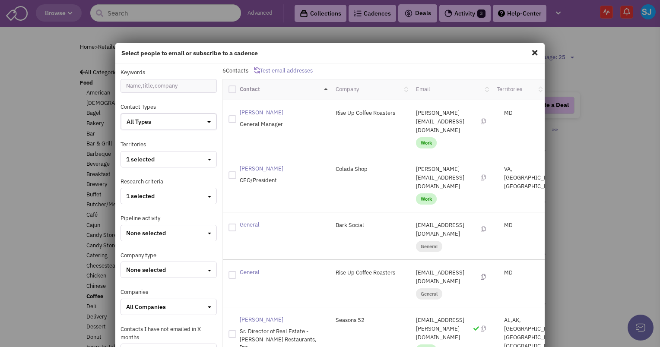
checkbox input "false"
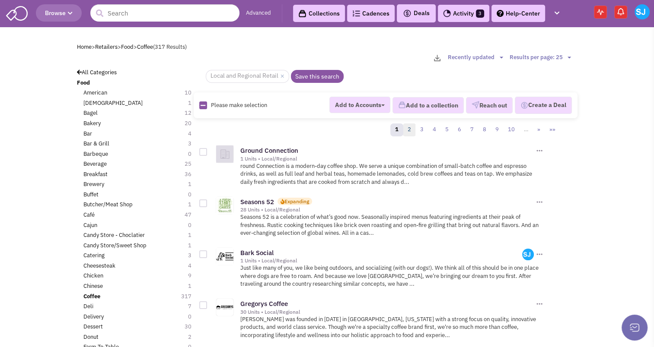
click at [409, 132] on link "2" at bounding box center [409, 130] width 13 height 13
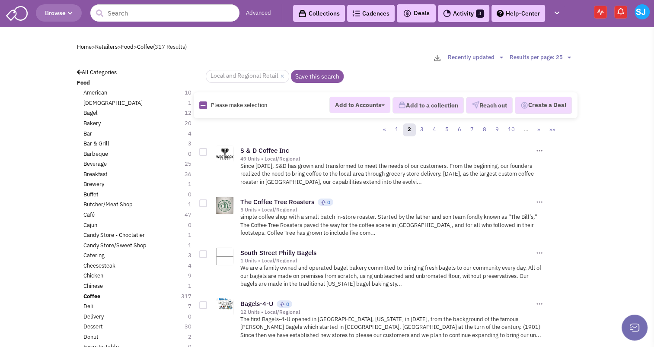
click at [203, 105] on icon at bounding box center [202, 106] width 5 height 6
checkbox input "true"
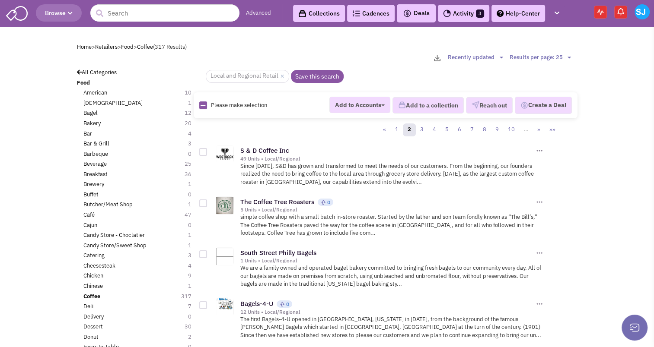
checkbox input "true"
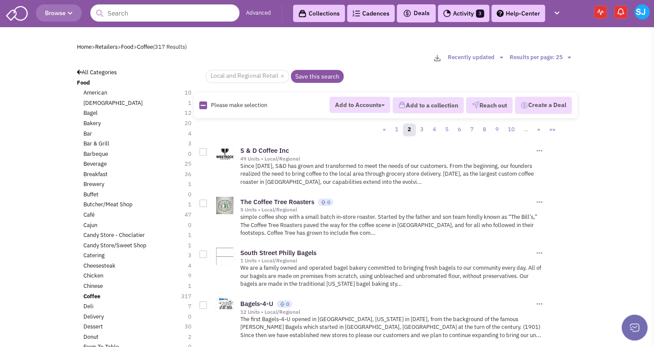
checkbox input "true"
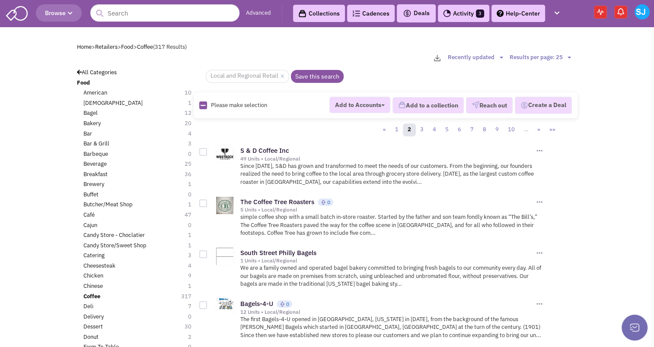
checkbox input "true"
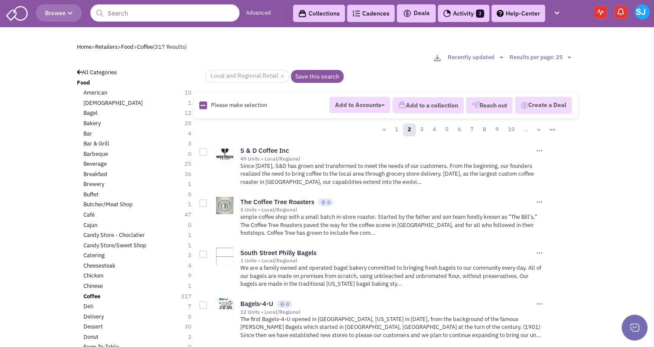
checkbox input "true"
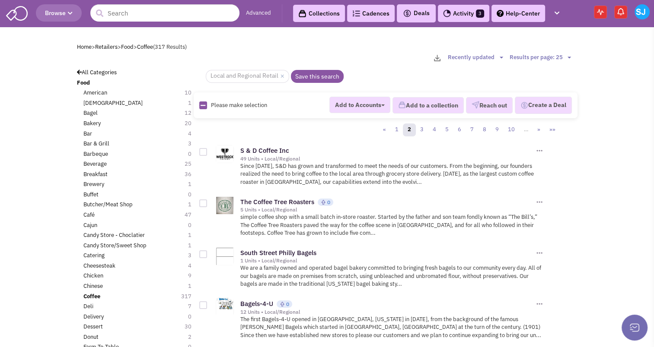
checkbox input "true"
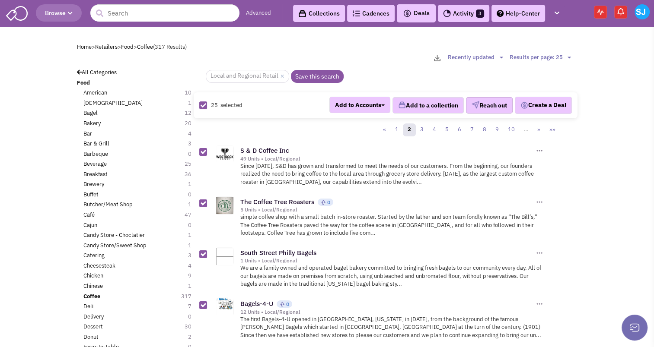
click at [489, 102] on button "Reach out" at bounding box center [489, 105] width 47 height 16
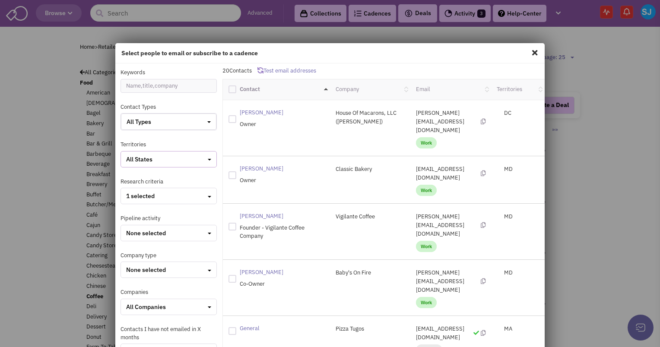
click at [189, 162] on div "All States" at bounding box center [168, 159] width 85 height 9
click at [126, 206] on div at bounding box center [130, 204] width 8 height 8
click at [134, 206] on input "checkbox" at bounding box center [137, 205] width 6 height 6
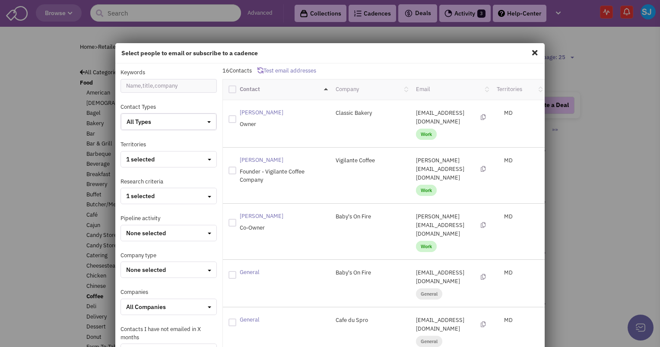
click at [234, 87] on label at bounding box center [233, 89] width 11 height 10
click at [237, 87] on input "checkbox" at bounding box center [240, 89] width 6 height 6
checkbox input "true"
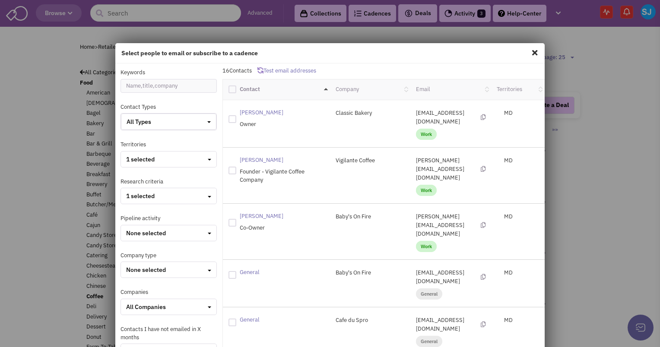
checkbox input "true"
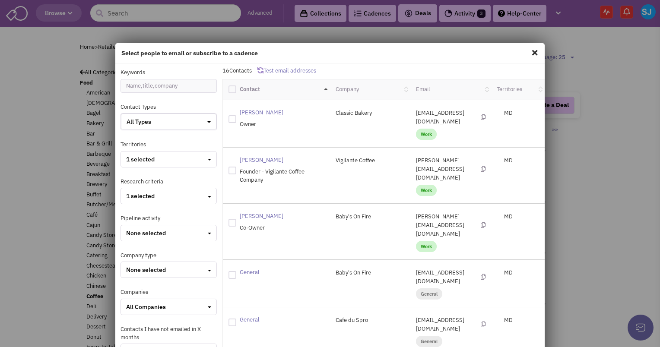
checkbox input "true"
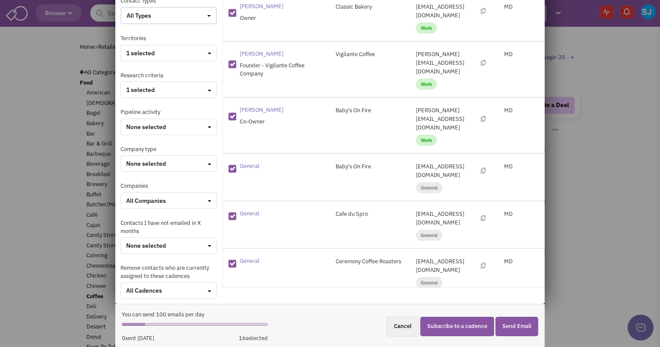
click at [452, 325] on button "Subscribe to a cadence" at bounding box center [457, 326] width 74 height 19
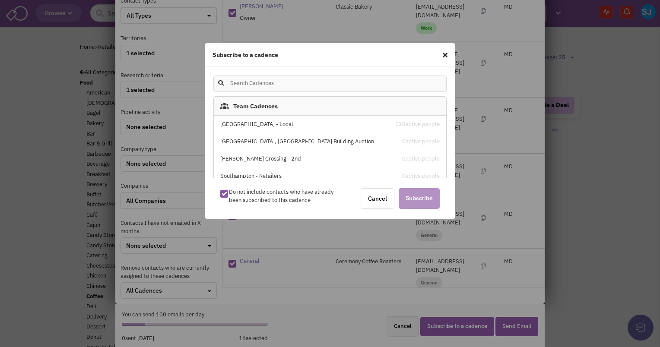
click at [280, 127] on div "Stone House Square - Local" at bounding box center [302, 125] width 165 height 8
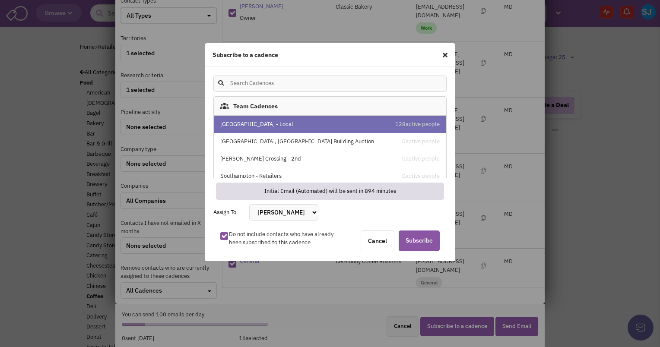
click at [272, 212] on select "Bakari White Brett Michaels Brett Davidoff Colin Hodgson Gregory Jones Melissa …" at bounding box center [283, 212] width 69 height 16
select select "2412"
click at [249, 204] on select "Bakari White Brett Michaels Brett Davidoff Colin Hodgson Gregory Jones Melissa …" at bounding box center [283, 212] width 69 height 16
click at [418, 240] on span "Subscribe" at bounding box center [419, 241] width 41 height 21
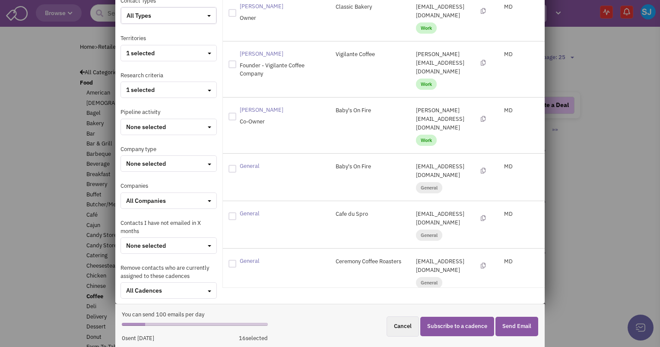
scroll to position [0, 0]
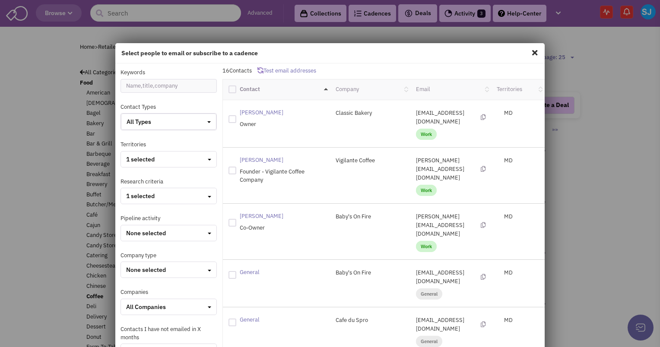
click at [230, 86] on div at bounding box center [232, 90] width 8 height 8
click at [237, 86] on input "checkbox" at bounding box center [240, 89] width 6 height 6
checkbox input "true"
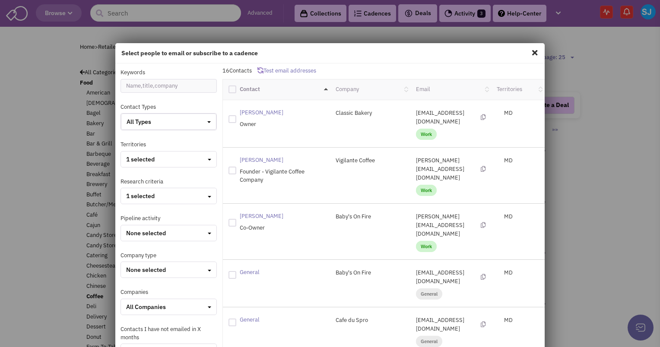
checkbox input "true"
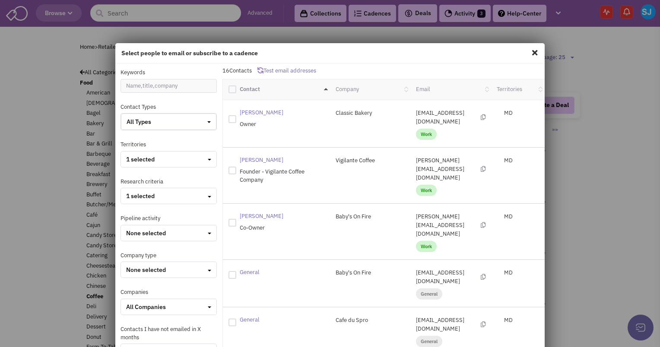
checkbox input "true"
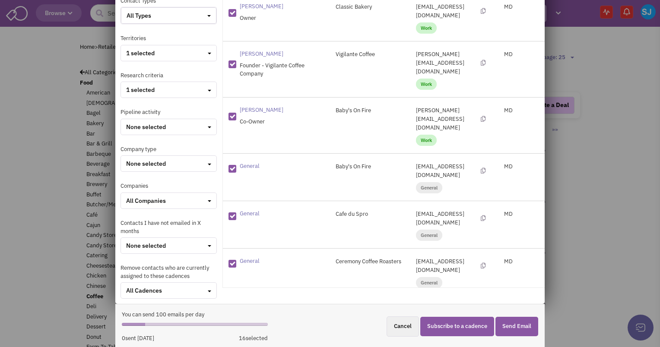
click at [454, 325] on button "Subscribe to a cadence" at bounding box center [457, 326] width 74 height 19
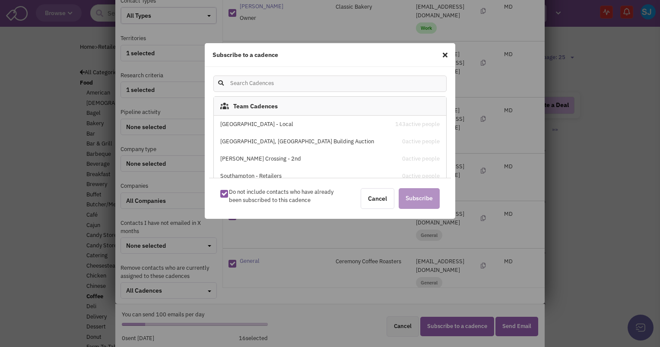
click at [260, 125] on div "Stone House Square - Local" at bounding box center [302, 125] width 165 height 8
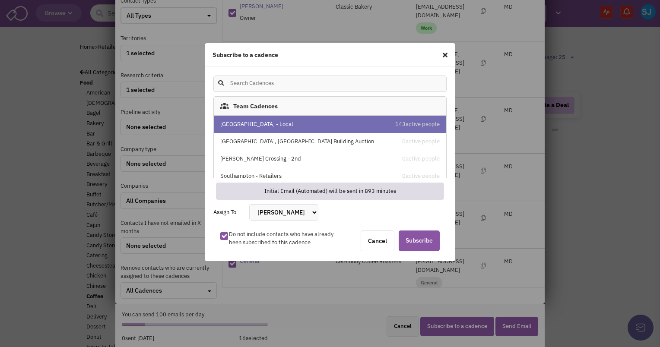
click at [272, 219] on select "Bakari White Brett Michaels Brett Davidoff Colin Hodgson Gregory Jones Melissa …" at bounding box center [283, 212] width 69 height 16
select select "2412"
click at [249, 204] on select "Bakari White Brett Michaels Brett Davidoff Colin Hodgson Gregory Jones Melissa …" at bounding box center [283, 212] width 69 height 16
click at [412, 246] on span "Subscribe" at bounding box center [419, 241] width 41 height 21
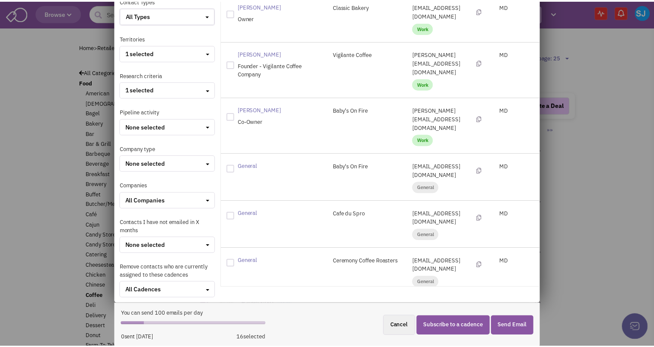
scroll to position [0, 0]
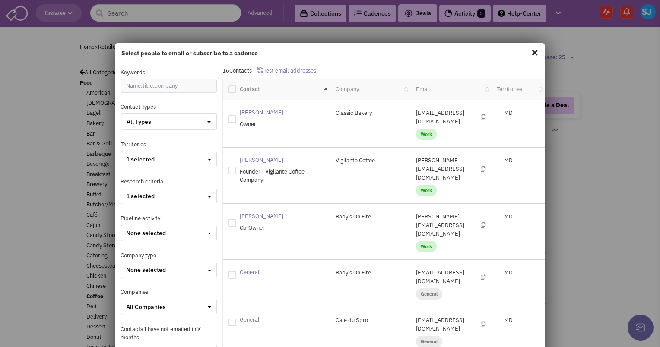
click at [529, 51] on span at bounding box center [534, 53] width 11 height 14
checkbox input "false"
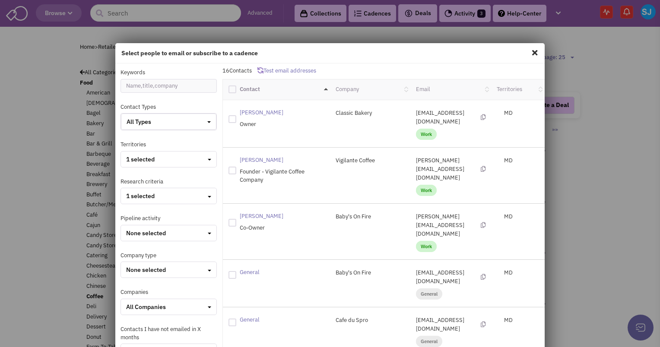
checkbox input "false"
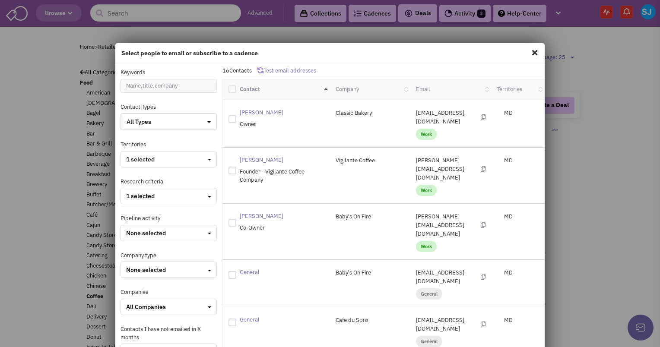
checkbox input "false"
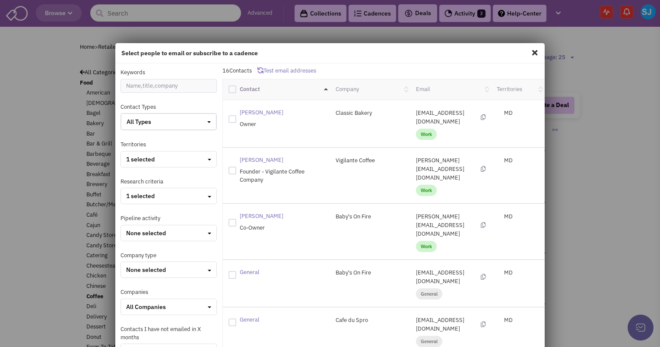
checkbox input "false"
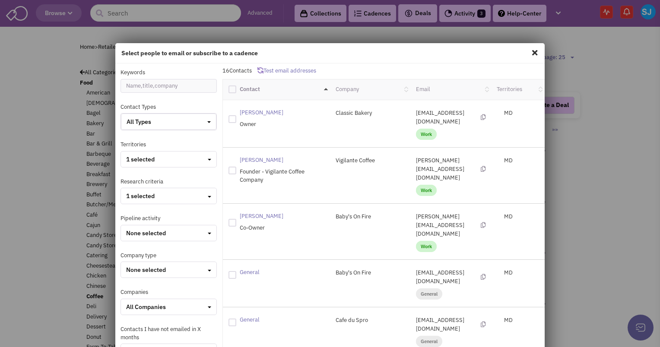
checkbox input "false"
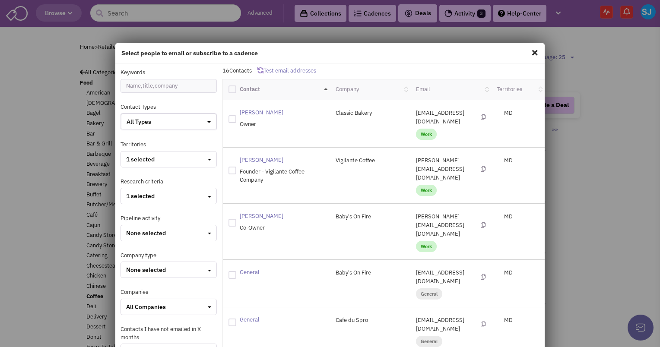
checkbox input "false"
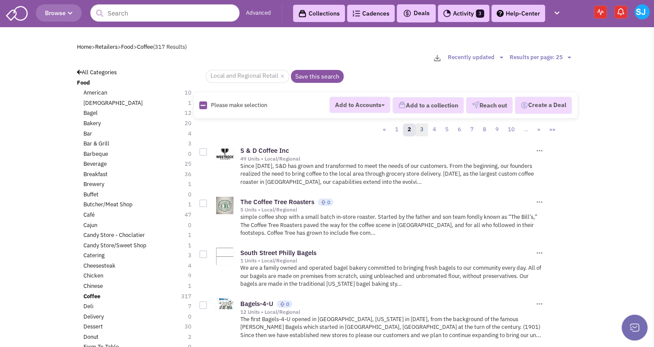
click at [425, 129] on link "3" at bounding box center [421, 130] width 13 height 13
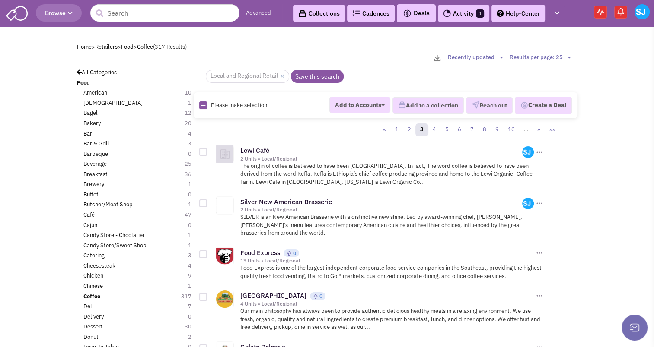
click at [203, 105] on icon at bounding box center [202, 106] width 5 height 6
checkbox input "true"
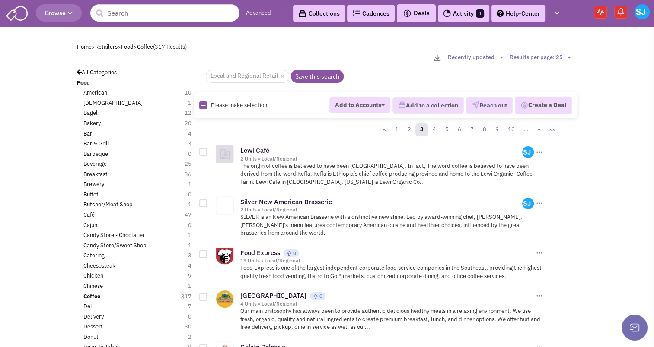
checkbox input "true"
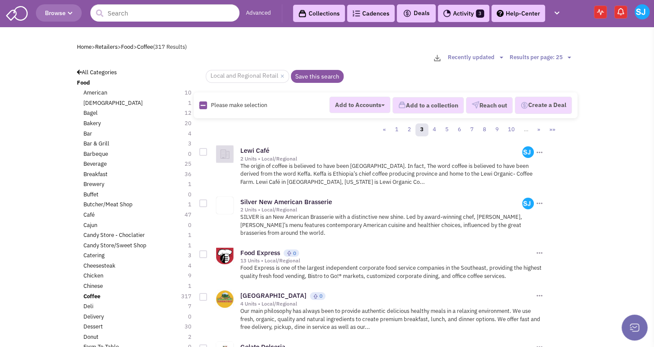
checkbox input "true"
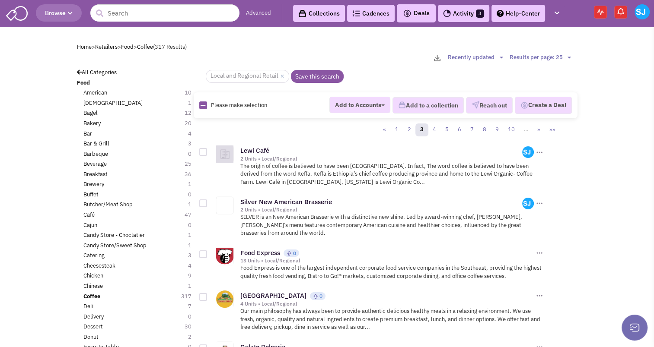
checkbox input "true"
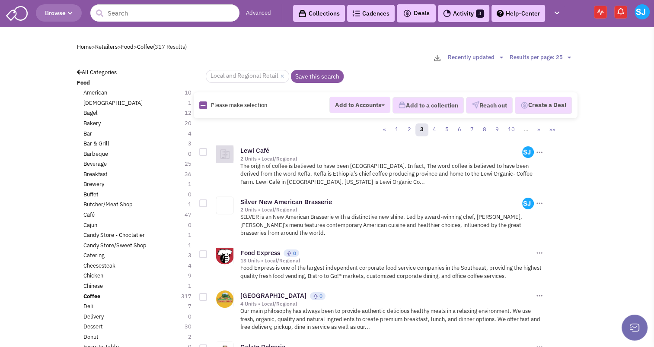
checkbox input "true"
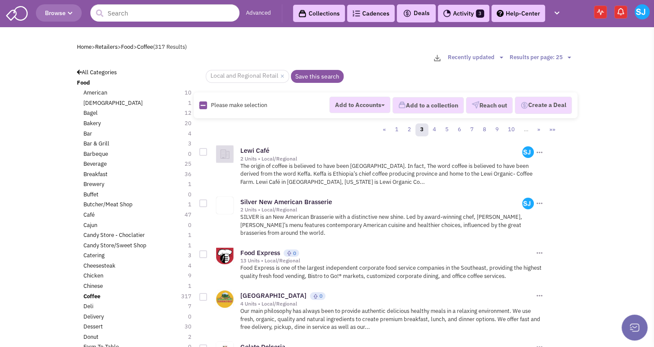
checkbox input "true"
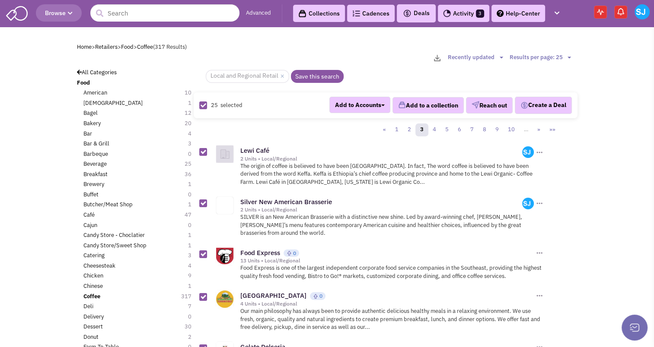
click at [491, 95] on div "25 selected Add to Accounts Bakari White Brett Michaels Brett Davidoff Colin Ho…" at bounding box center [386, 105] width 384 height 26
click at [491, 99] on button "Reach out" at bounding box center [489, 105] width 47 height 16
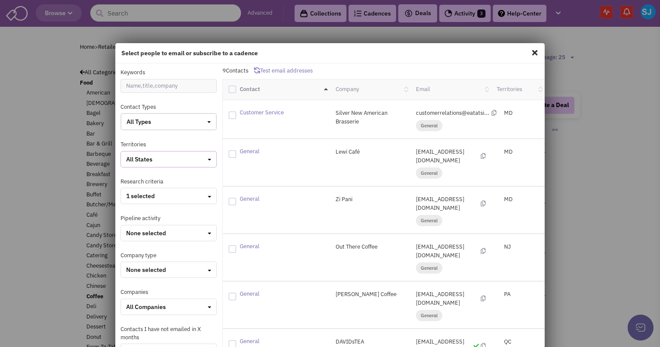
click at [154, 161] on div "All States" at bounding box center [168, 159] width 85 height 9
click at [130, 175] on div at bounding box center [130, 174] width 8 height 8
click at [134, 175] on input "checkbox" at bounding box center [137, 175] width 6 height 6
click at [228, 87] on div at bounding box center [232, 90] width 8 height 8
click at [237, 87] on input "checkbox" at bounding box center [240, 89] width 6 height 6
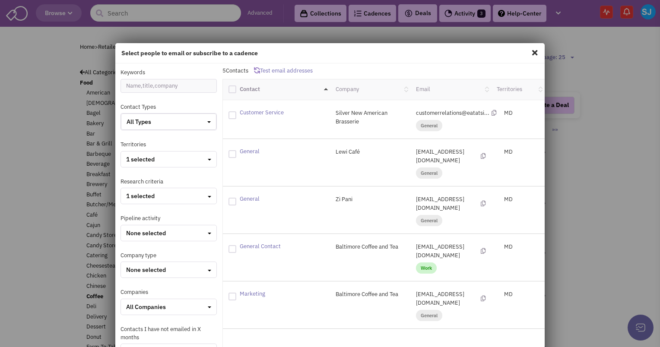
checkbox input "true"
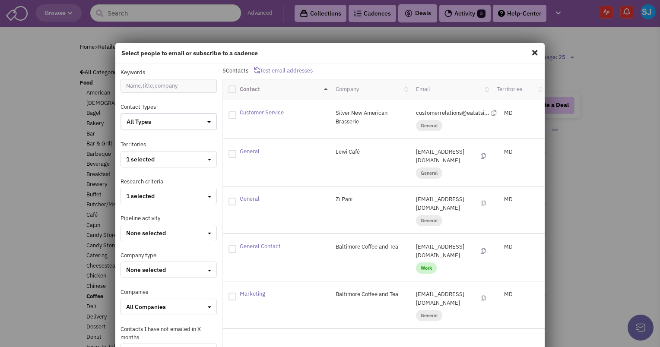
checkbox input "true"
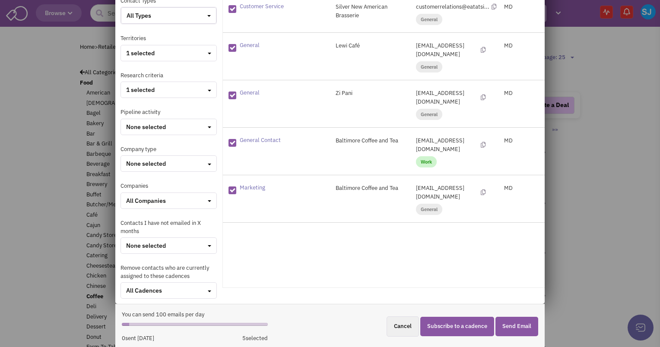
click at [453, 326] on button "Subscribe to a cadence" at bounding box center [457, 326] width 74 height 19
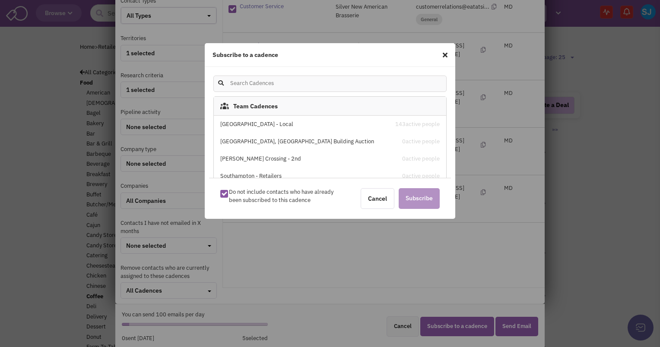
click at [289, 121] on div "Stone House Square - Local" at bounding box center [302, 125] width 165 height 8
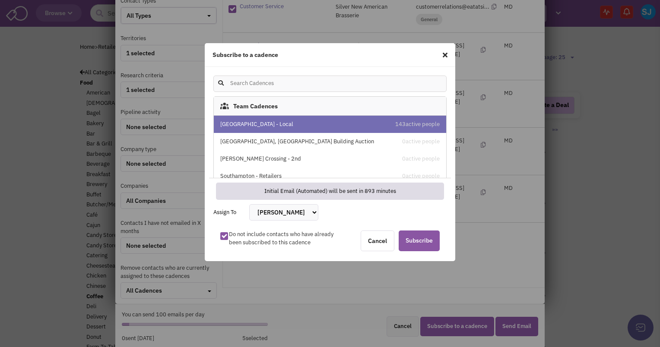
click at [295, 211] on select "Bakari White Brett Michaels Brett Davidoff Colin Hodgson Gregory Jones Melissa …" at bounding box center [283, 212] width 69 height 16
select select "2412"
click at [249, 204] on select "Bakari White Brett Michaels Brett Davidoff Colin Hodgson Gregory Jones Melissa …" at bounding box center [283, 212] width 69 height 16
click at [418, 243] on span "Subscribe" at bounding box center [419, 241] width 41 height 21
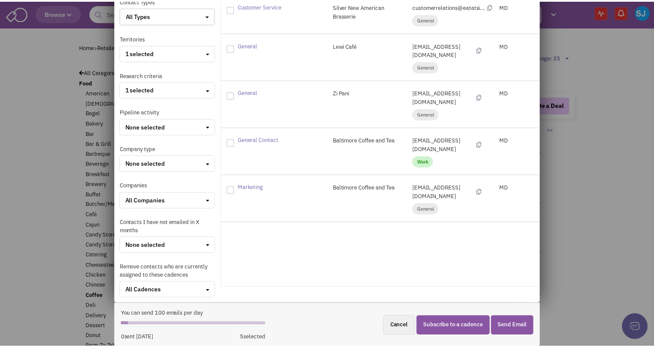
scroll to position [0, 0]
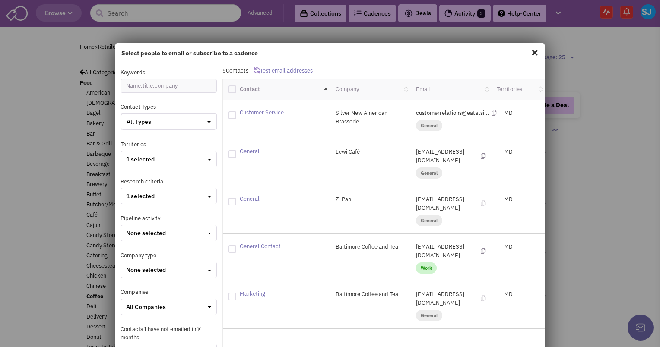
click at [529, 53] on span at bounding box center [534, 53] width 11 height 14
checkbox input "false"
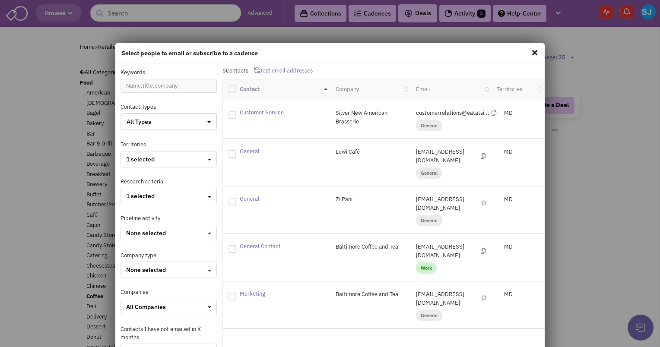
checkbox input "false"
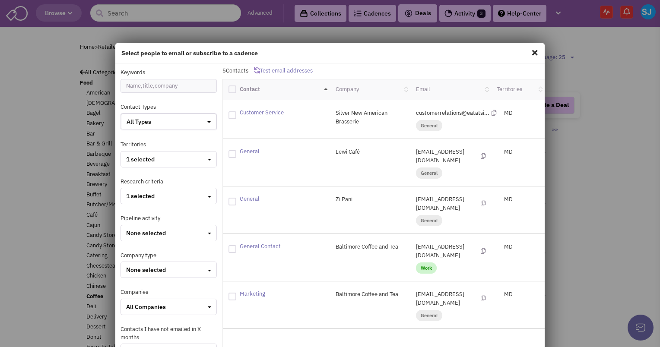
checkbox input "false"
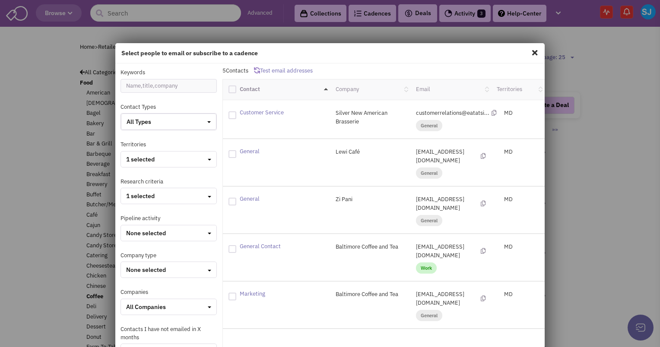
checkbox input "false"
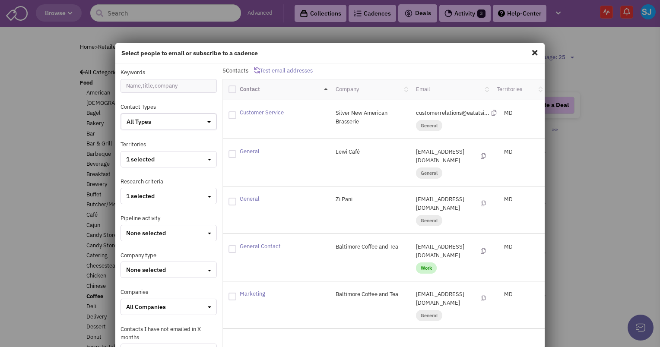
checkbox input "false"
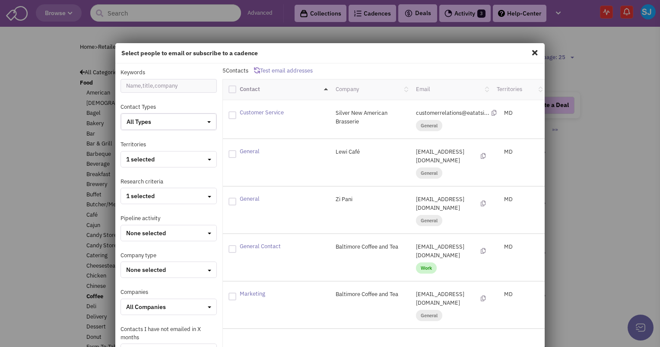
checkbox input "false"
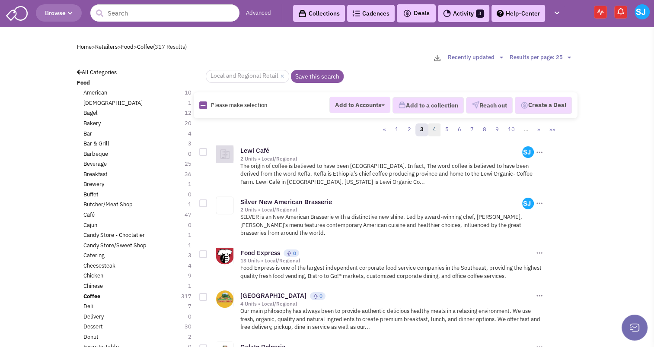
click at [436, 131] on link "4" at bounding box center [434, 130] width 13 height 13
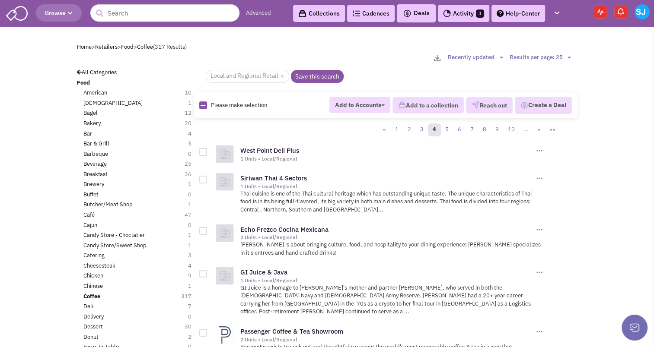
click at [201, 104] on icon at bounding box center [202, 106] width 5 height 6
checkbox input "true"
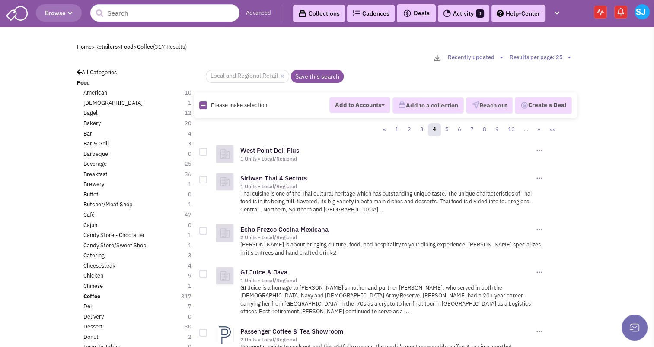
checkbox input "true"
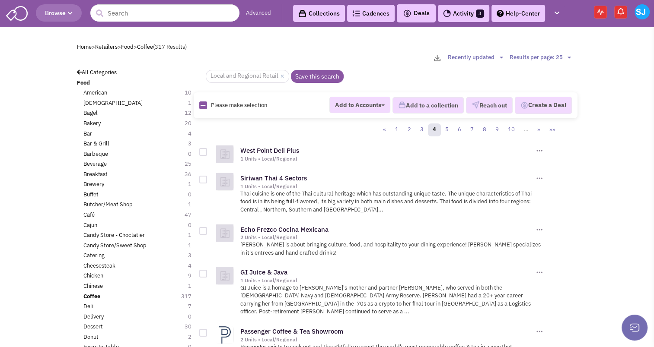
checkbox input "true"
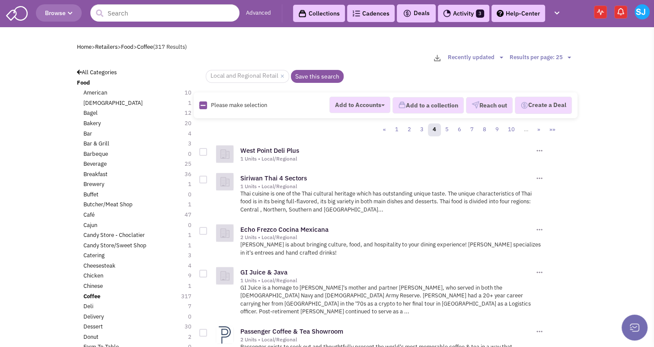
checkbox input "true"
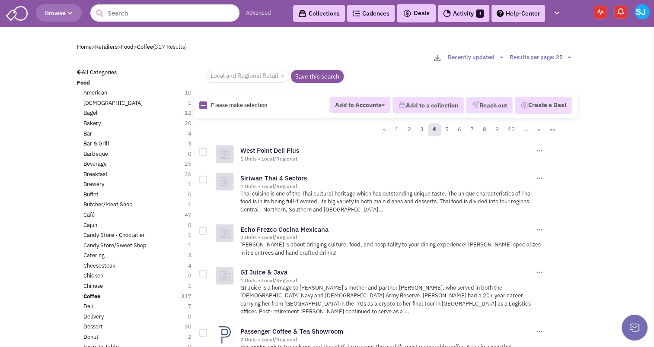
checkbox input "true"
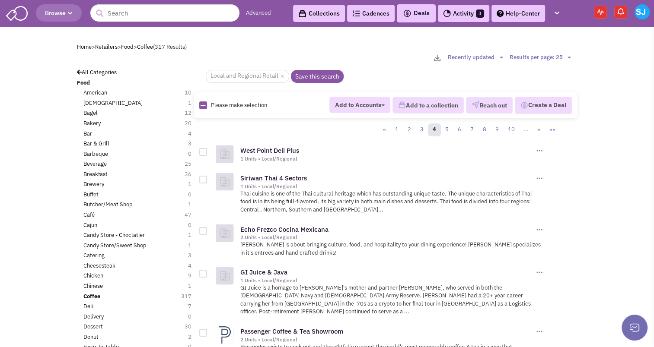
checkbox input "true"
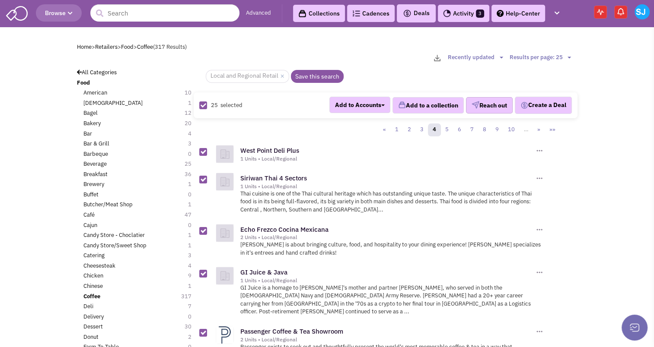
click at [477, 103] on button "Reach out" at bounding box center [489, 105] width 47 height 16
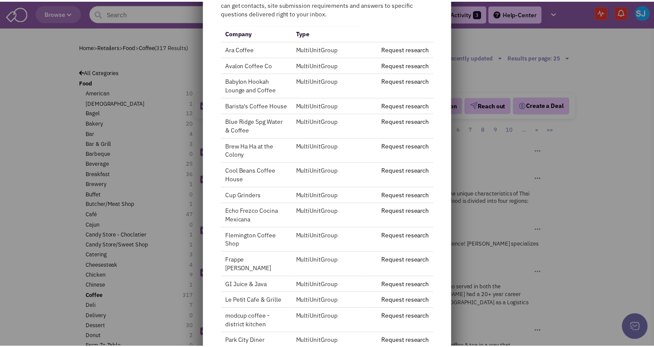
scroll to position [39, 0]
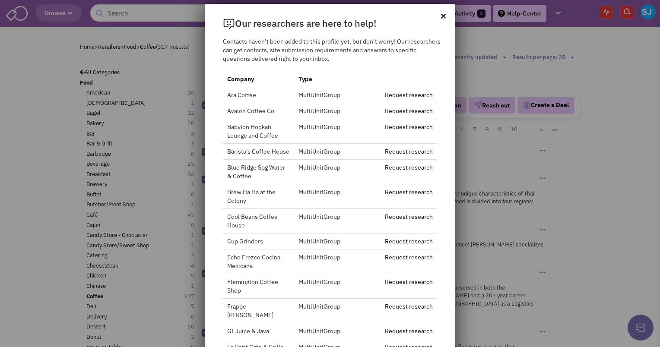
click at [437, 14] on p "Our researchers are here to help!" at bounding box center [339, 17] width 232 height 26
click at [441, 12] on icon at bounding box center [448, 12] width 14 height 16
checkbox input "false"
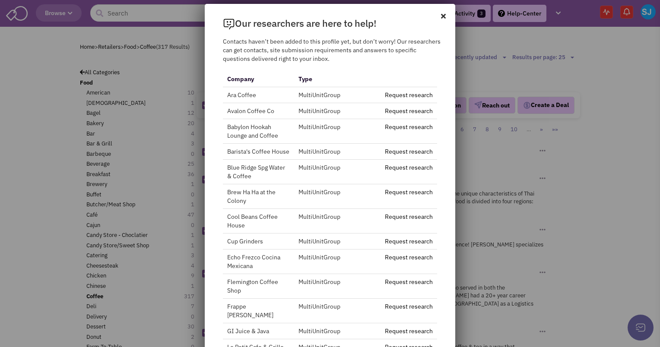
checkbox input "false"
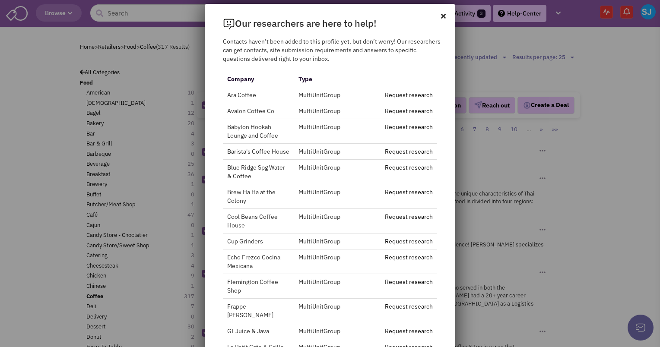
checkbox input "false"
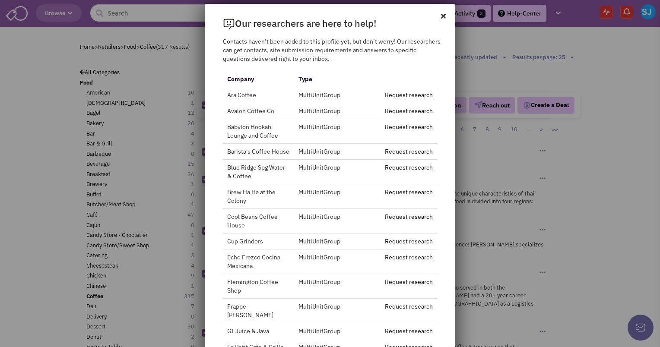
checkbox input "false"
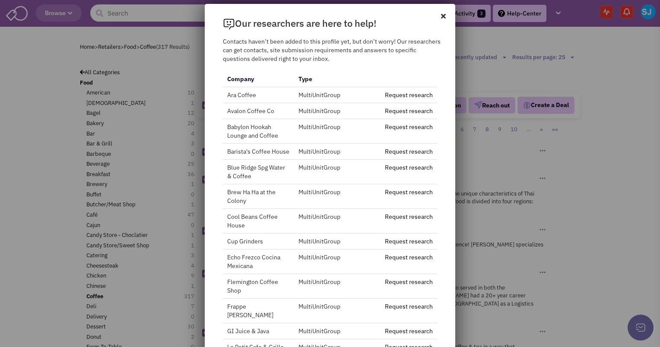
checkbox input "false"
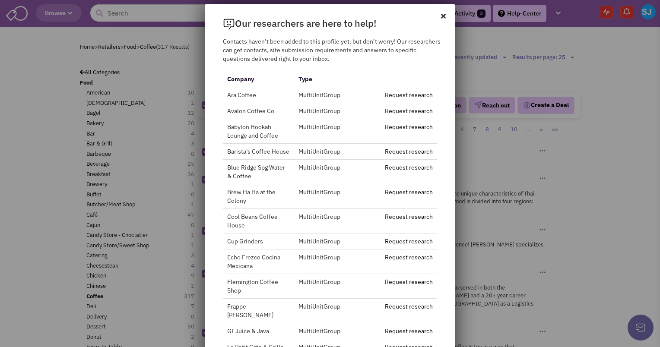
checkbox input "false"
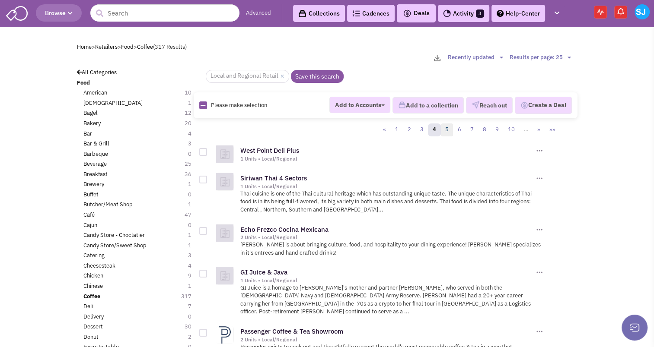
click at [447, 125] on link "5" at bounding box center [446, 130] width 13 height 13
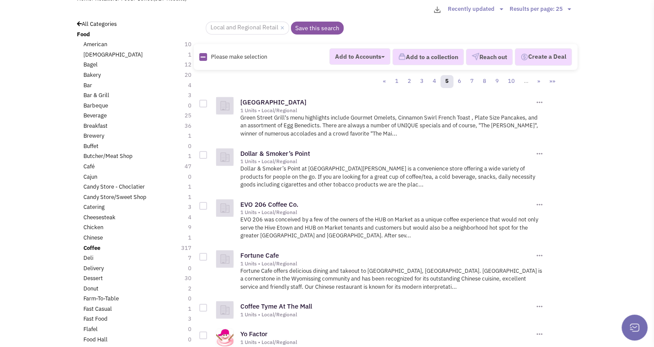
scroll to position [48, 0]
click at [270, 200] on link "EVO 206 Coffee Co." at bounding box center [269, 204] width 58 height 8
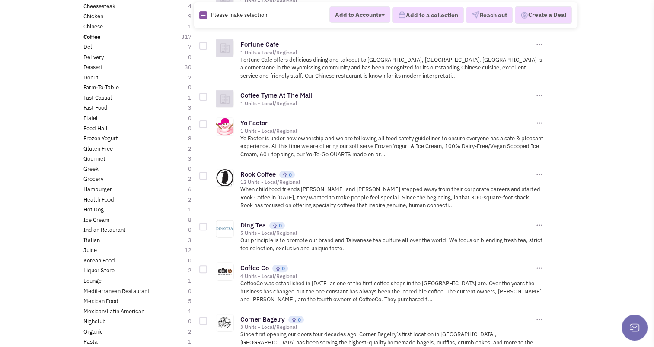
scroll to position [260, 0]
click at [259, 169] on link "Rook Coffee" at bounding box center [257, 173] width 35 height 8
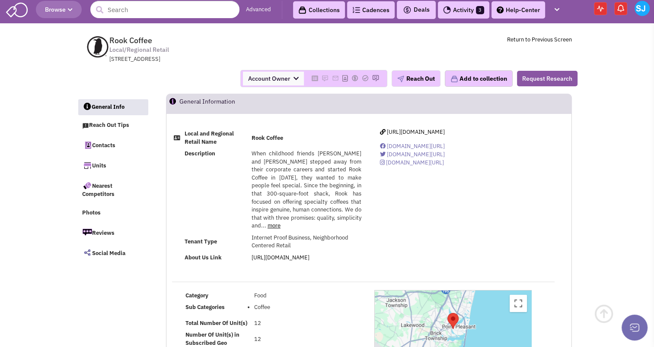
scroll to position [3, 0]
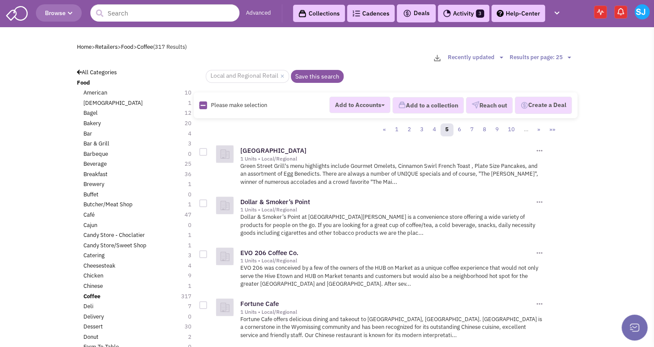
click at [69, 12] on icon "button" at bounding box center [70, 13] width 5 height 5
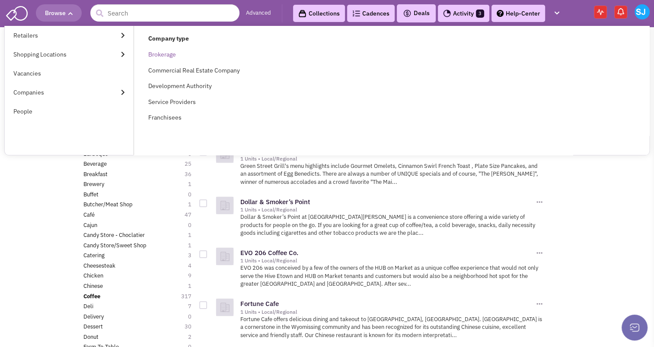
click at [166, 54] on link "Brokerage" at bounding box center [162, 55] width 28 height 8
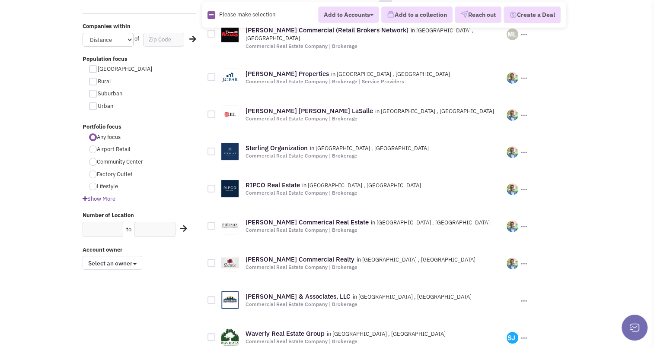
scroll to position [127, 0]
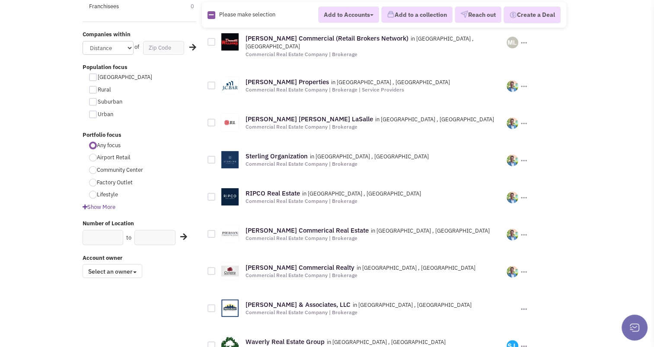
click at [81, 207] on div "Show More" at bounding box center [139, 207] width 125 height 8
click at [82, 206] on icon at bounding box center [84, 207] width 5 height 6
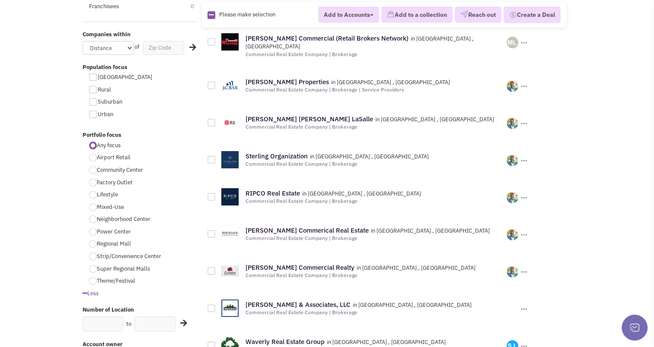
click at [92, 256] on div at bounding box center [93, 257] width 8 height 8
click at [97, 256] on input "Strip/Convenience Center 8" at bounding box center [100, 257] width 6 height 6
radio input "true"
click at [92, 256] on div at bounding box center [93, 257] width 8 height 8
click at [97, 256] on input "Strip/Convenience Center 8" at bounding box center [100, 257] width 6 height 6
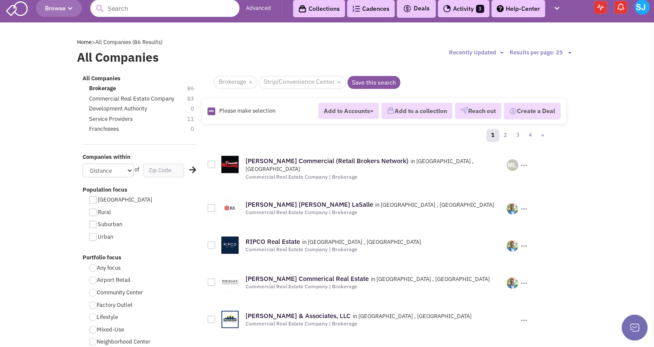
scroll to position [168, 0]
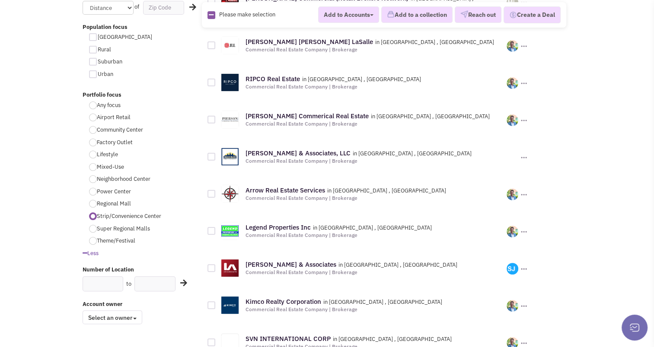
click at [95, 193] on div at bounding box center [93, 192] width 8 height 8
click at [97, 193] on input "Power Center 6" at bounding box center [100, 193] width 6 height 6
radio input "true"
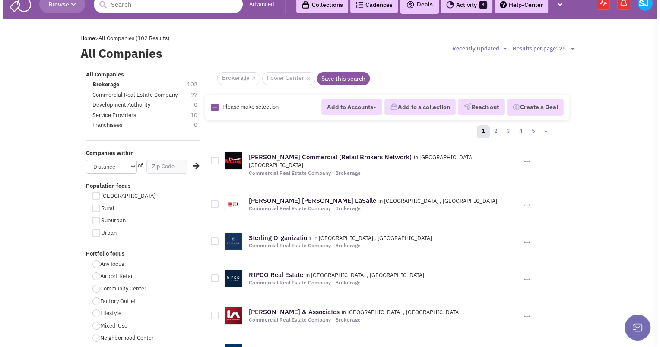
scroll to position [8, 0]
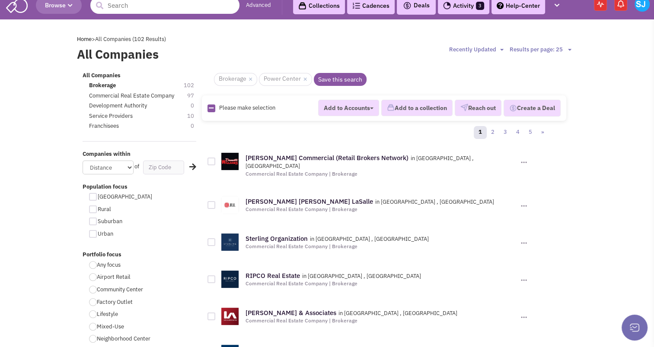
click at [209, 109] on icon at bounding box center [211, 108] width 5 height 6
checkbox input "true"
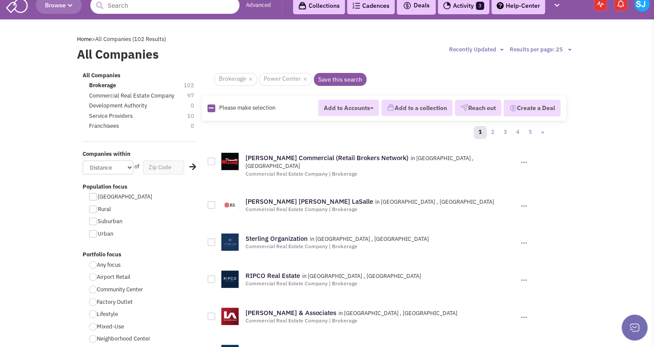
checkbox input "true"
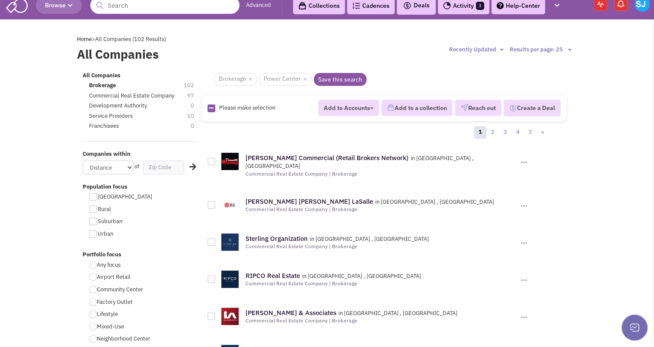
checkbox input "true"
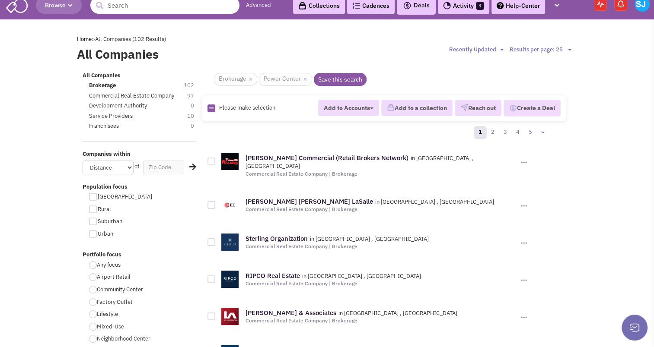
checkbox input "true"
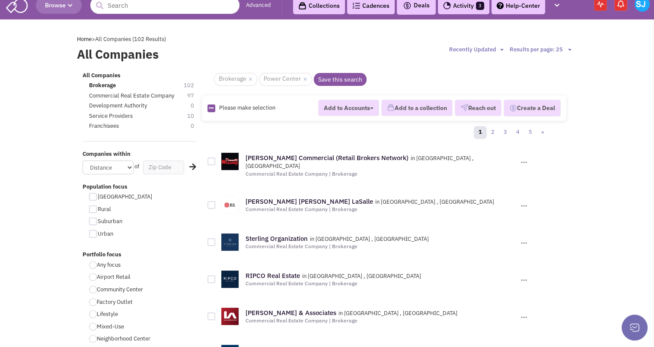
checkbox input "true"
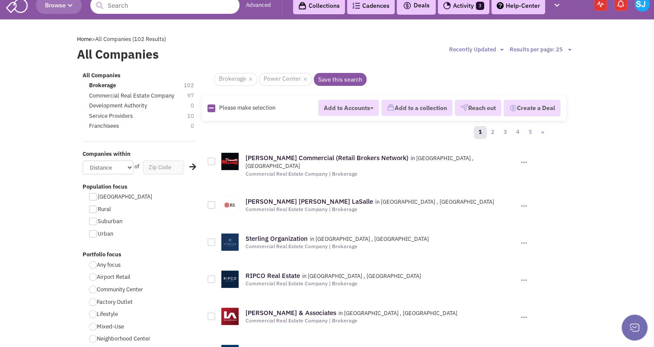
checkbox input "true"
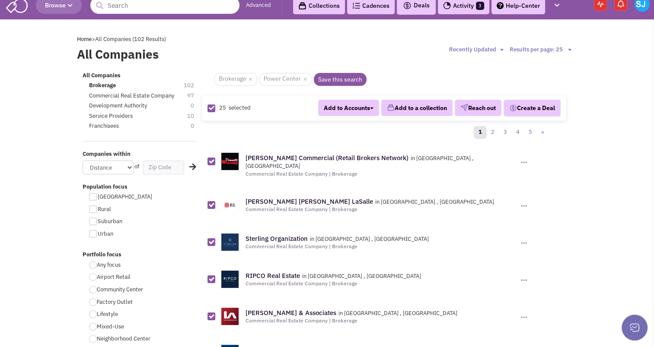
drag, startPoint x: 477, startPoint y: 111, endPoint x: 478, endPoint y: 102, distance: 9.2
click at [478, 102] on button "Reach out" at bounding box center [477, 108] width 47 height 16
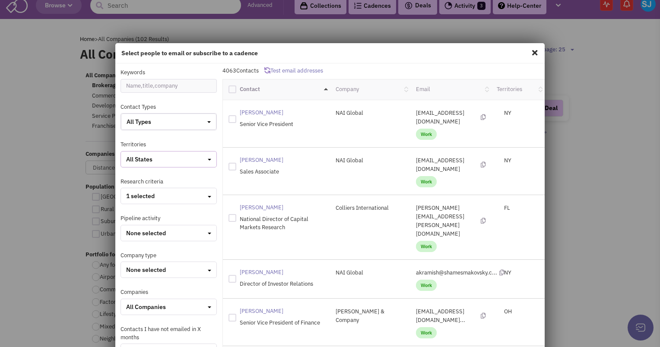
click at [149, 159] on span "All States" at bounding box center [139, 159] width 26 height 8
click at [127, 173] on div at bounding box center [130, 172] width 8 height 8
click at [134, 173] on input "checkbox" at bounding box center [137, 173] width 6 height 6
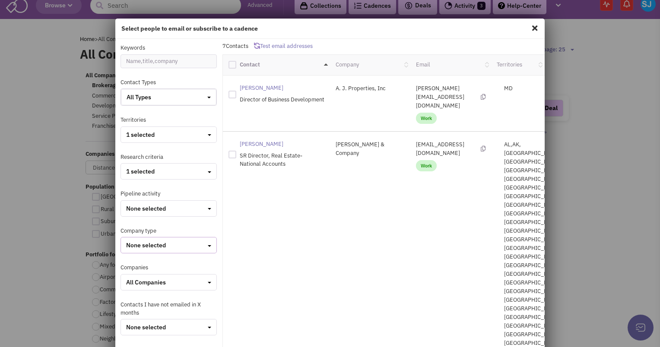
scroll to position [24, 0]
click at [208, 98] on div "button" at bounding box center [208, 97] width 3 height 9
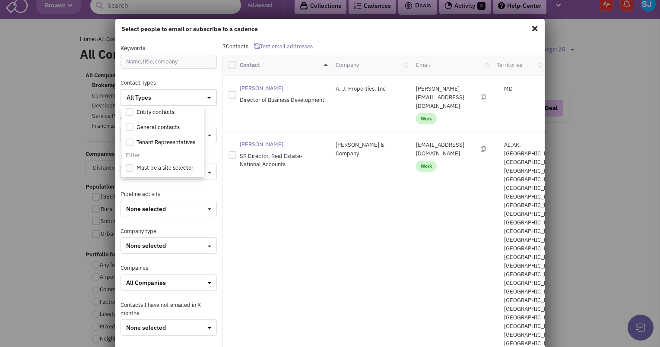
click at [130, 111] on div at bounding box center [130, 112] width 8 height 8
click at [134, 111] on input "checkbox" at bounding box center [137, 113] width 6 height 6
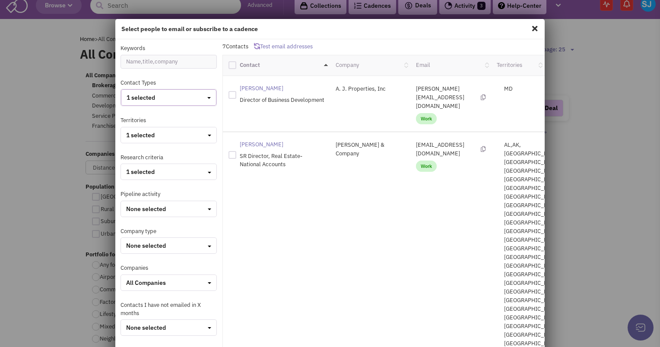
click at [166, 90] on button "1 selected" at bounding box center [168, 97] width 95 height 16
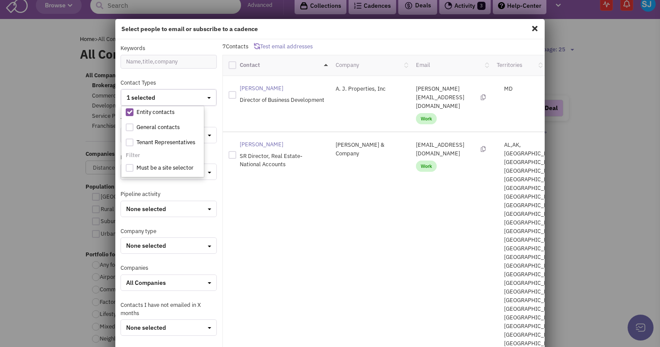
click at [128, 140] on div at bounding box center [130, 143] width 8 height 8
click at [134, 140] on input "checkbox" at bounding box center [137, 143] width 6 height 6
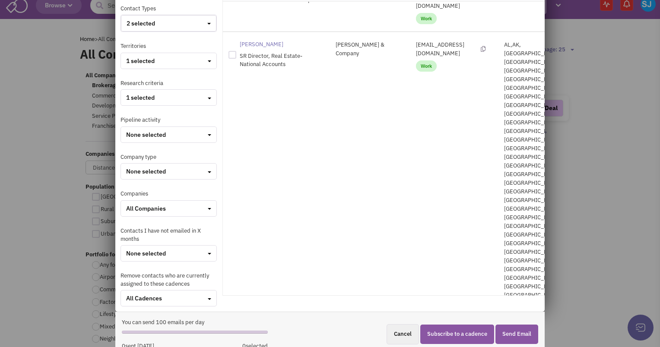
scroll to position [26, 0]
checkbox input "true"
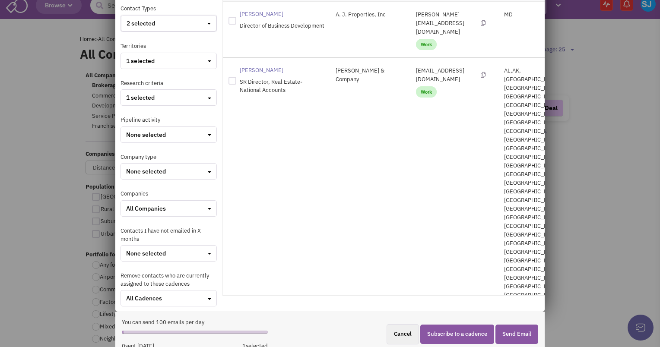
checkbox input "true"
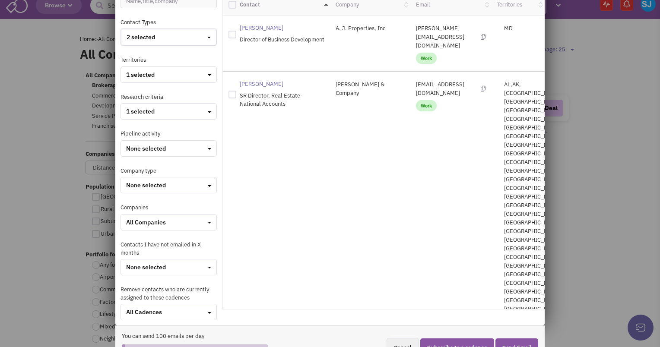
checkbox input "true"
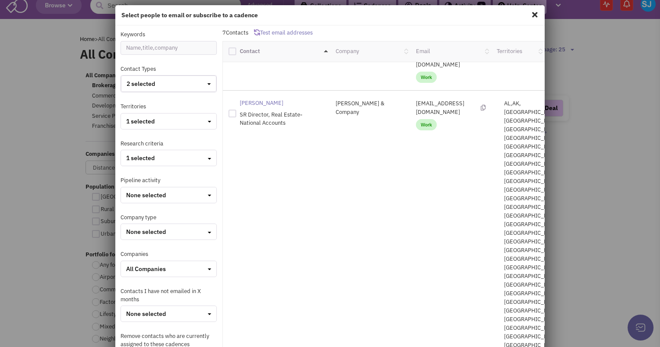
scroll to position [106, 0]
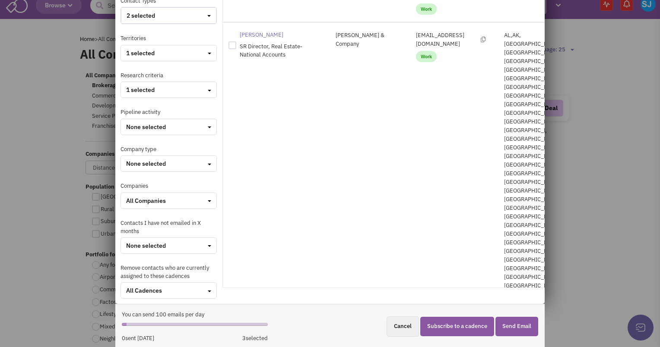
click at [456, 319] on button "Subscribe to a cadence" at bounding box center [457, 326] width 74 height 19
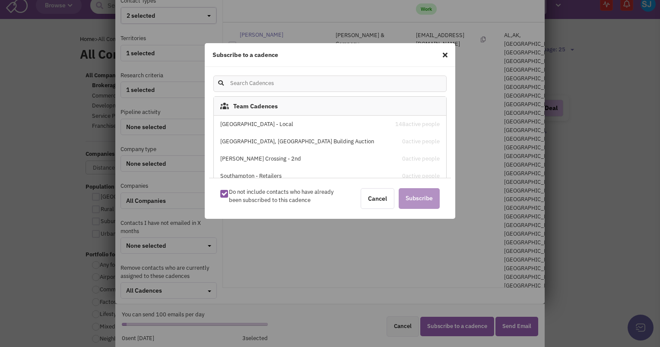
click at [279, 124] on div "[GEOGRAPHIC_DATA] - Local" at bounding box center [302, 125] width 165 height 8
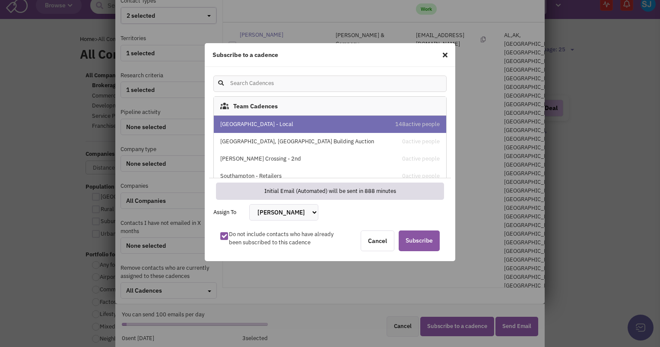
click at [267, 211] on select "[PERSON_NAME] [PERSON_NAME] [PERSON_NAME] [PERSON_NAME] [PERSON_NAME] [PERSON_N…" at bounding box center [283, 212] width 69 height 16
select select "2412"
click at [249, 204] on select "[PERSON_NAME] [PERSON_NAME] [PERSON_NAME] [PERSON_NAME] [PERSON_NAME] [PERSON_N…" at bounding box center [283, 212] width 69 height 16
click at [409, 242] on span "Subscribe" at bounding box center [419, 241] width 41 height 21
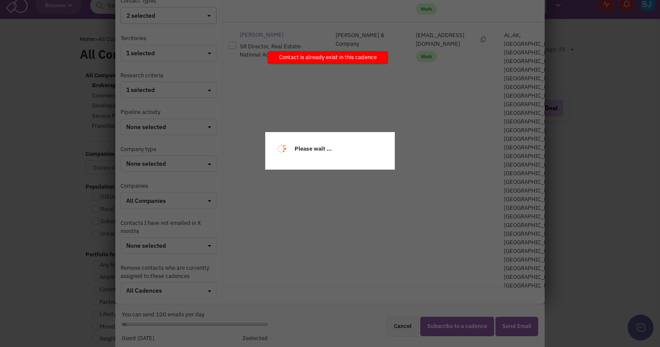
click at [409, 242] on div "Please wait ..." at bounding box center [330, 173] width 660 height 347
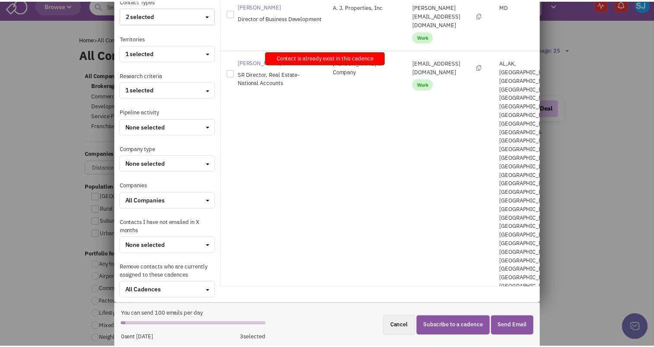
scroll to position [0, 0]
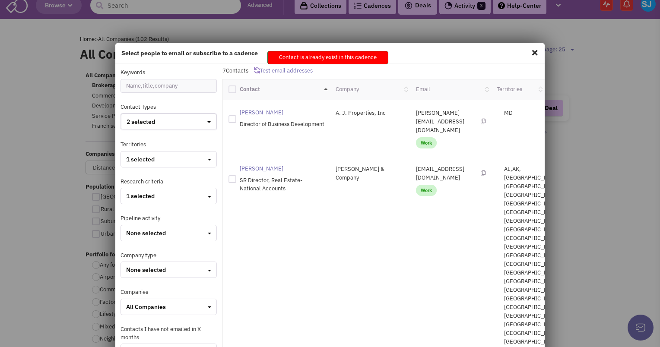
click at [530, 51] on span at bounding box center [534, 53] width 11 height 14
checkbox input "false"
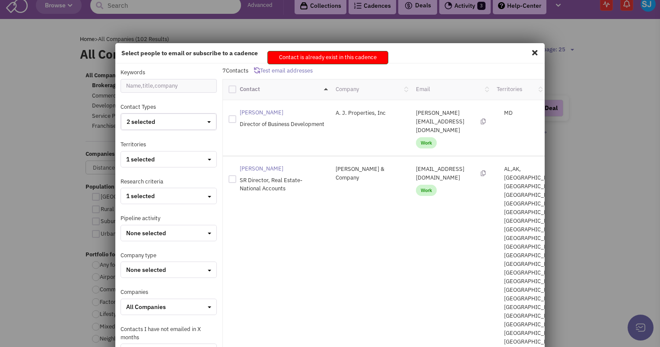
checkbox input "false"
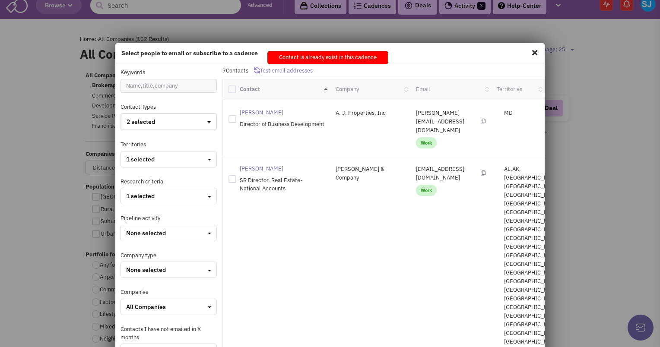
checkbox input "false"
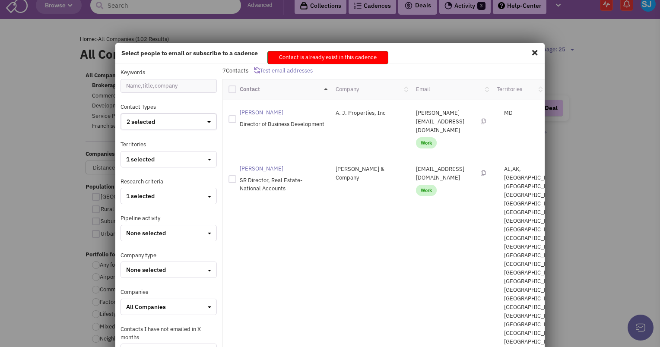
checkbox input "false"
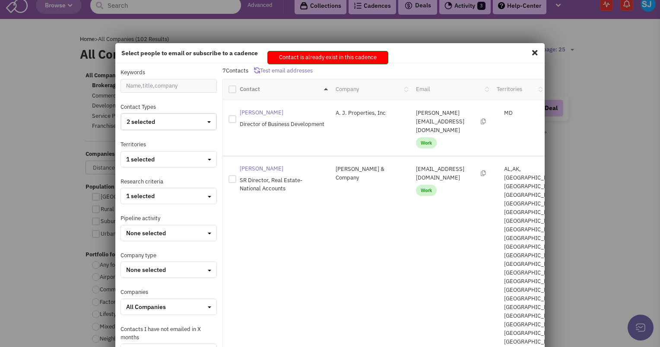
checkbox input "false"
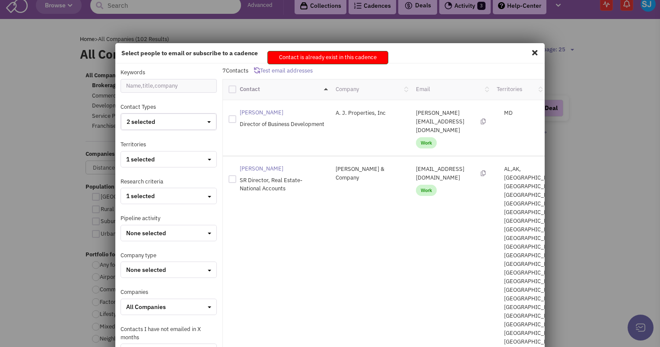
checkbox input "false"
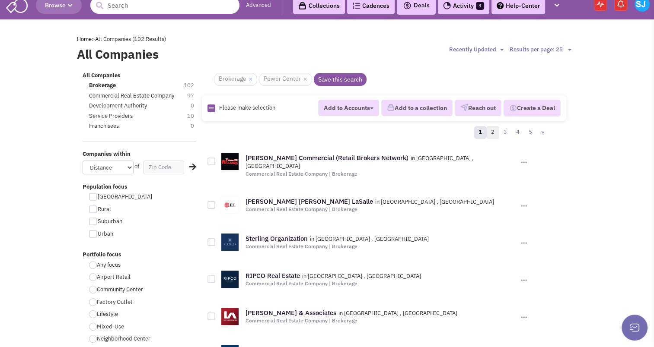
click at [493, 127] on link "2" at bounding box center [492, 132] width 13 height 13
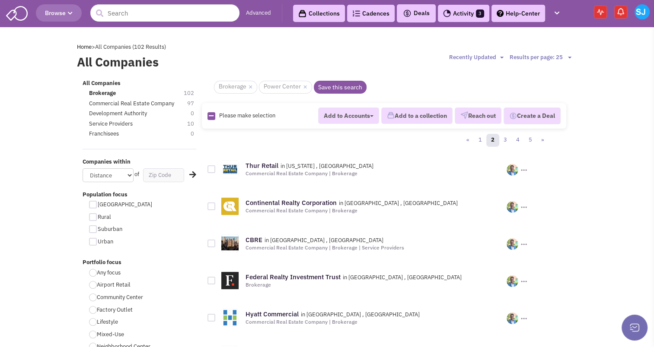
click at [213, 117] on img at bounding box center [211, 116] width 8 height 8
click at [209, 115] on icon at bounding box center [211, 116] width 5 height 6
checkbox input "true"
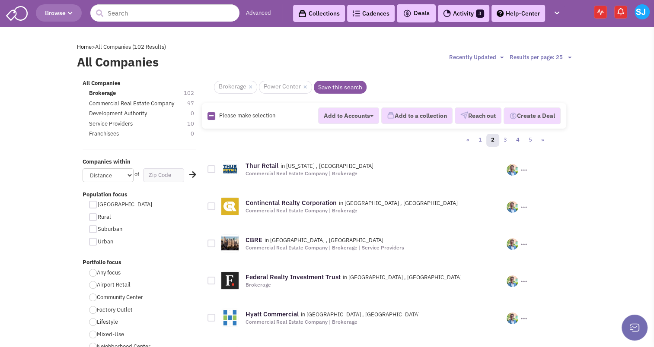
checkbox input "true"
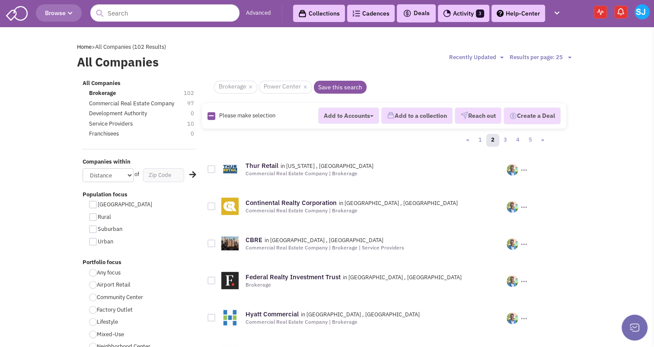
checkbox input "true"
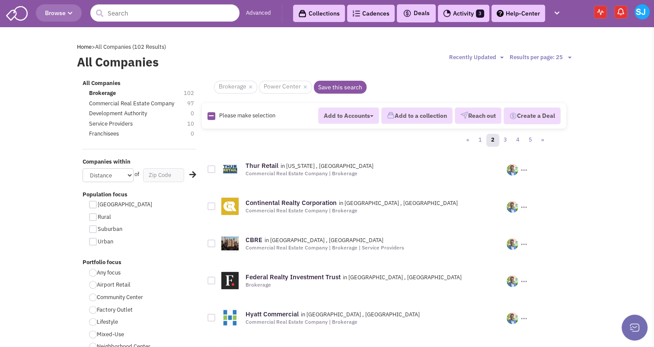
checkbox input "true"
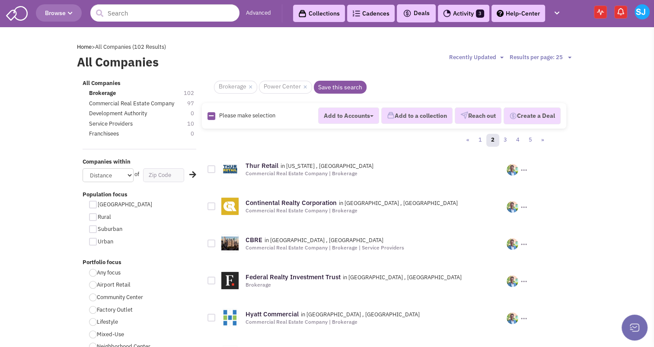
checkbox input "true"
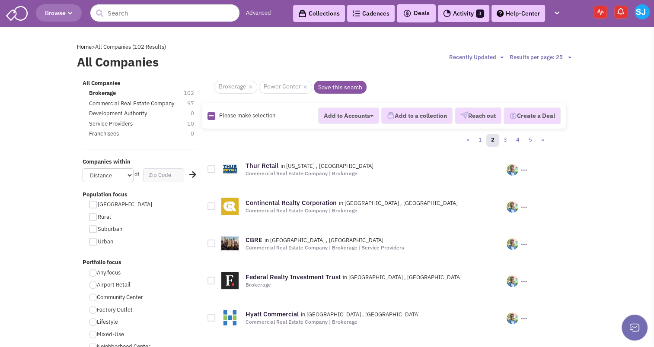
checkbox input "true"
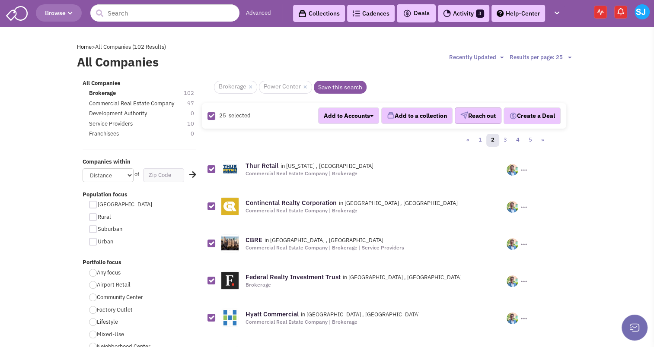
click at [486, 114] on button "Reach out" at bounding box center [477, 116] width 47 height 16
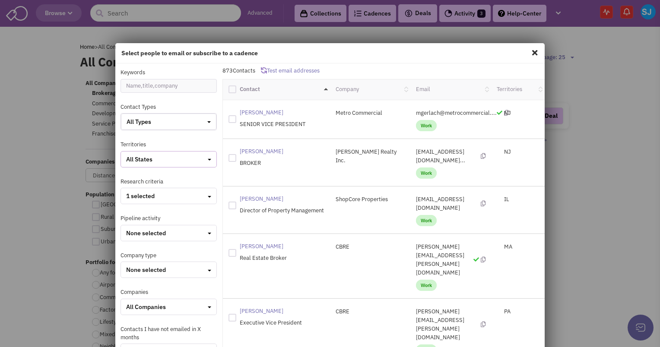
click at [194, 161] on div "All States" at bounding box center [168, 159] width 85 height 9
click at [129, 232] on div at bounding box center [130, 234] width 8 height 8
click at [134, 232] on input "checkbox" at bounding box center [137, 235] width 6 height 6
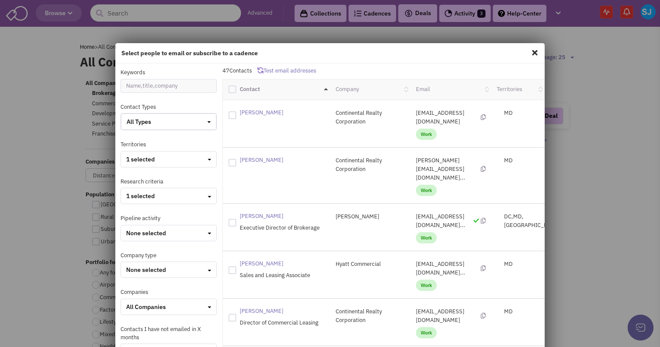
click at [230, 86] on div at bounding box center [232, 90] width 8 height 8
click at [237, 86] on input "checkbox" at bounding box center [240, 89] width 6 height 6
checkbox input "true"
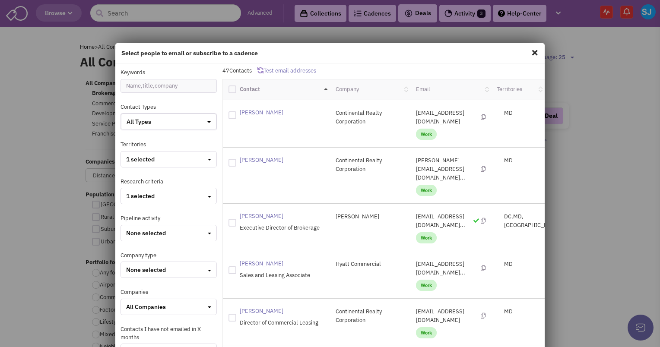
checkbox input "true"
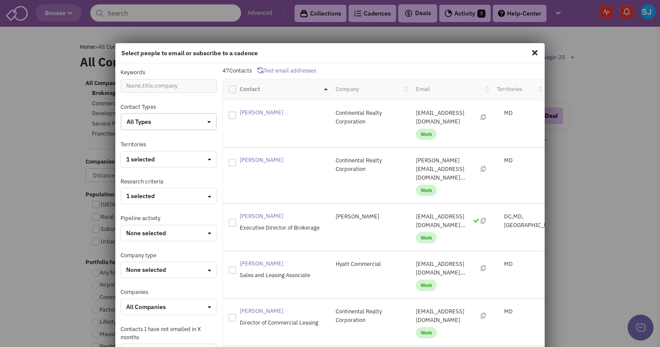
checkbox input "true"
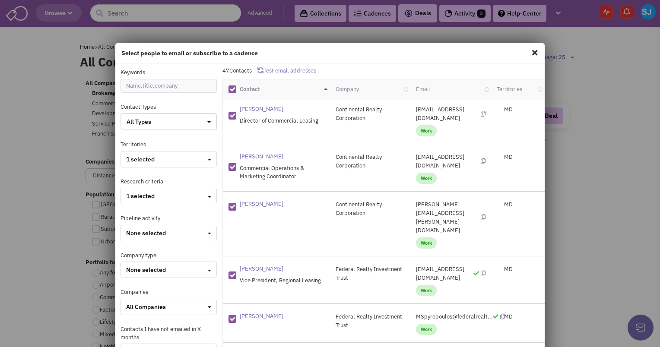
scroll to position [106, 0]
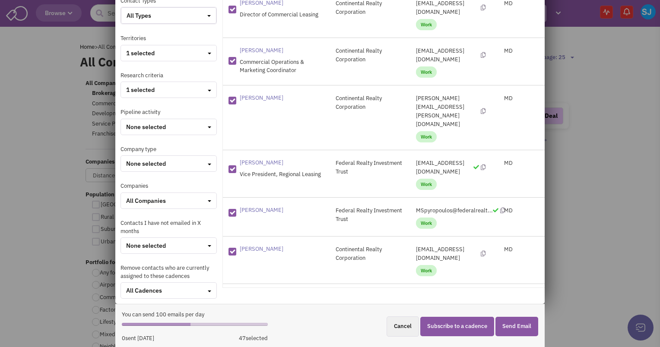
click at [449, 320] on button "Subscribe to a cadence" at bounding box center [457, 326] width 74 height 19
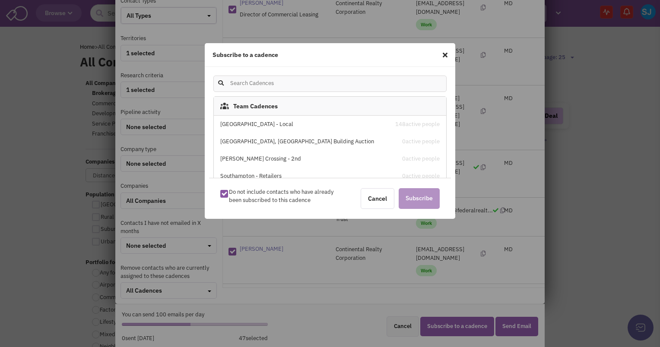
click at [254, 125] on div "[GEOGRAPHIC_DATA] - Local" at bounding box center [302, 125] width 165 height 8
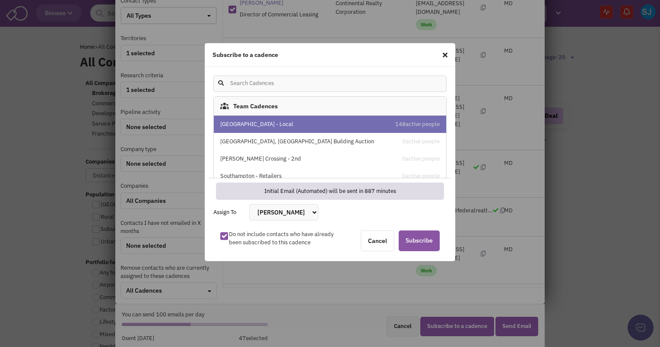
click at [273, 216] on select "Bakari White Brett Michaels Brett Davidoff Colin Hodgson Gregory Jones Melissa …" at bounding box center [283, 212] width 69 height 16
select select "2412"
click at [249, 204] on select "Bakari White Brett Michaels Brett Davidoff Colin Hodgson Gregory Jones Melissa …" at bounding box center [283, 212] width 69 height 16
click at [411, 237] on span "Subscribe" at bounding box center [419, 241] width 41 height 21
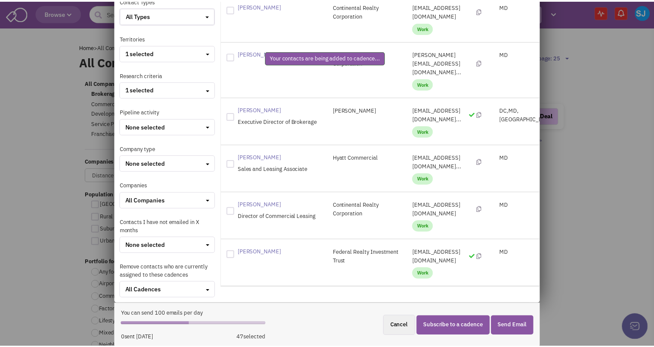
scroll to position [48, 0]
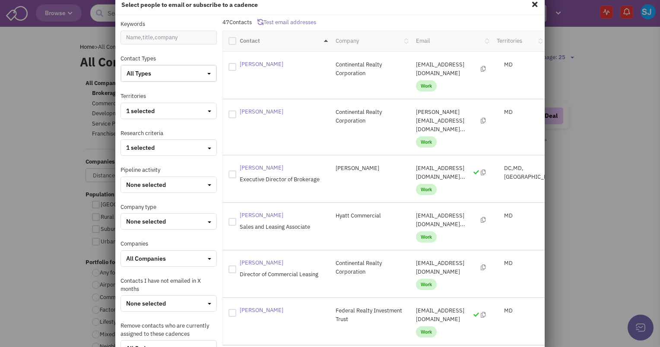
click at [529, 4] on span at bounding box center [534, 4] width 11 height 14
checkbox input "false"
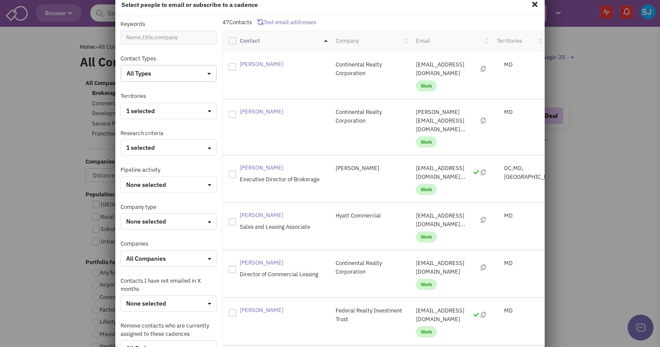
checkbox input "false"
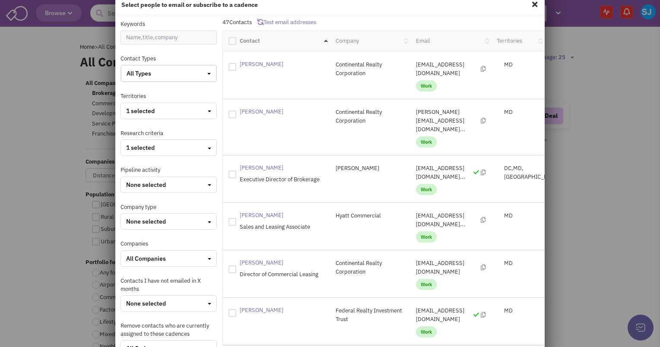
checkbox input "false"
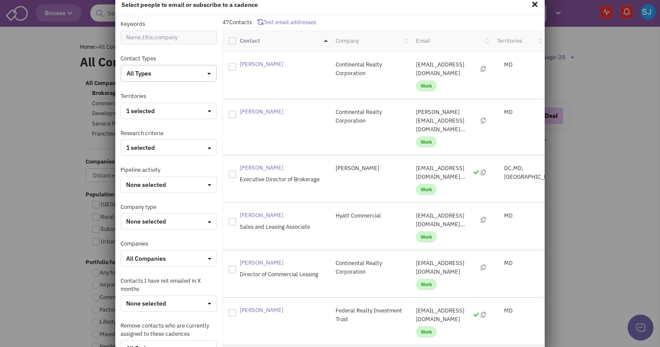
checkbox input "false"
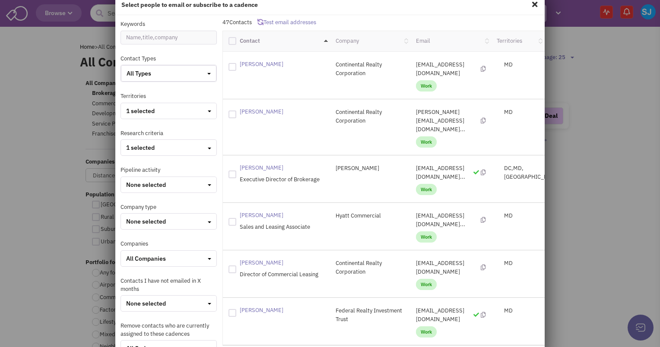
checkbox input "false"
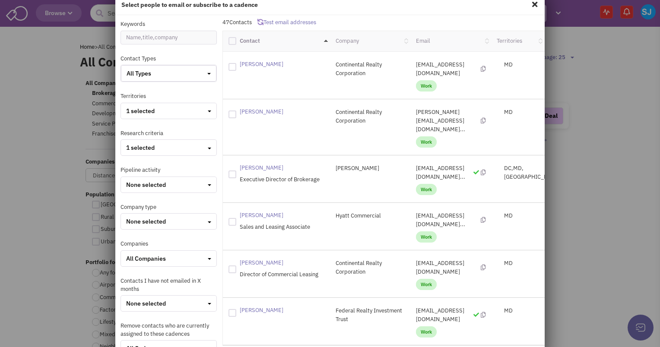
checkbox input "false"
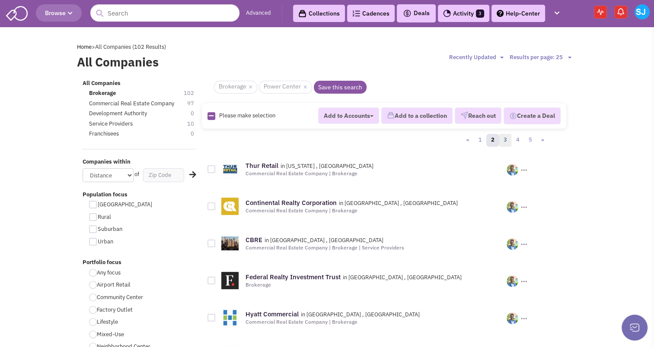
click at [506, 140] on link "3" at bounding box center [504, 140] width 13 height 13
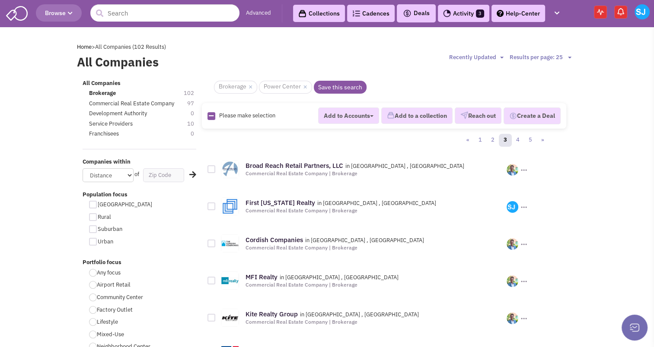
click at [213, 113] on icon at bounding box center [211, 116] width 5 height 6
checkbox input "true"
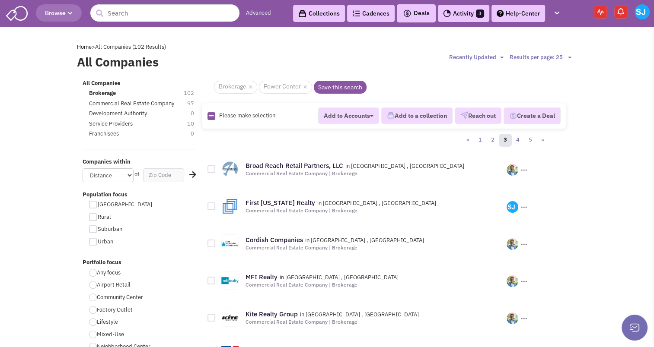
checkbox input "true"
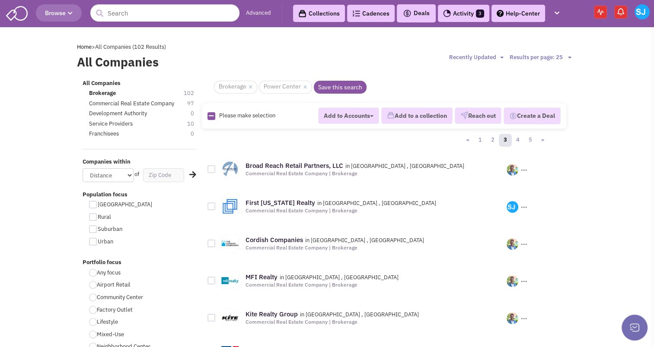
checkbox input "true"
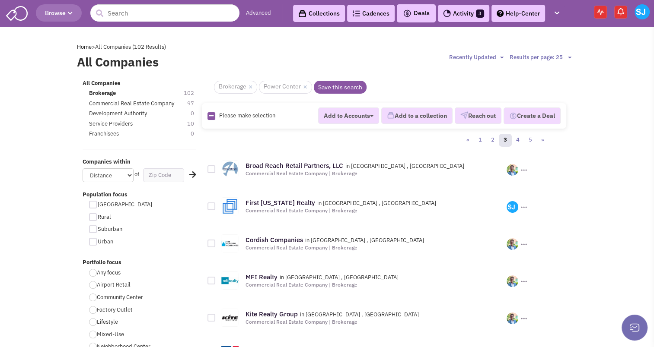
checkbox input "true"
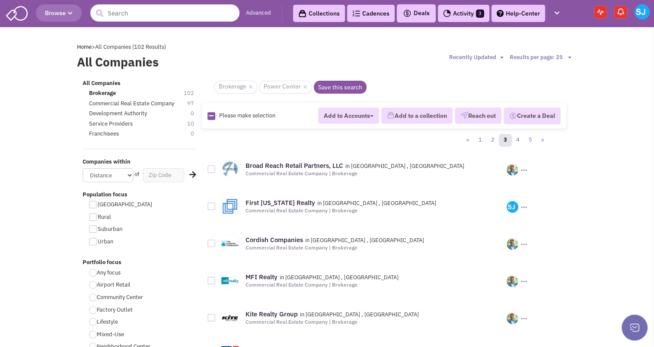
checkbox input "true"
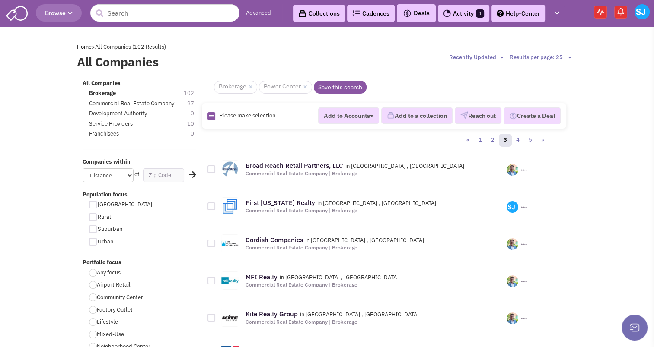
checkbox input "true"
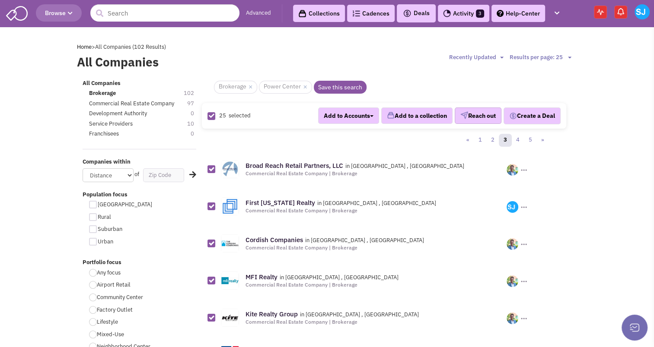
click at [471, 115] on button "Reach out" at bounding box center [477, 116] width 47 height 16
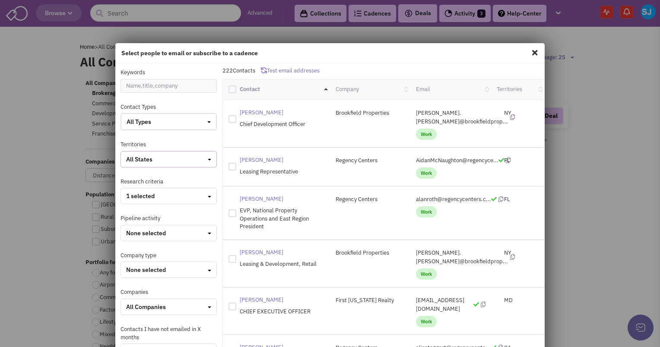
click at [156, 157] on div "All States" at bounding box center [168, 159] width 85 height 9
click at [129, 204] on div at bounding box center [130, 206] width 8 height 8
click at [134, 204] on input "checkbox" at bounding box center [137, 207] width 6 height 6
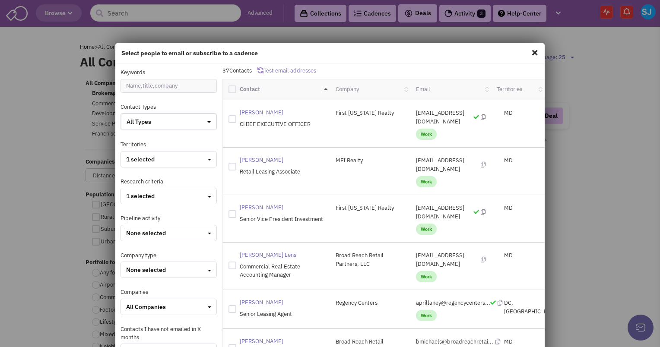
click at [234, 86] on label at bounding box center [233, 89] width 11 height 10
click at [237, 86] on input "checkbox" at bounding box center [240, 89] width 6 height 6
checkbox input "true"
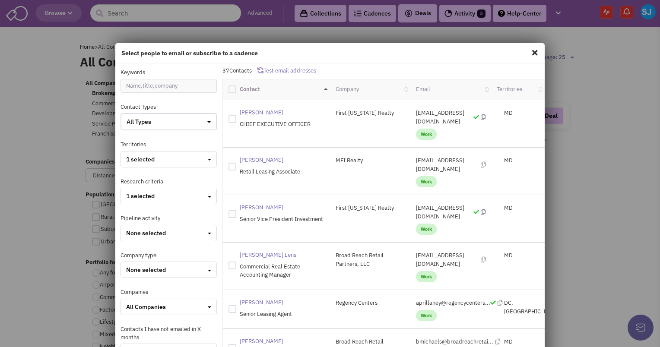
checkbox input "true"
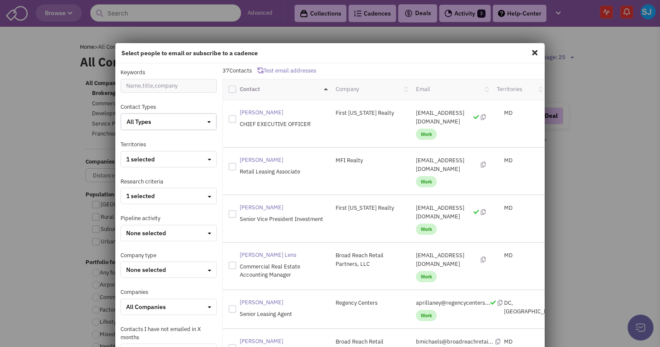
checkbox input "true"
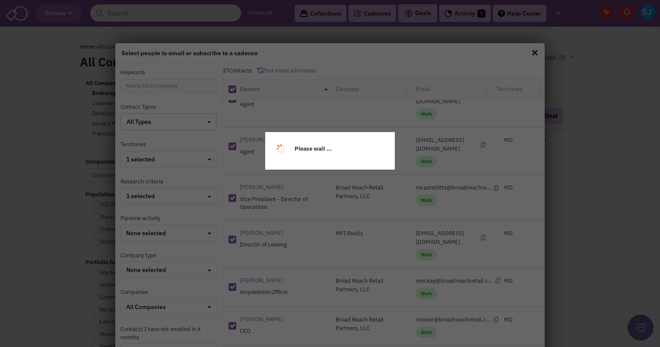
scroll to position [106, 0]
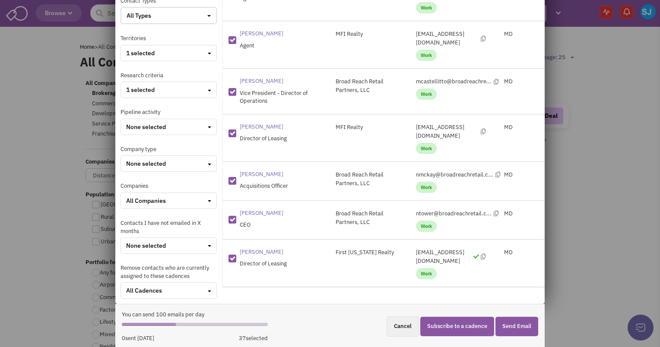
click at [454, 325] on button "Subscribe to a cadence" at bounding box center [457, 326] width 74 height 19
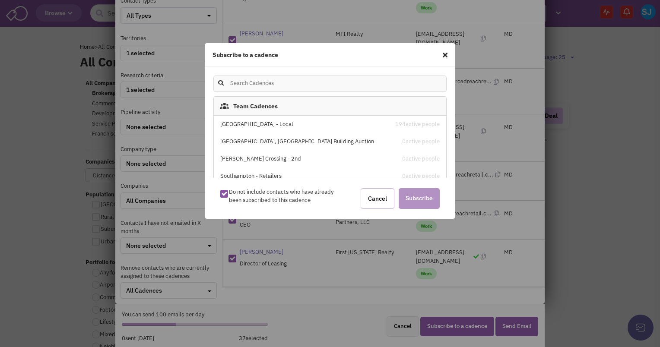
click at [360, 192] on div "Cancel Subscribe" at bounding box center [397, 198] width 96 height 21
click at [381, 193] on link "Cancel" at bounding box center [378, 198] width 34 height 21
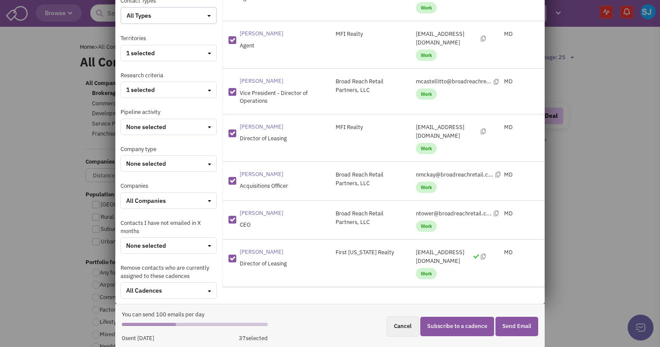
click at [229, 302] on div at bounding box center [232, 306] width 8 height 8
click at [237, 302] on input "checkbox" at bounding box center [240, 305] width 6 height 6
checkbox input "false"
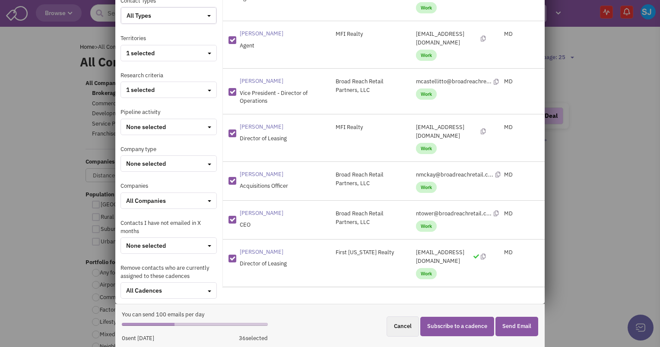
checkbox input "false"
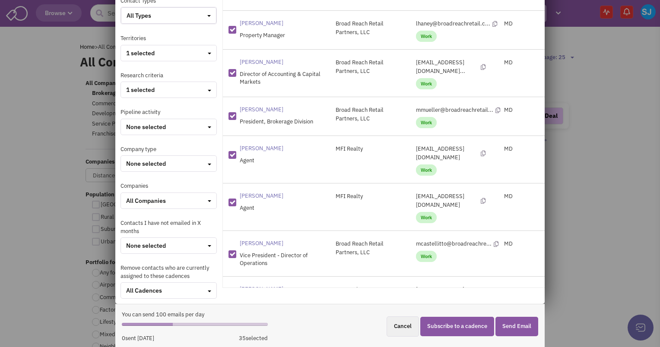
scroll to position [1065, 0]
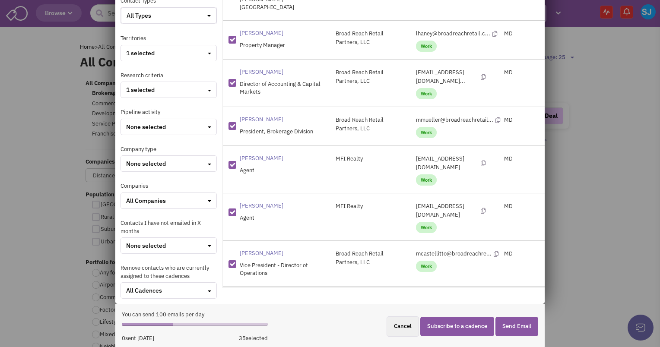
click at [230, 347] on div at bounding box center [232, 353] width 8 height 8
click at [237, 347] on input "checkbox" at bounding box center [240, 352] width 6 height 6
checkbox input "false"
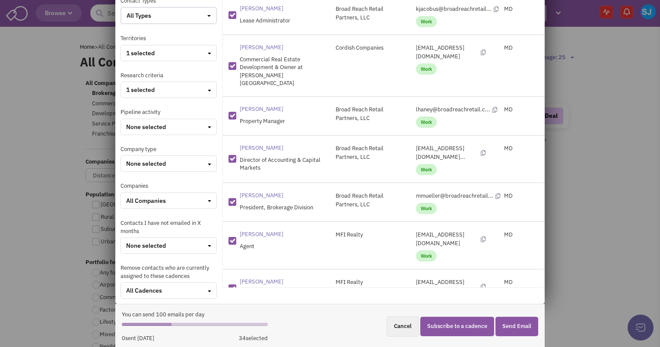
scroll to position [990, 0]
click at [230, 336] on div at bounding box center [232, 340] width 8 height 8
click at [237, 336] on input "checkbox" at bounding box center [240, 339] width 6 height 6
checkbox input "false"
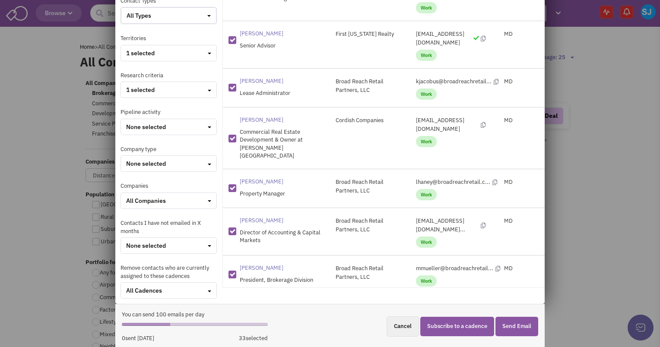
scroll to position [916, 0]
click at [224, 217] on div "Liz Hood Director of Accounting & Capital Markets" at bounding box center [276, 231] width 107 height 28
click at [229, 228] on div at bounding box center [232, 232] width 8 height 8
click at [237, 228] on input "checkbox" at bounding box center [240, 231] width 6 height 6
checkbox input "false"
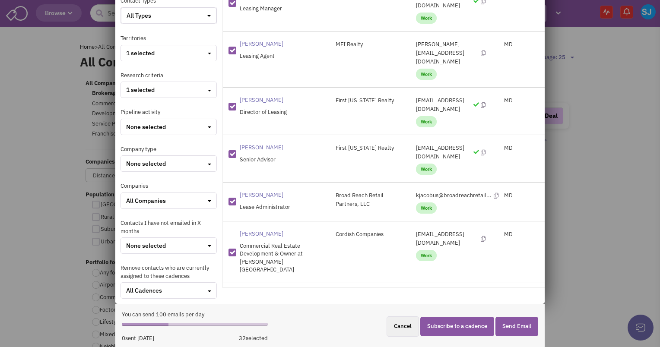
scroll to position [785, 0]
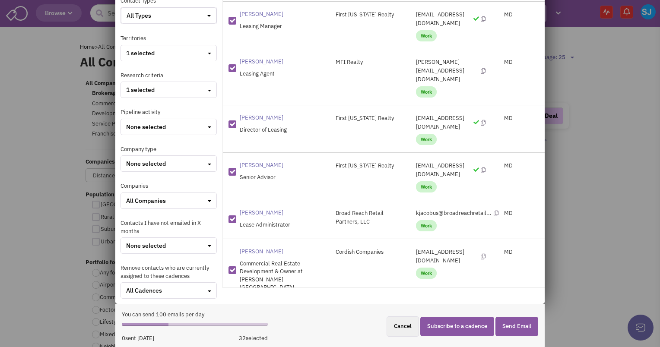
click at [228, 216] on div at bounding box center [232, 220] width 8 height 8
click at [237, 216] on input "checkbox" at bounding box center [240, 219] width 6 height 6
checkbox input "false"
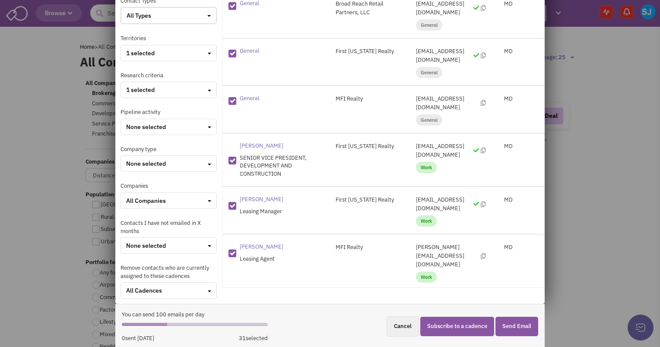
scroll to position [600, 0]
click at [228, 157] on div at bounding box center [232, 161] width 8 height 8
click at [237, 157] on input "checkbox" at bounding box center [240, 160] width 6 height 6
checkbox input "false"
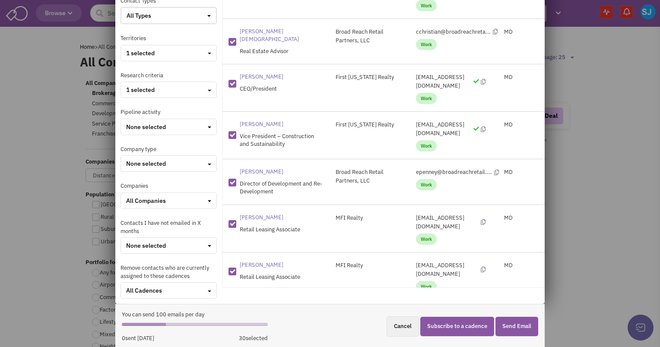
scroll to position [290, 0]
click at [232, 179] on div at bounding box center [232, 183] width 8 height 8
click at [237, 179] on input "checkbox" at bounding box center [240, 182] width 6 height 6
checkbox input "false"
click at [230, 131] on div at bounding box center [232, 135] width 8 height 8
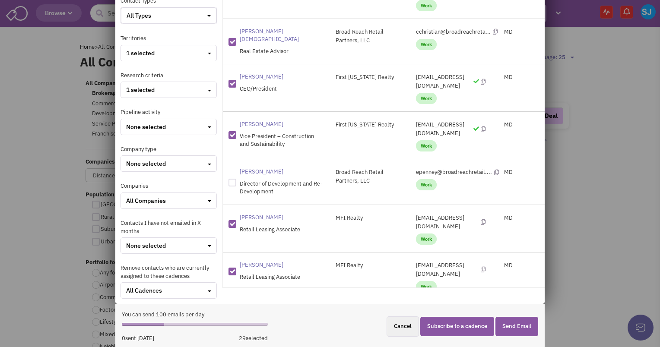
click at [237, 131] on input "checkbox" at bounding box center [240, 134] width 6 height 6
checkbox input "false"
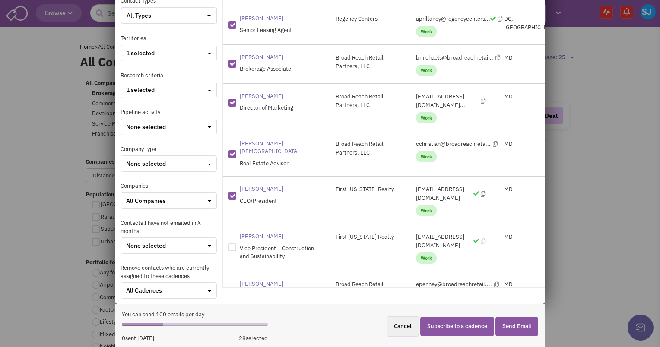
scroll to position [177, 0]
click at [229, 100] on div at bounding box center [232, 104] width 8 height 8
click at [237, 100] on input "checkbox" at bounding box center [240, 103] width 6 height 6
checkbox input "false"
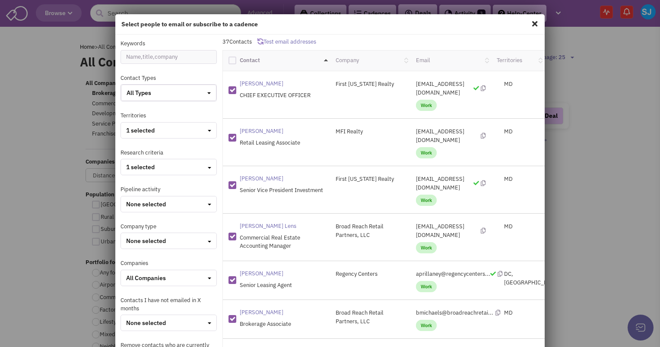
scroll to position [106, 0]
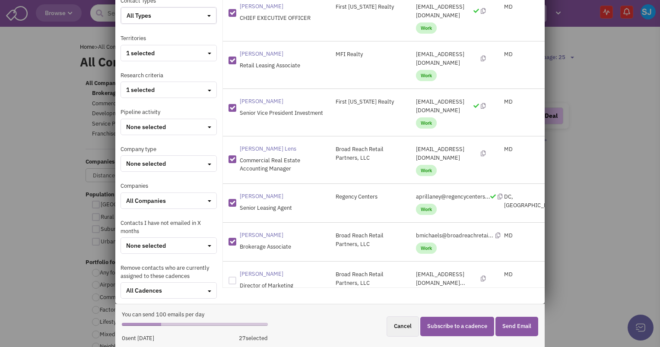
click at [448, 325] on button "Subscribe to a cadence" at bounding box center [457, 326] width 74 height 19
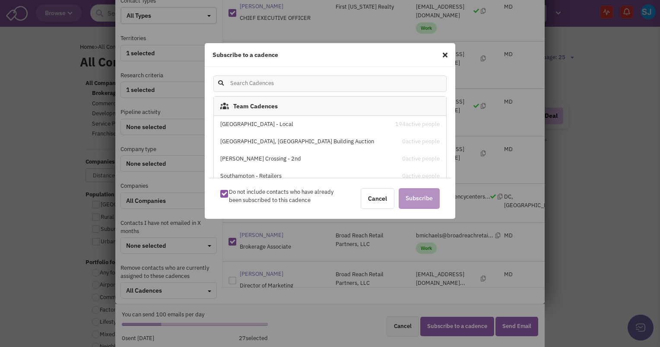
click at [256, 128] on div "[GEOGRAPHIC_DATA] - Local" at bounding box center [302, 125] width 165 height 8
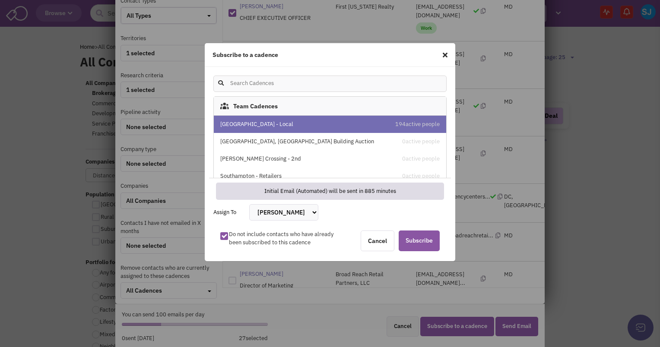
click at [273, 214] on select "[PERSON_NAME] [PERSON_NAME] [PERSON_NAME] [PERSON_NAME] [PERSON_NAME] [PERSON_N…" at bounding box center [283, 212] width 69 height 16
select select "2412"
click at [249, 204] on select "[PERSON_NAME] [PERSON_NAME] [PERSON_NAME] [PERSON_NAME] [PERSON_NAME] [PERSON_N…" at bounding box center [283, 212] width 69 height 16
click at [435, 240] on span "Subscribe" at bounding box center [419, 241] width 41 height 21
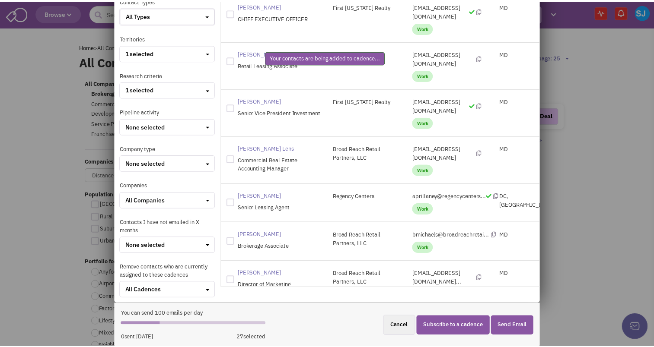
scroll to position [0, 0]
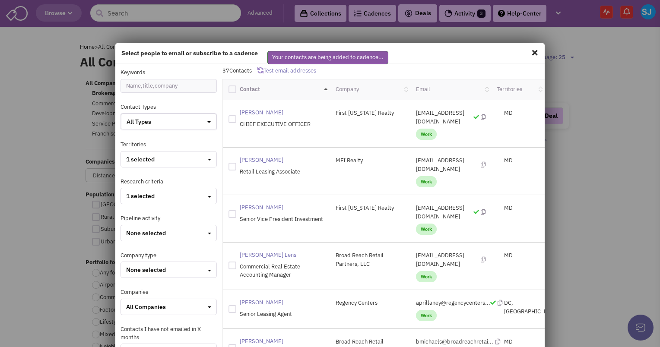
click at [530, 48] on span at bounding box center [534, 53] width 11 height 14
checkbox input "false"
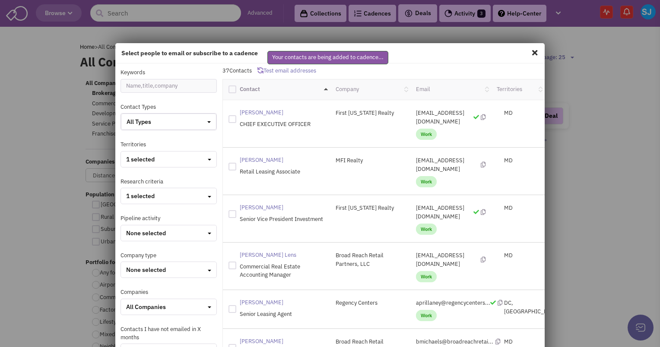
checkbox input "false"
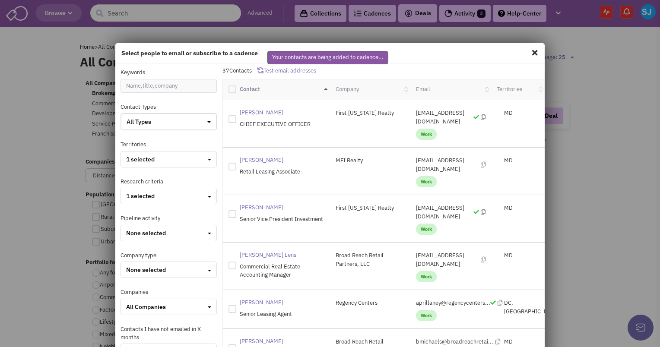
checkbox input "false"
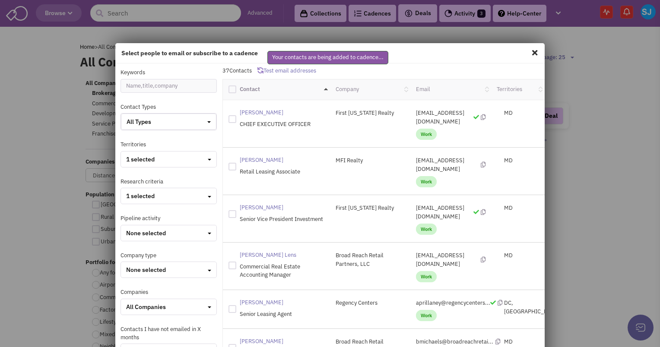
checkbox input "false"
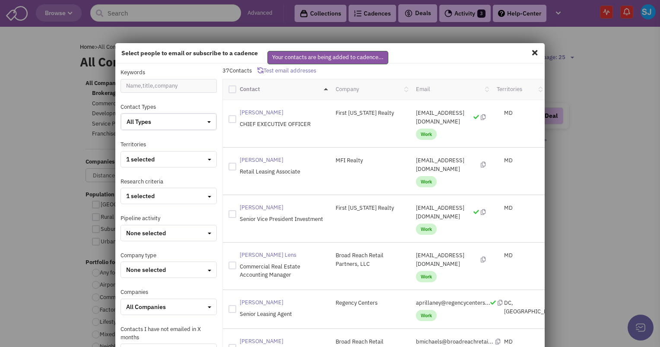
checkbox input "false"
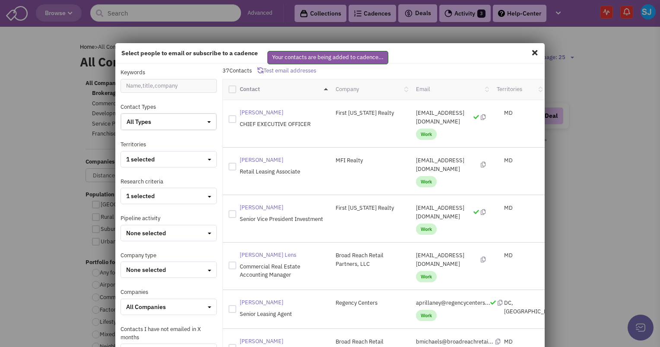
checkbox input "false"
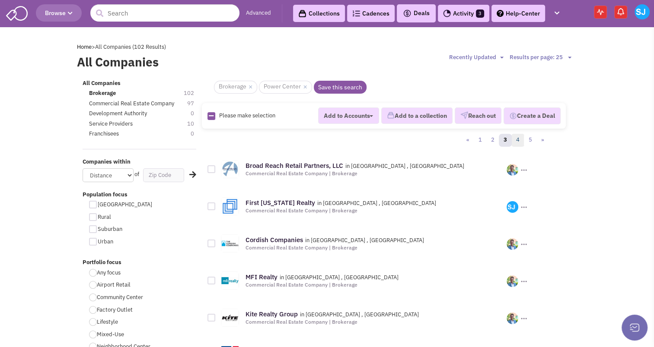
click at [519, 139] on link "4" at bounding box center [517, 140] width 13 height 13
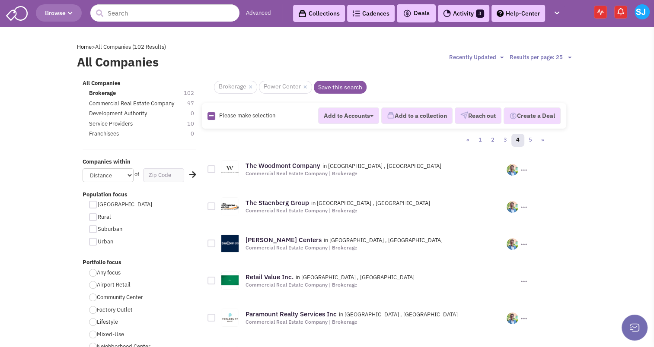
click at [207, 114] on img at bounding box center [211, 116] width 8 height 8
click at [209, 114] on icon at bounding box center [211, 116] width 5 height 6
checkbox input "true"
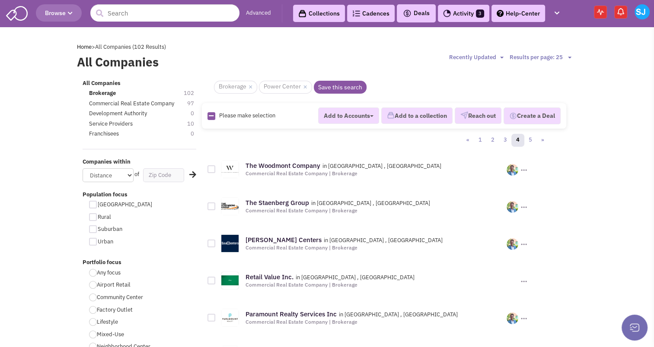
checkbox input "true"
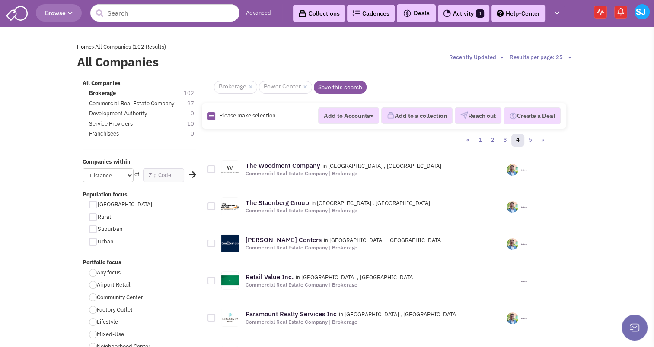
checkbox input "true"
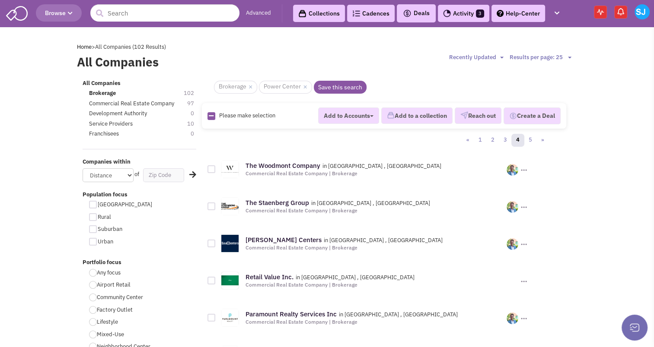
checkbox input "true"
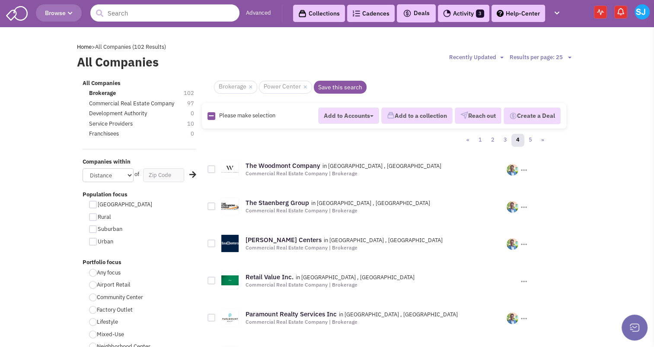
checkbox input "true"
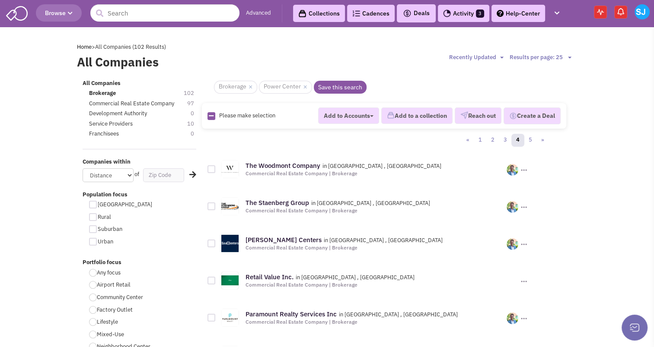
checkbox input "true"
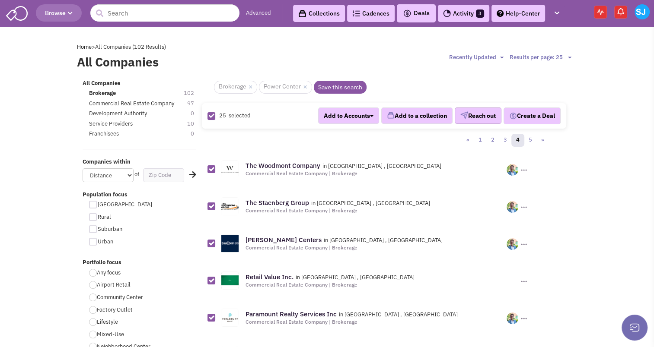
click at [480, 120] on button "Reach out" at bounding box center [477, 116] width 47 height 16
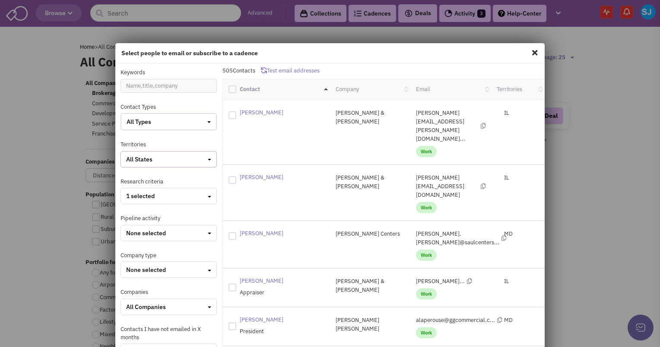
click at [167, 156] on div "All States" at bounding box center [168, 159] width 85 height 9
click at [129, 205] on div at bounding box center [130, 204] width 8 height 8
click at [134, 205] on input "checkbox" at bounding box center [137, 205] width 6 height 6
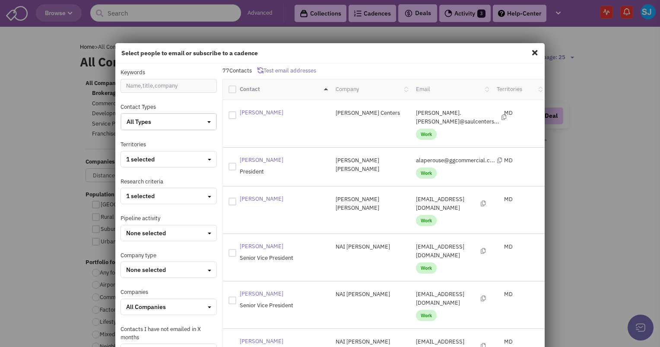
click at [230, 86] on div at bounding box center [232, 90] width 8 height 8
click at [237, 86] on input "checkbox" at bounding box center [240, 89] width 6 height 6
checkbox input "true"
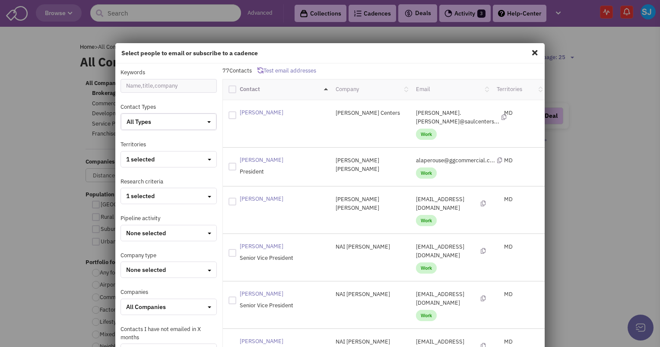
checkbox input "true"
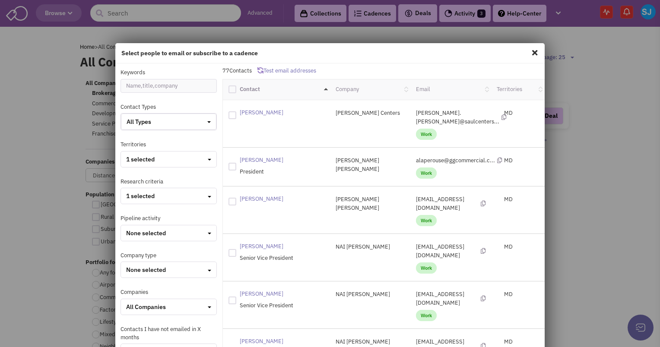
checkbox input "true"
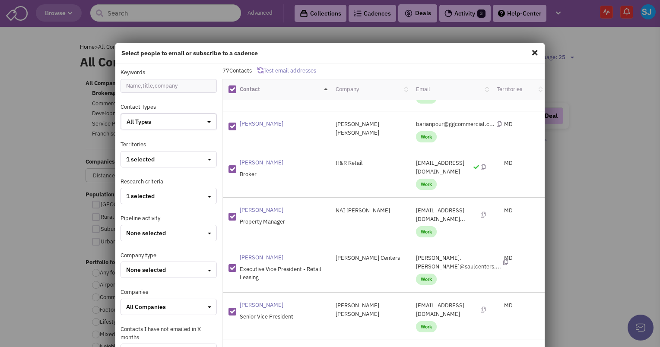
scroll to position [411, 0]
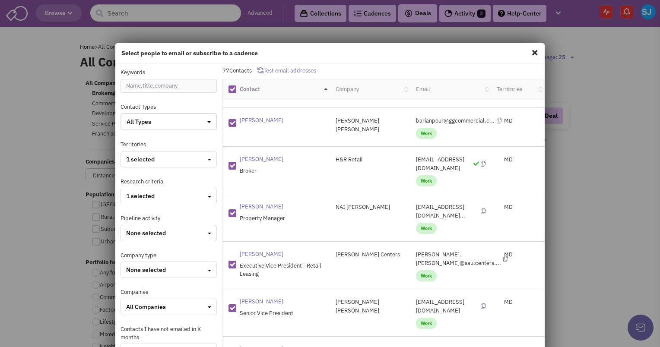
click at [230, 209] on div at bounding box center [232, 213] width 8 height 8
click at [237, 209] on input "checkbox" at bounding box center [240, 212] width 6 height 6
checkbox input "false"
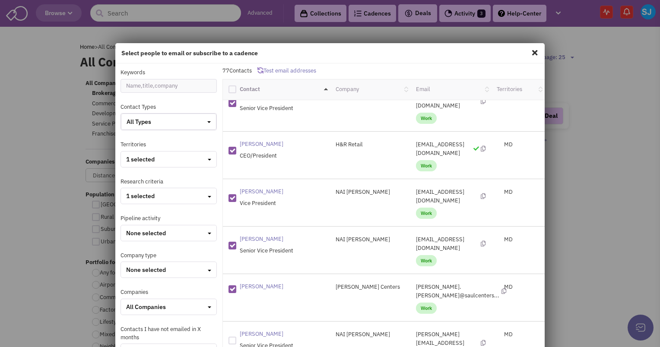
scroll to position [712, 0]
click at [231, 285] on div at bounding box center [232, 289] width 8 height 8
click at [237, 285] on input "checkbox" at bounding box center [240, 288] width 6 height 6
checkbox input "false"
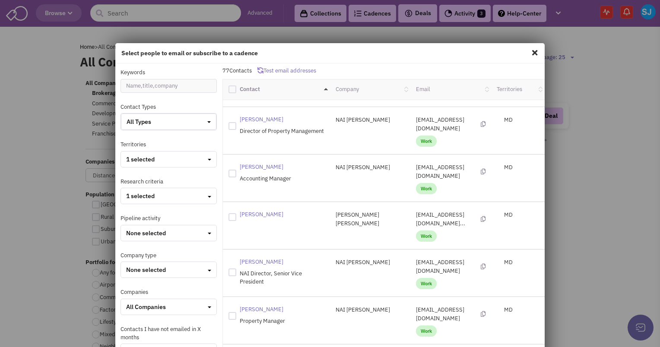
scroll to position [1374, 0]
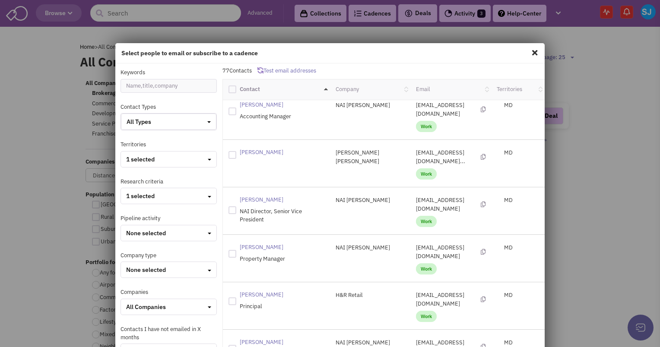
scroll to position [1431, 0]
checkbox input "true"
checkbox input "false"
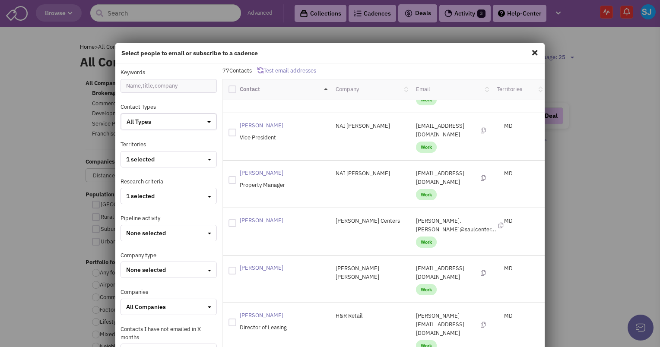
scroll to position [106, 0]
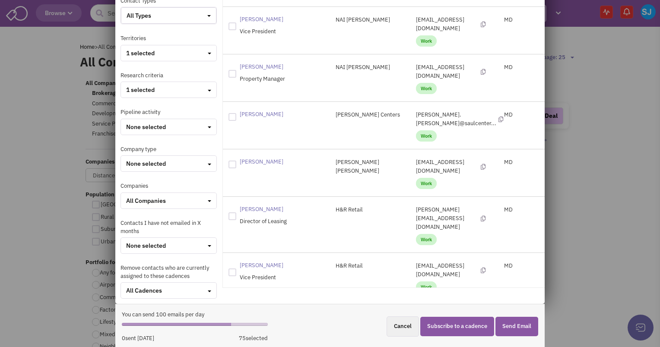
click at [456, 326] on button "Subscribe to a cadence" at bounding box center [457, 326] width 74 height 19
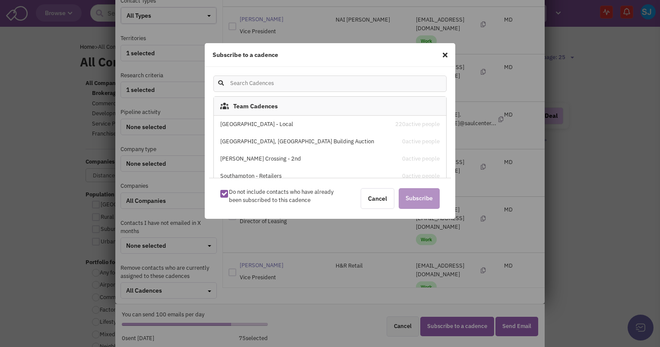
click at [306, 123] on div "[GEOGRAPHIC_DATA] - Local" at bounding box center [302, 125] width 165 height 8
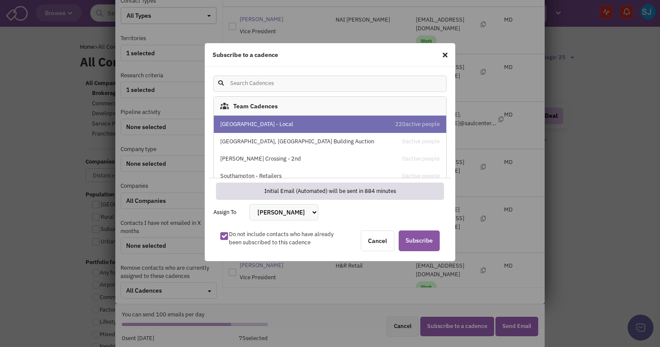
click at [269, 217] on select "[PERSON_NAME] [PERSON_NAME] [PERSON_NAME] [PERSON_NAME] [PERSON_NAME] [PERSON_N…" at bounding box center [283, 212] width 69 height 16
select select "2412"
click at [249, 204] on select "[PERSON_NAME] [PERSON_NAME] [PERSON_NAME] [PERSON_NAME] [PERSON_NAME] [PERSON_N…" at bounding box center [283, 212] width 69 height 16
click at [413, 241] on span "Subscribe" at bounding box center [419, 241] width 41 height 21
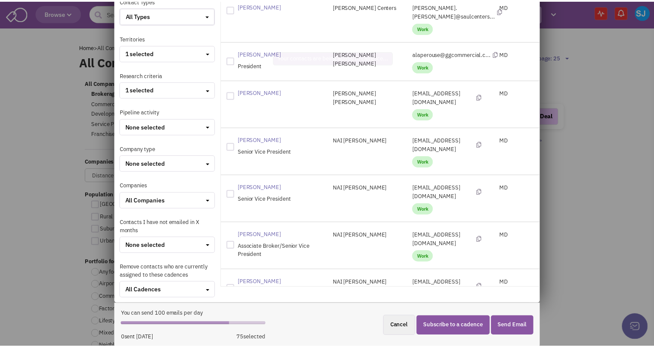
scroll to position [0, 0]
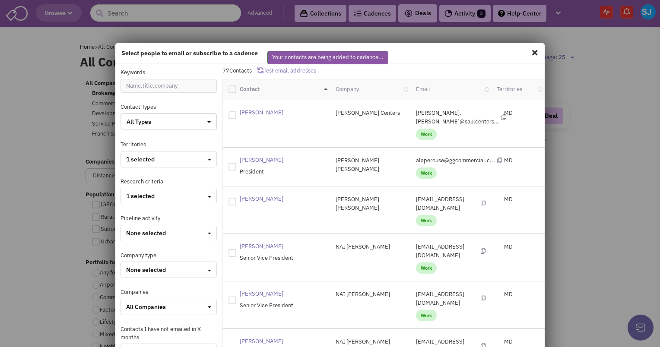
click at [529, 47] on span at bounding box center [534, 53] width 11 height 14
checkbox input "false"
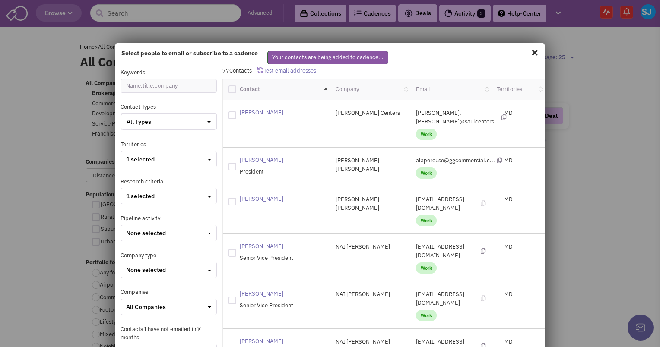
checkbox input "false"
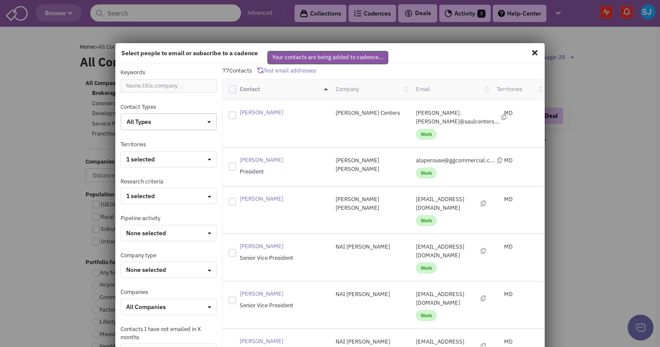
checkbox input "false"
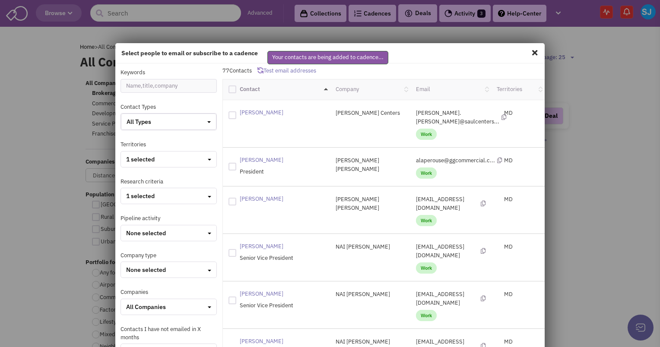
checkbox input "false"
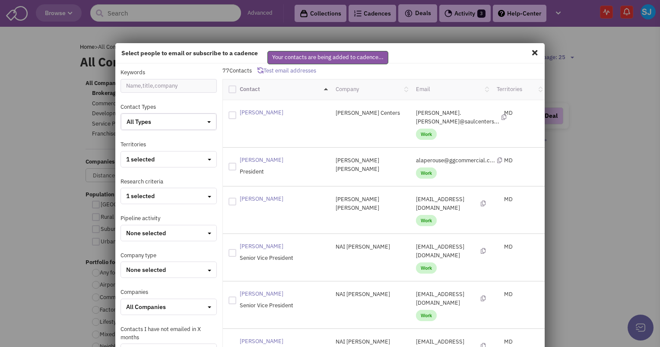
checkbox input "false"
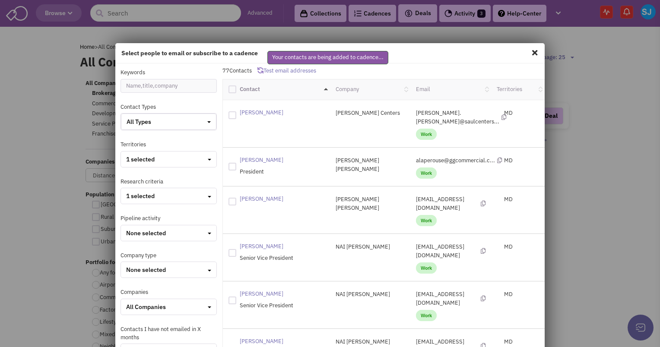
checkbox input "false"
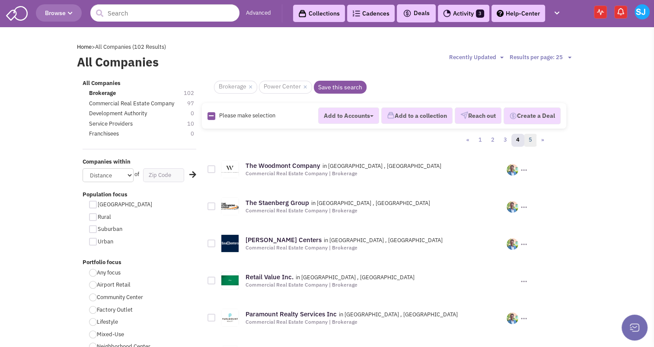
click at [529, 141] on link "5" at bounding box center [530, 140] width 13 height 13
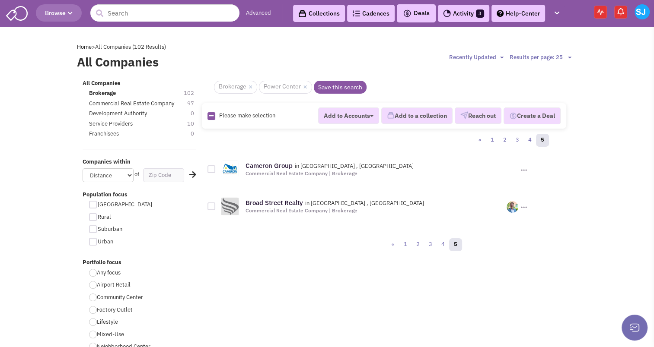
click at [214, 206] on div at bounding box center [211, 207] width 8 height 8
click at [216, 206] on input "checkbox" at bounding box center [219, 207] width 6 height 6
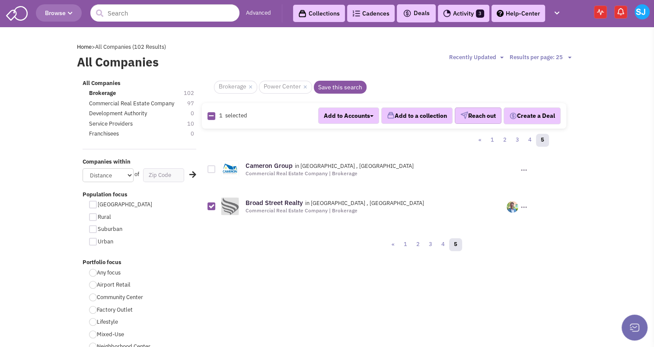
click at [473, 111] on button "Reach out" at bounding box center [477, 116] width 47 height 16
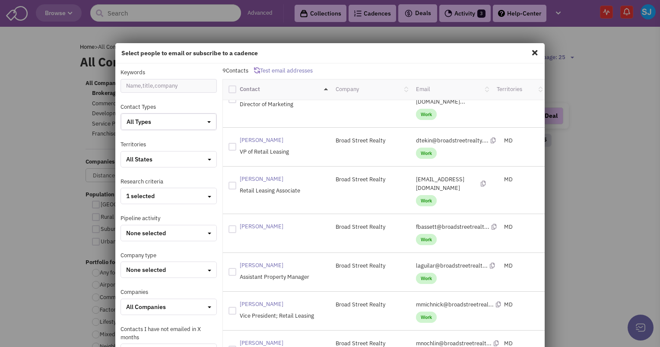
click at [529, 53] on span at bounding box center [534, 53] width 11 height 14
checkbox input "false"
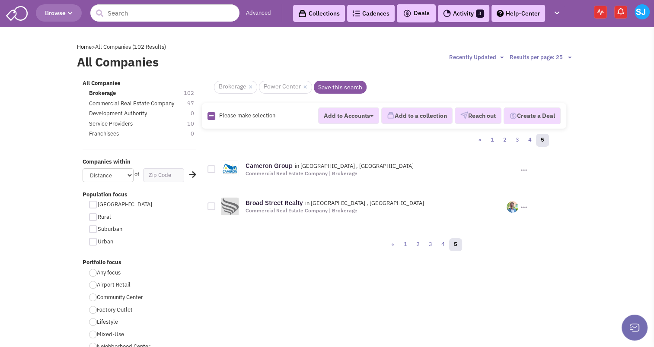
click at [367, 13] on link "Cadences 0" at bounding box center [371, 13] width 48 height 17
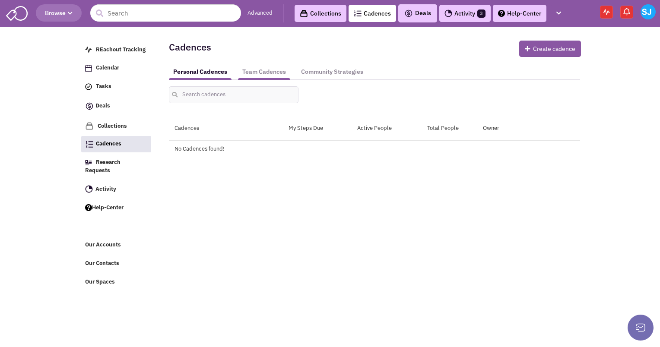
click at [263, 64] on link "Team Cadences" at bounding box center [264, 72] width 52 height 16
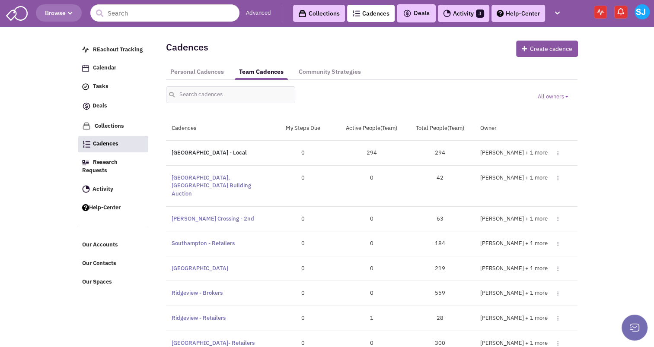
click at [206, 151] on link "[GEOGRAPHIC_DATA] - Local" at bounding box center [208, 152] width 75 height 7
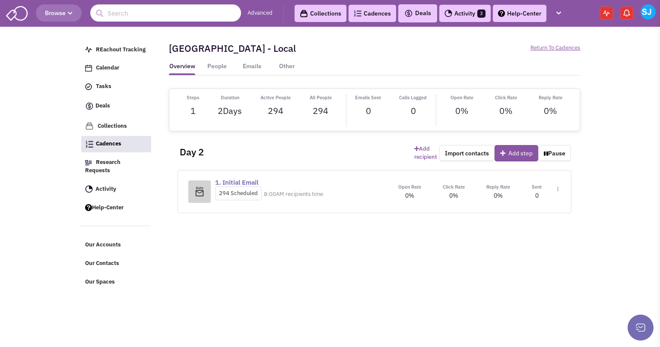
click at [557, 190] on img at bounding box center [557, 189] width 1 height 5
click at [521, 206] on link "Step settings" at bounding box center [532, 211] width 68 height 16
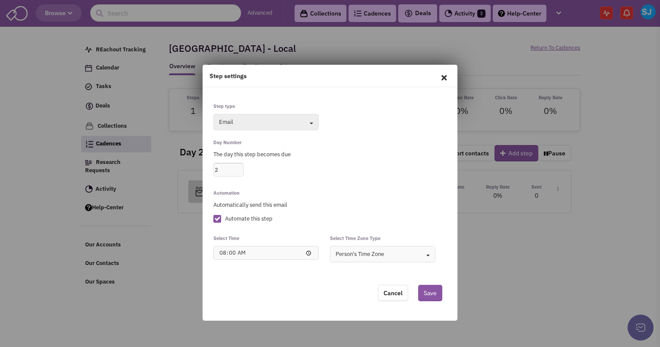
click at [446, 78] on icon at bounding box center [444, 77] width 18 height 21
